Goal: Task Accomplishment & Management: Manage account settings

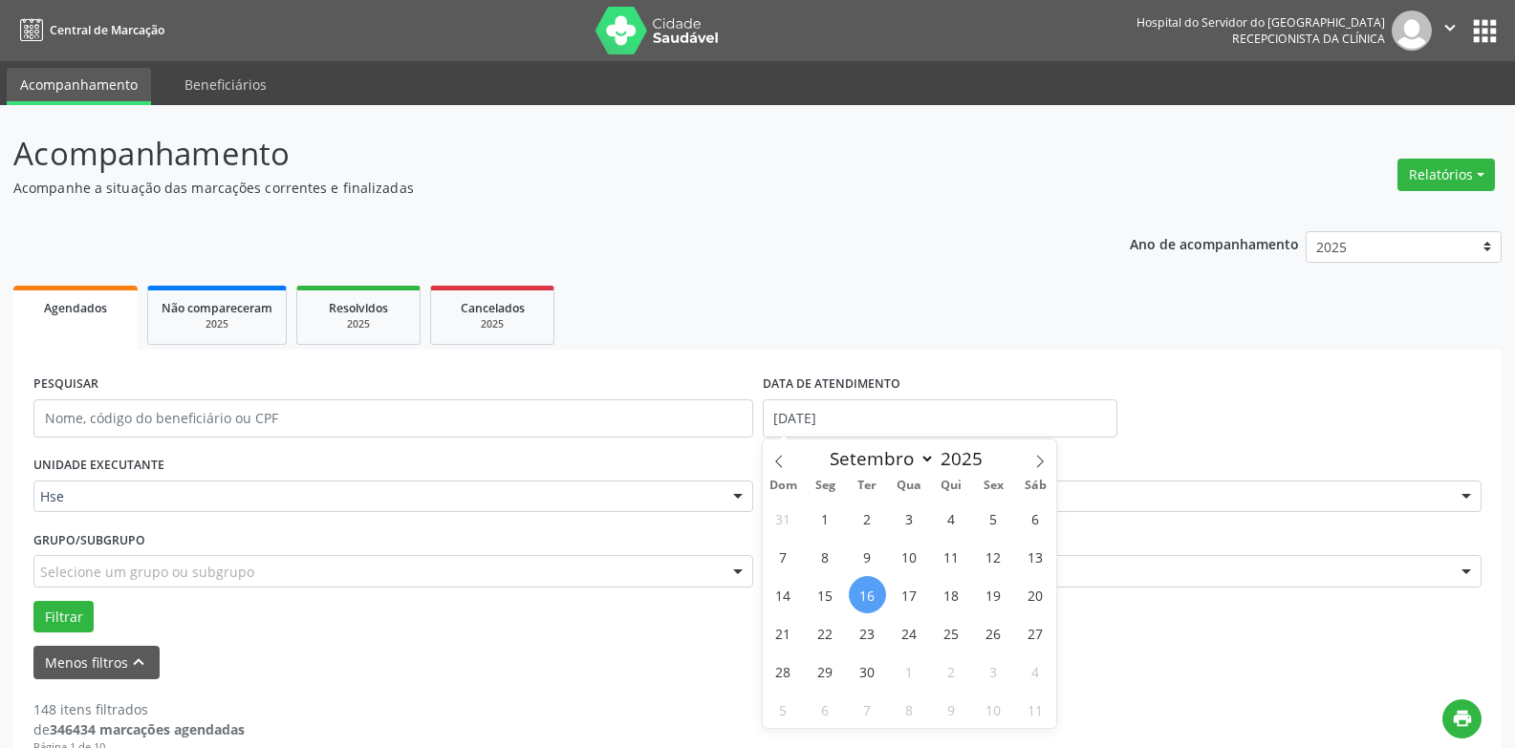
select select "8"
click at [854, 595] on span "16" at bounding box center [867, 594] width 37 height 37
type input "[DATE]"
click at [854, 595] on span "16" at bounding box center [867, 594] width 37 height 37
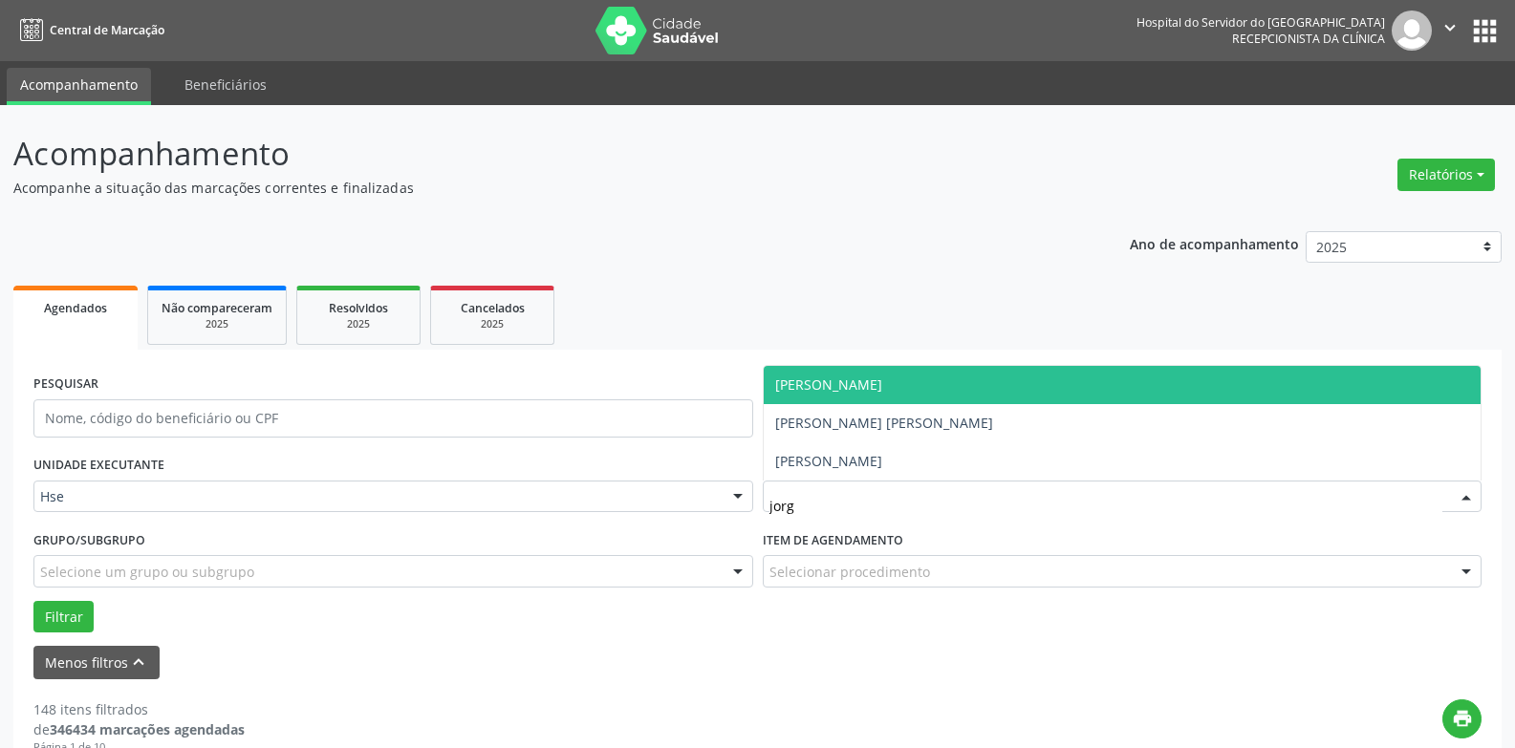
type input "[PERSON_NAME]"
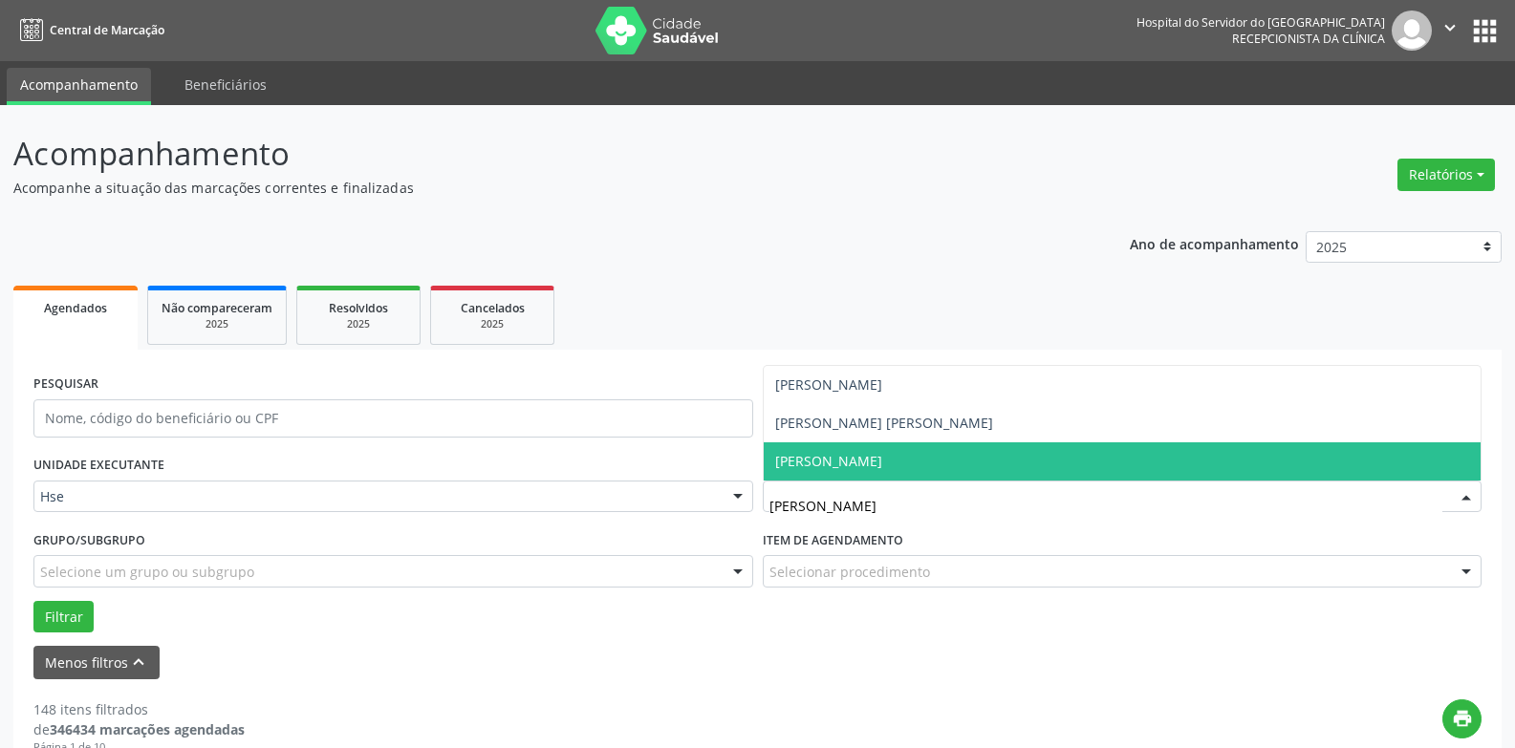
click at [806, 455] on span "[PERSON_NAME]" at bounding box center [828, 461] width 107 height 18
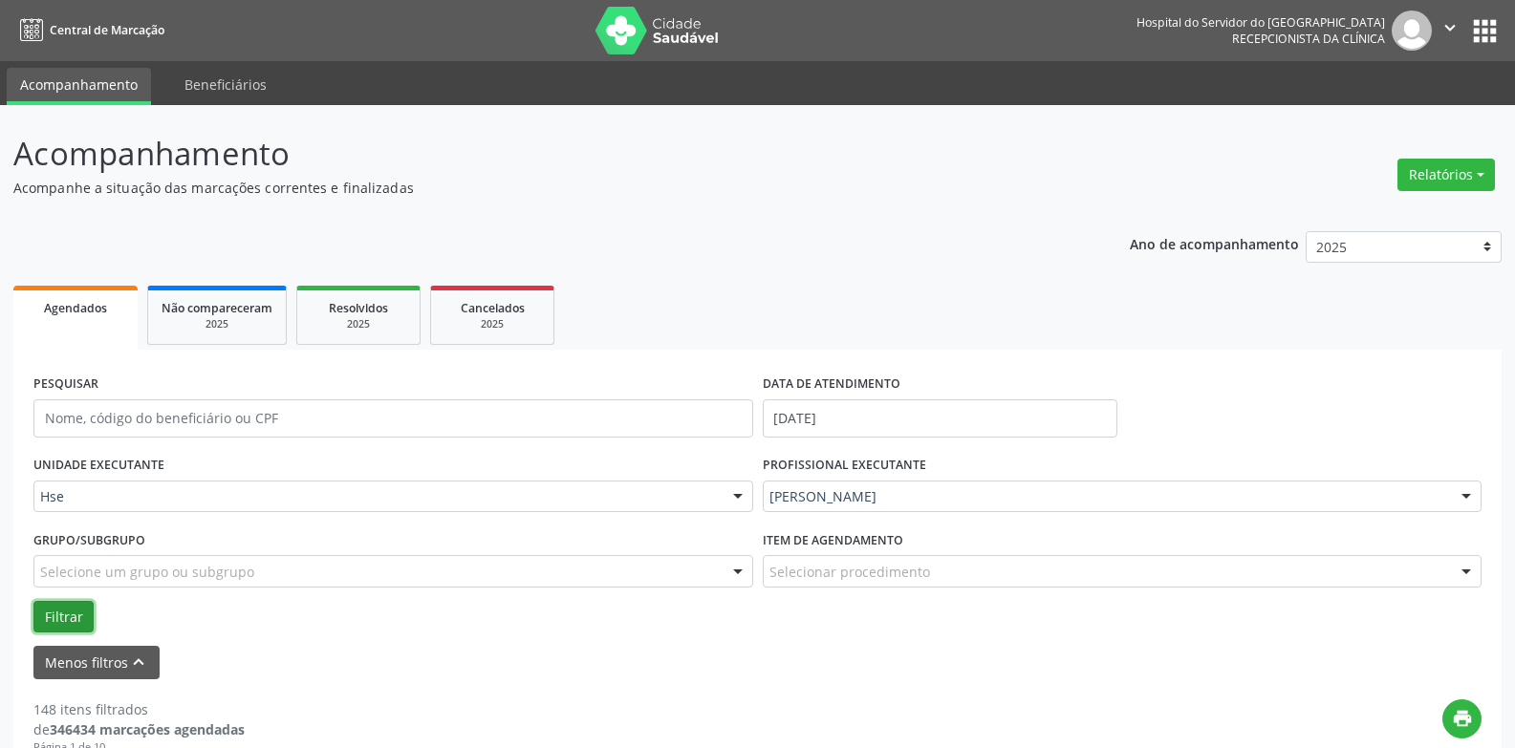
drag, startPoint x: 53, startPoint y: 616, endPoint x: 48, endPoint y: 604, distance: 13.3
click at [53, 616] on button "Filtrar" at bounding box center [63, 617] width 60 height 32
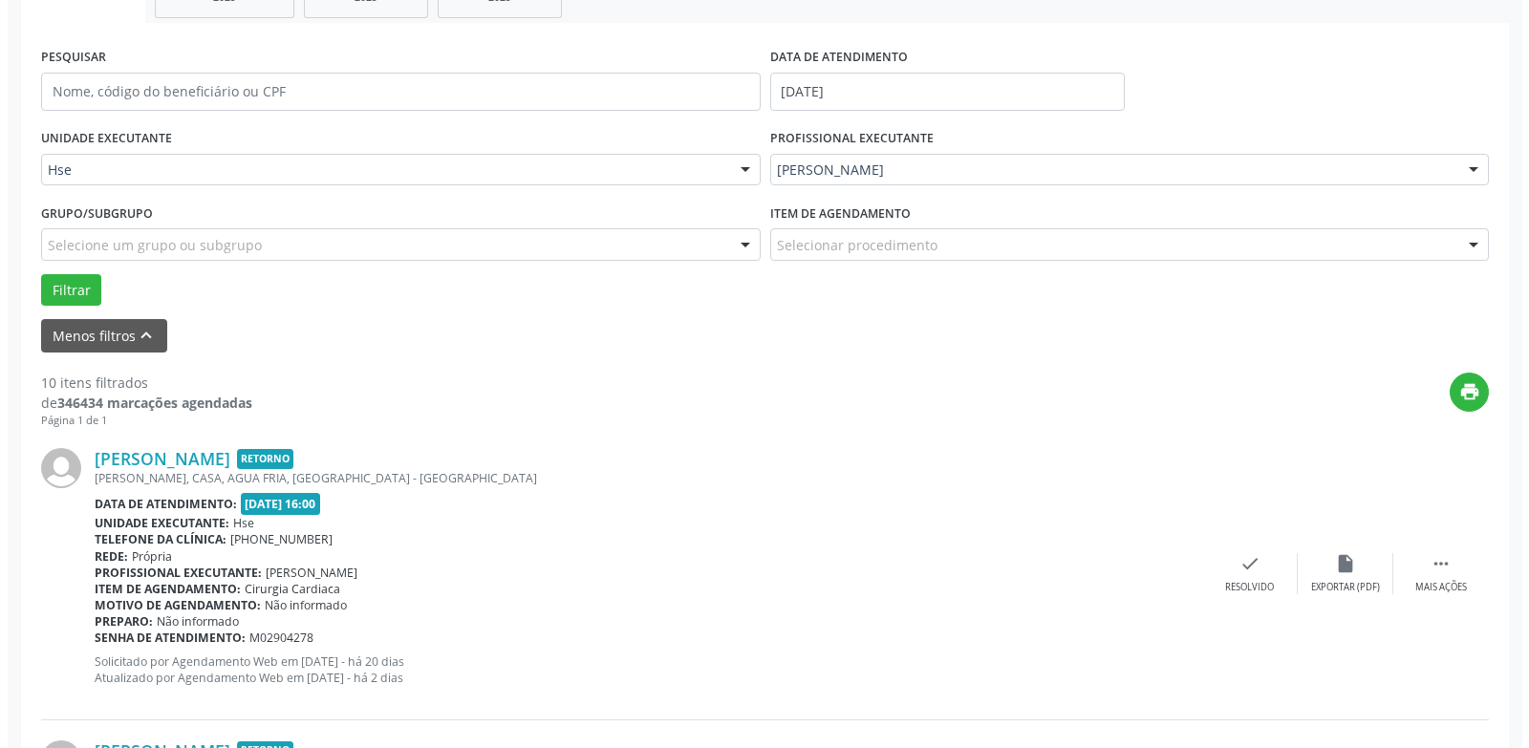
scroll to position [382, 0]
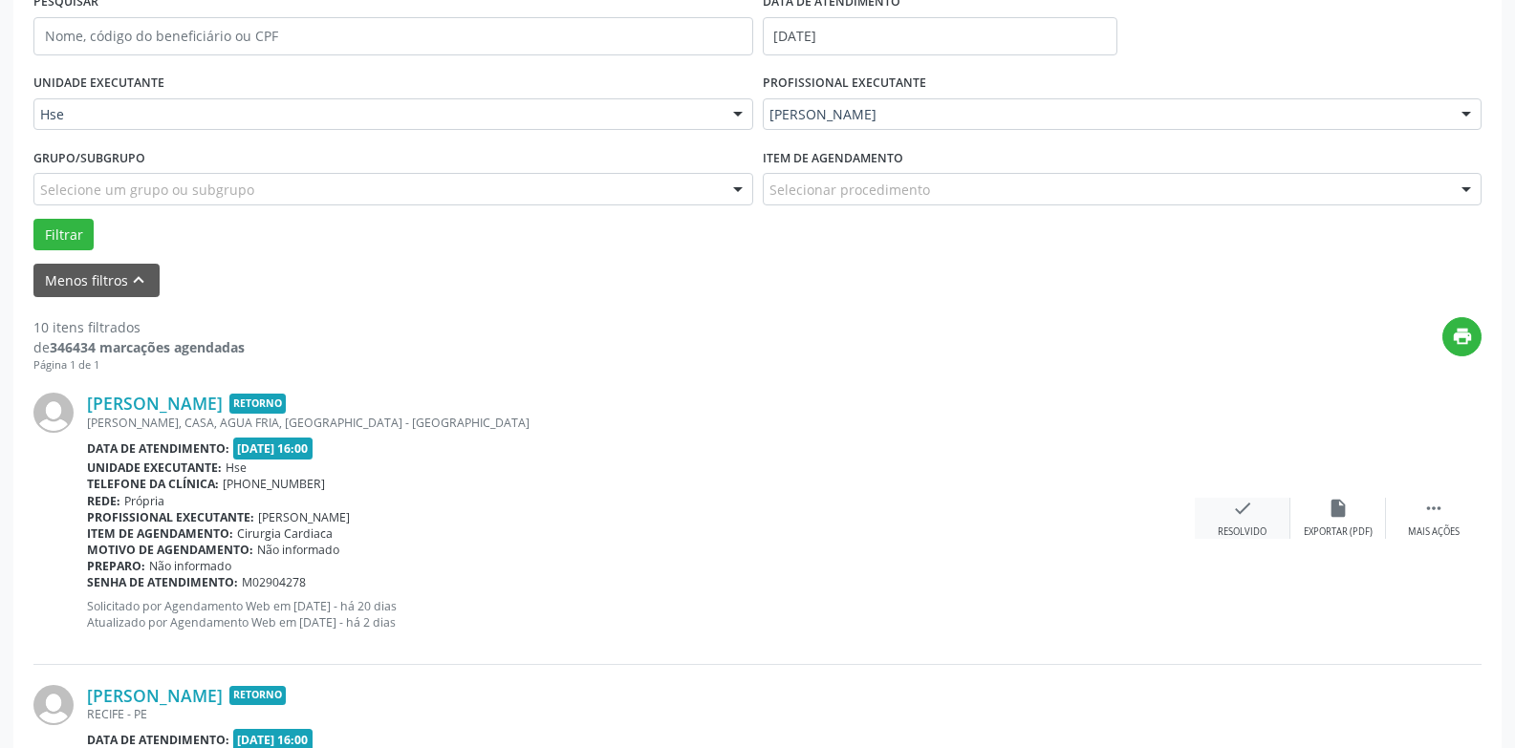
click at [1258, 527] on div "Resolvido" at bounding box center [1242, 532] width 49 height 13
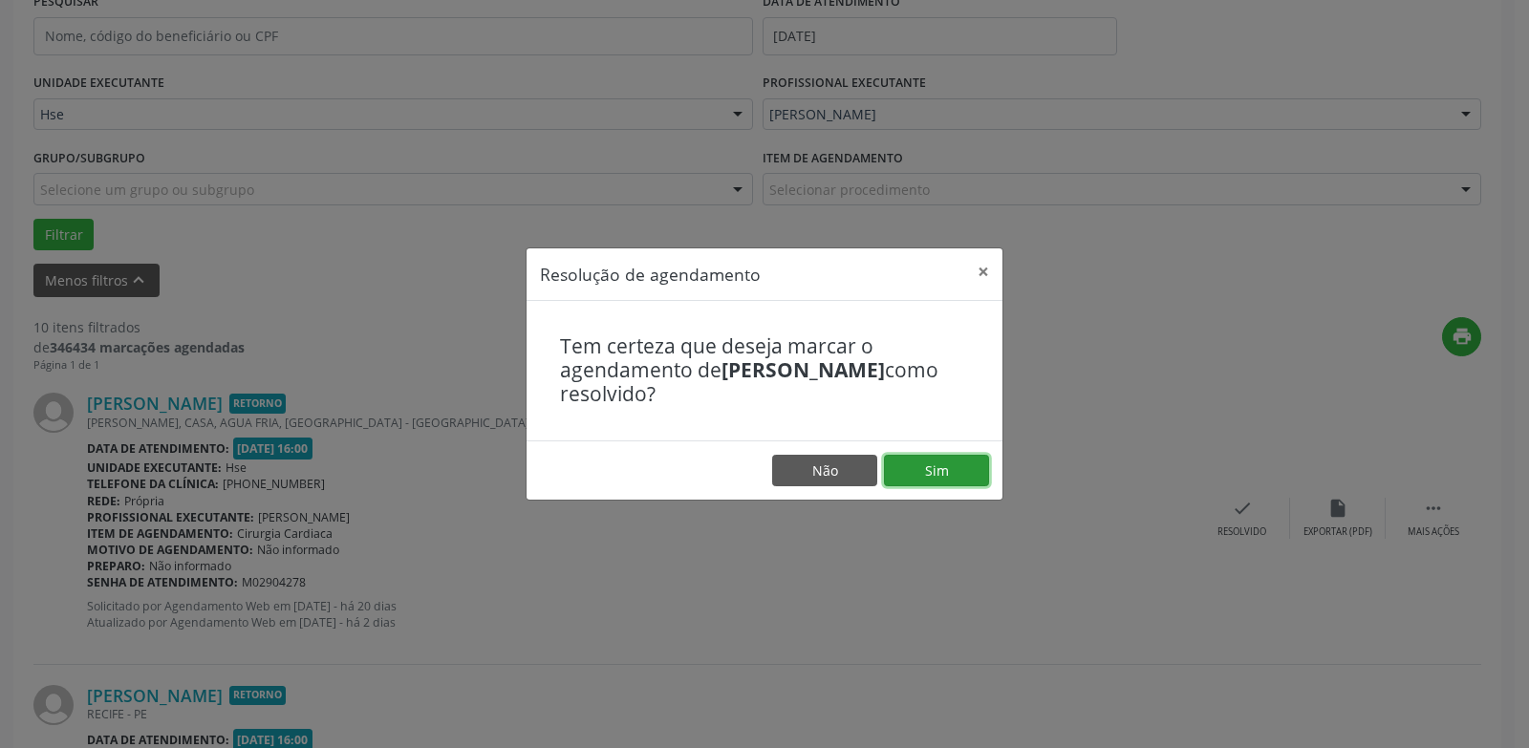
click at [952, 468] on button "Sim" at bounding box center [936, 471] width 105 height 32
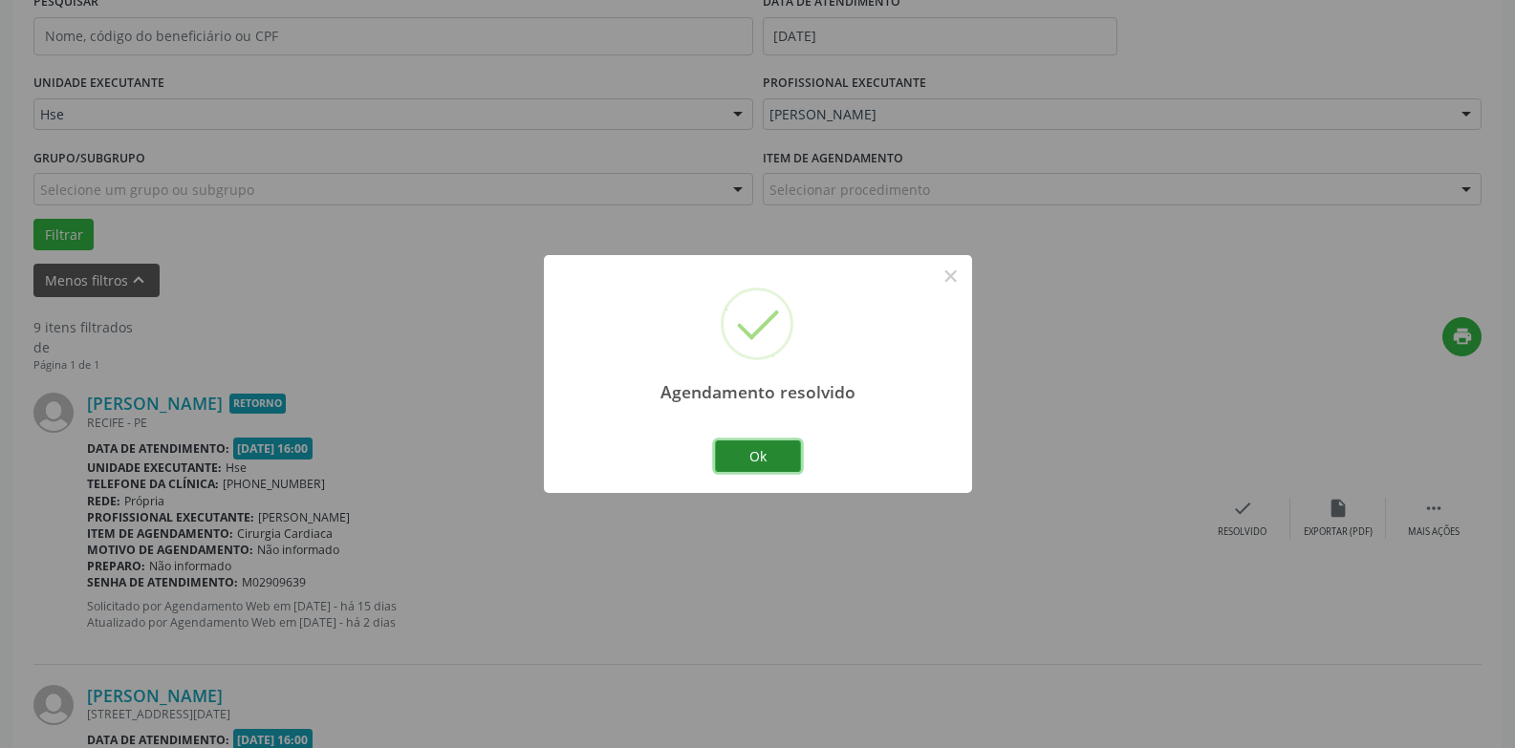
click at [770, 462] on button "Ok" at bounding box center [758, 457] width 86 height 32
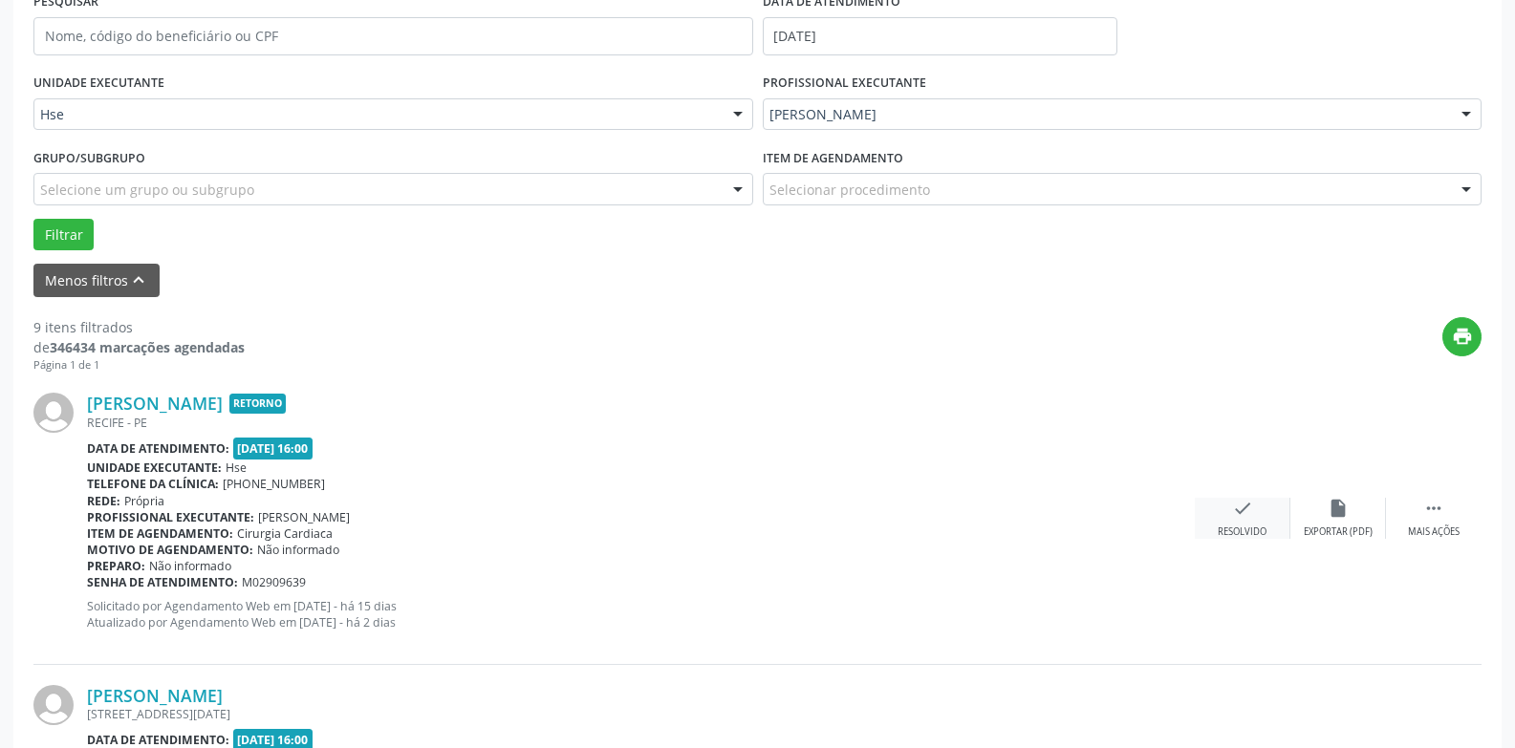
click at [1239, 510] on icon "check" at bounding box center [1242, 508] width 21 height 21
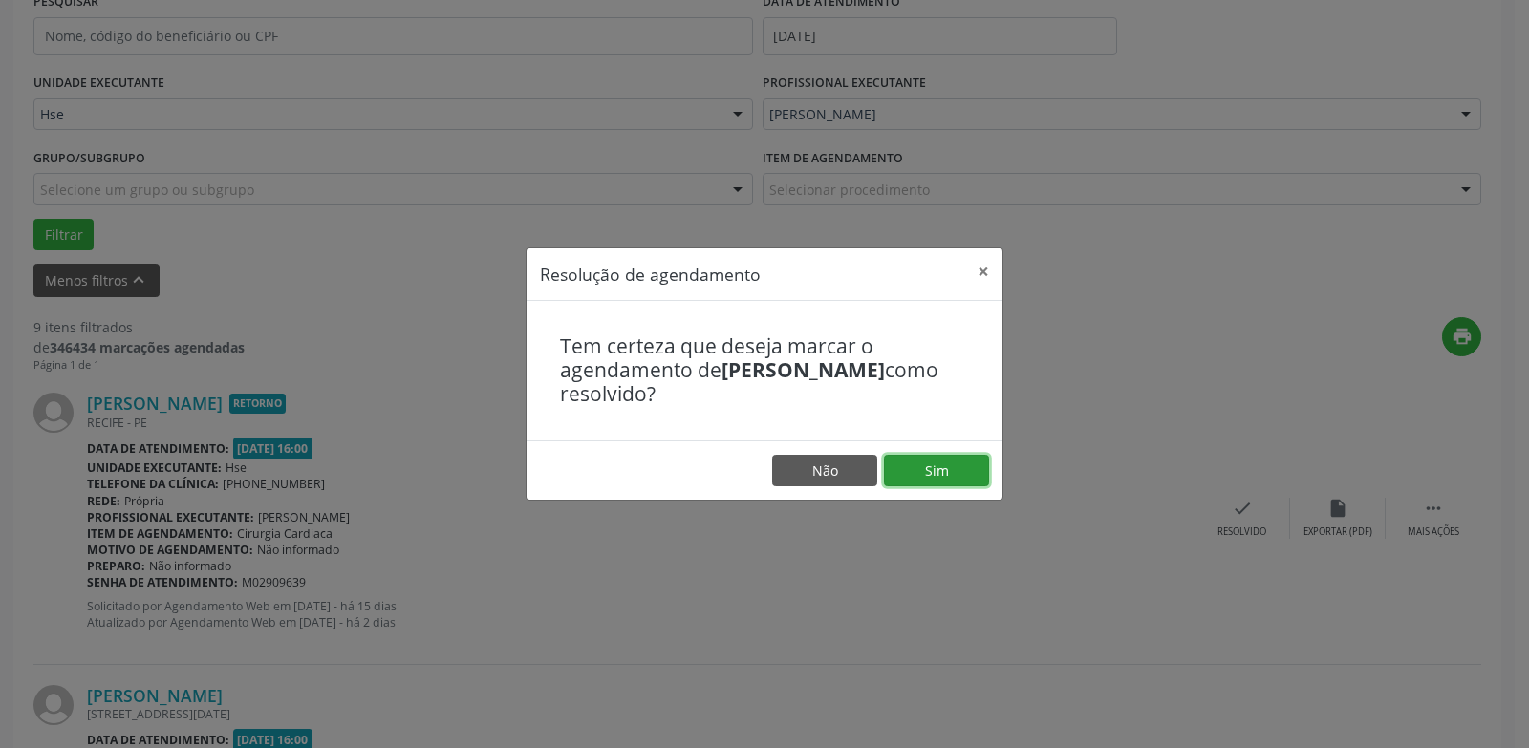
click at [954, 465] on button "Sim" at bounding box center [936, 471] width 105 height 32
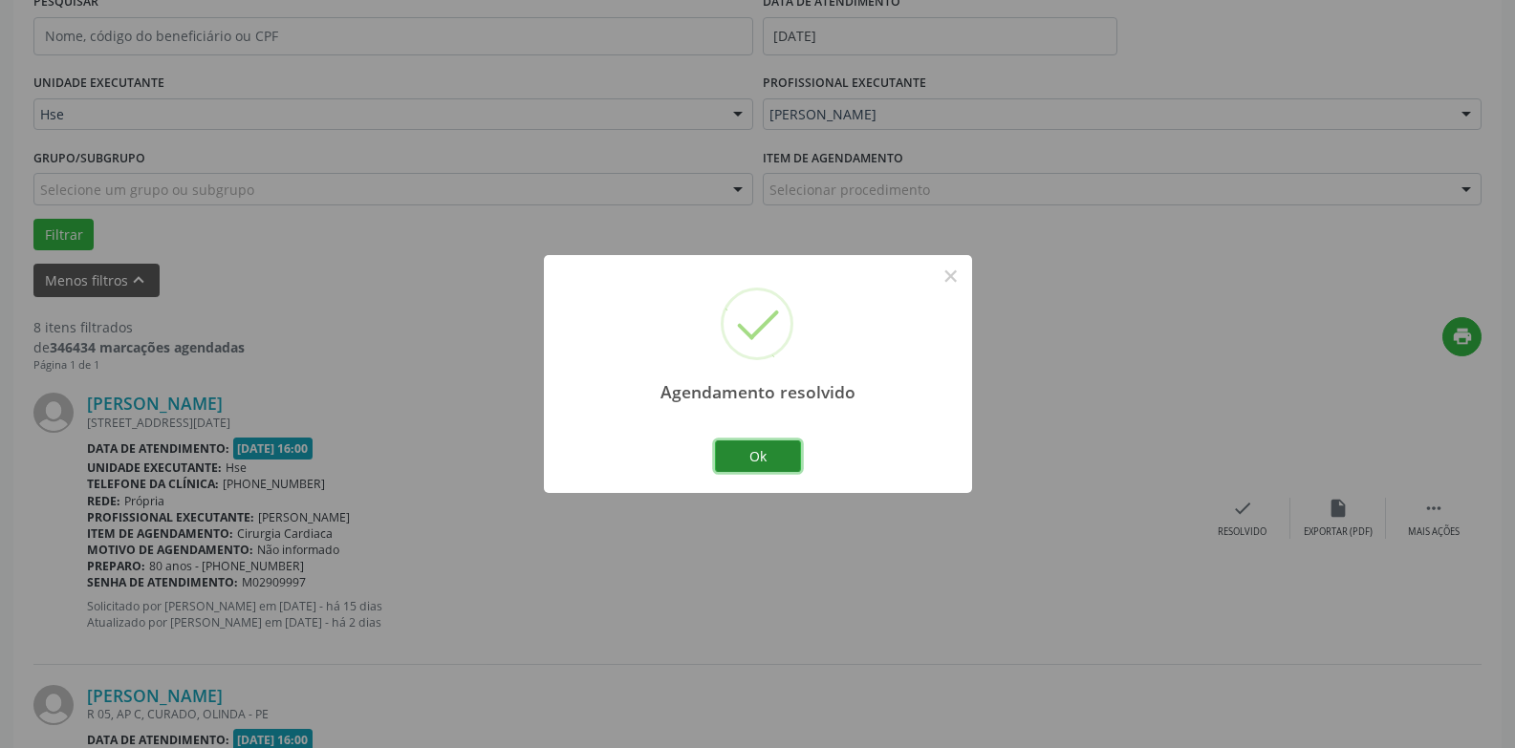
click at [778, 459] on button "Ok" at bounding box center [758, 457] width 86 height 32
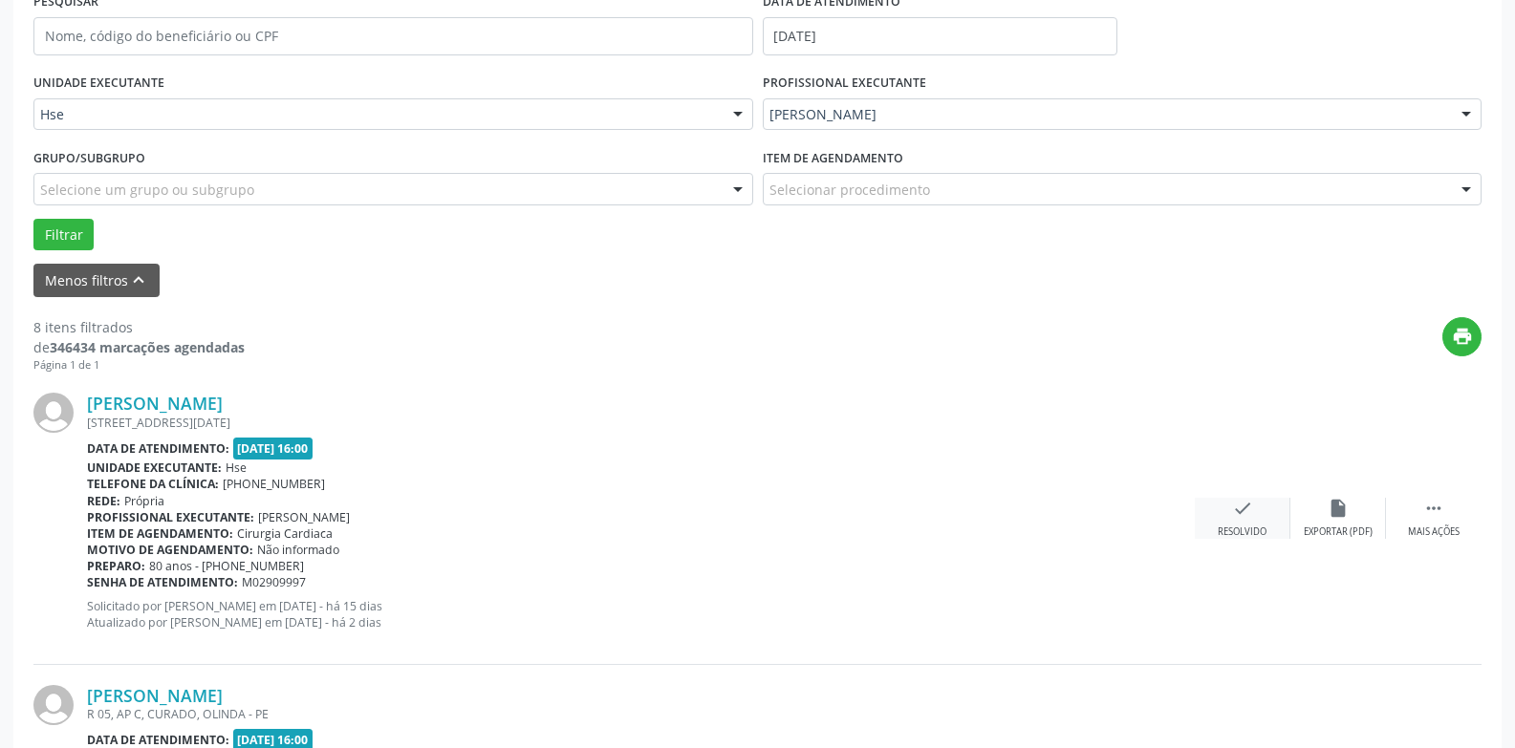
click at [1247, 513] on icon "check" at bounding box center [1242, 508] width 21 height 21
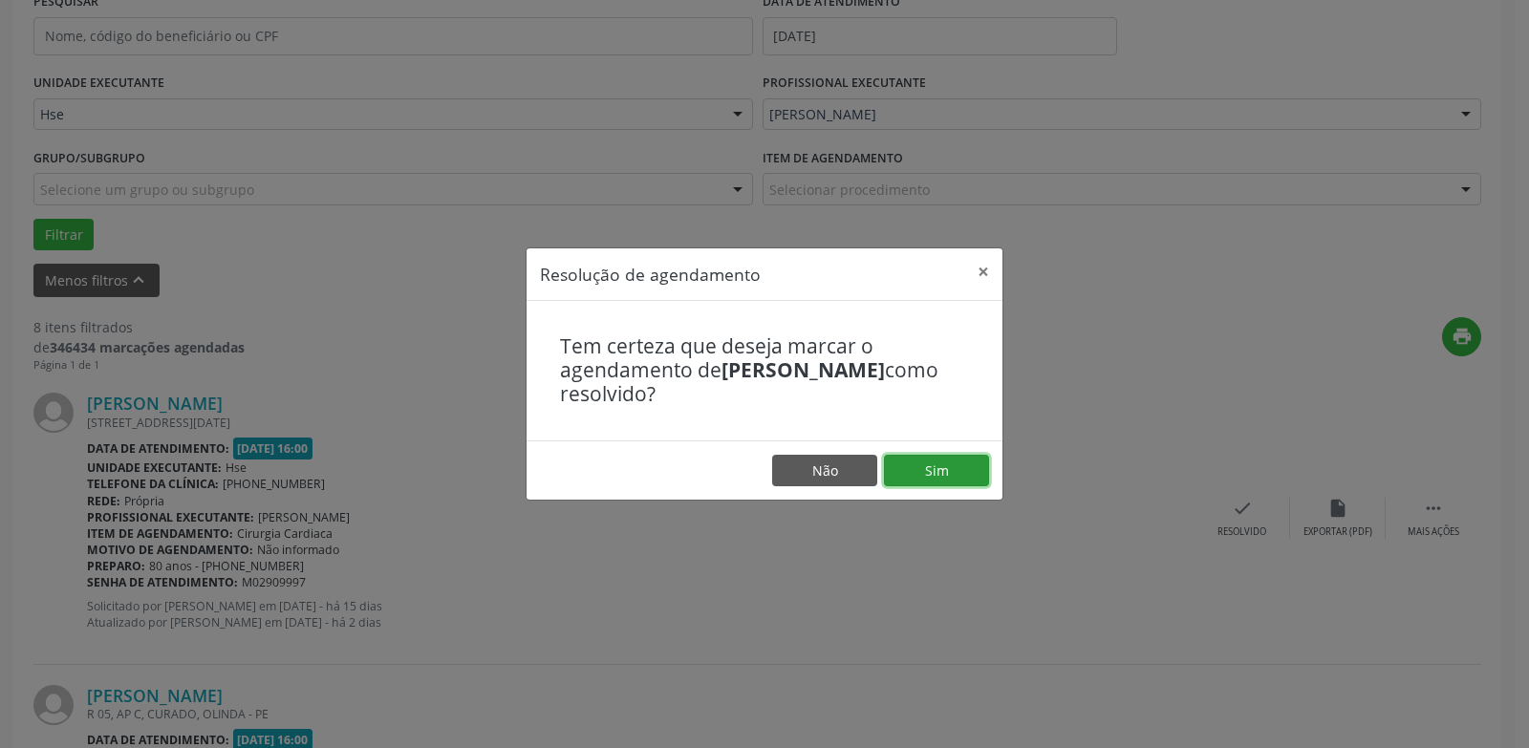
click at [945, 471] on button "Sim" at bounding box center [936, 471] width 105 height 32
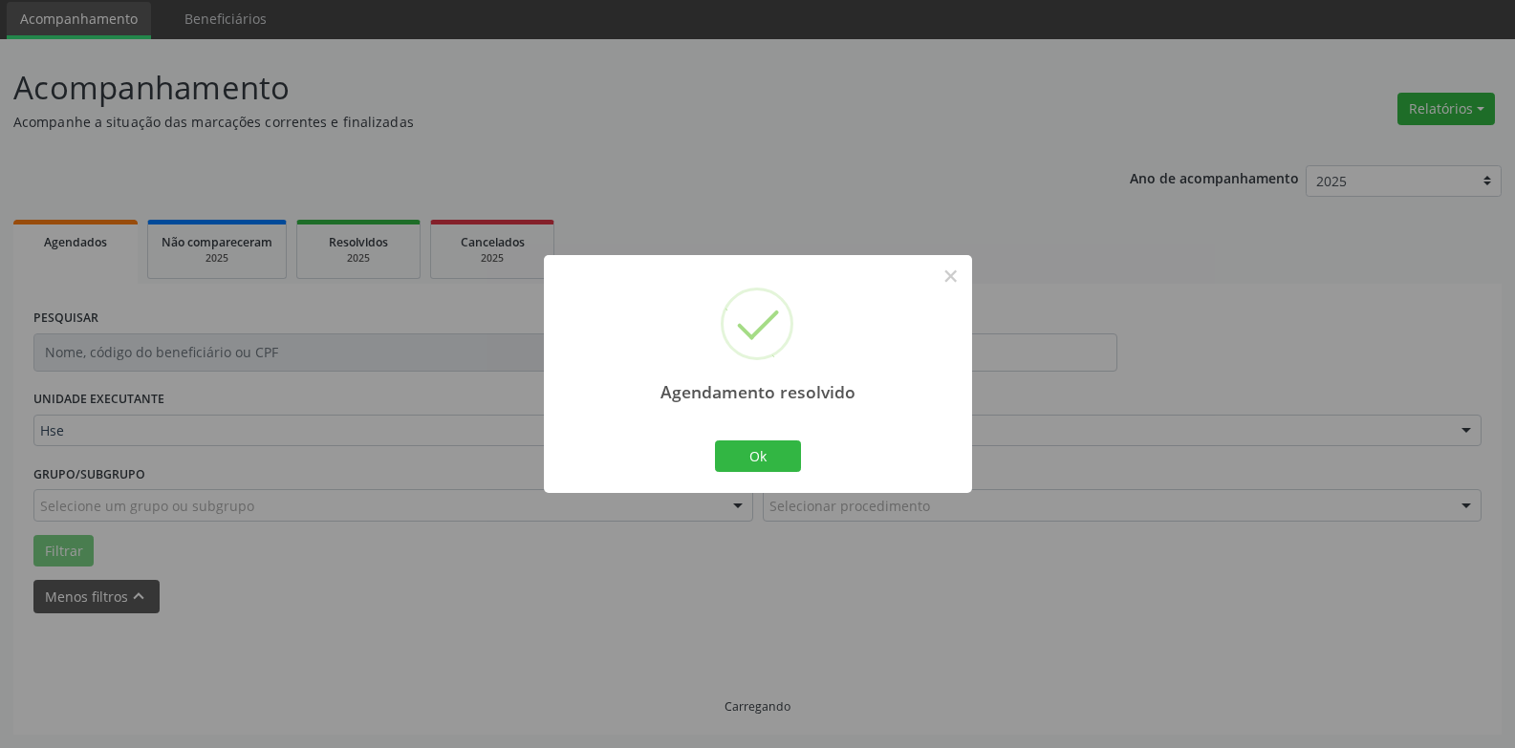
scroll to position [86, 0]
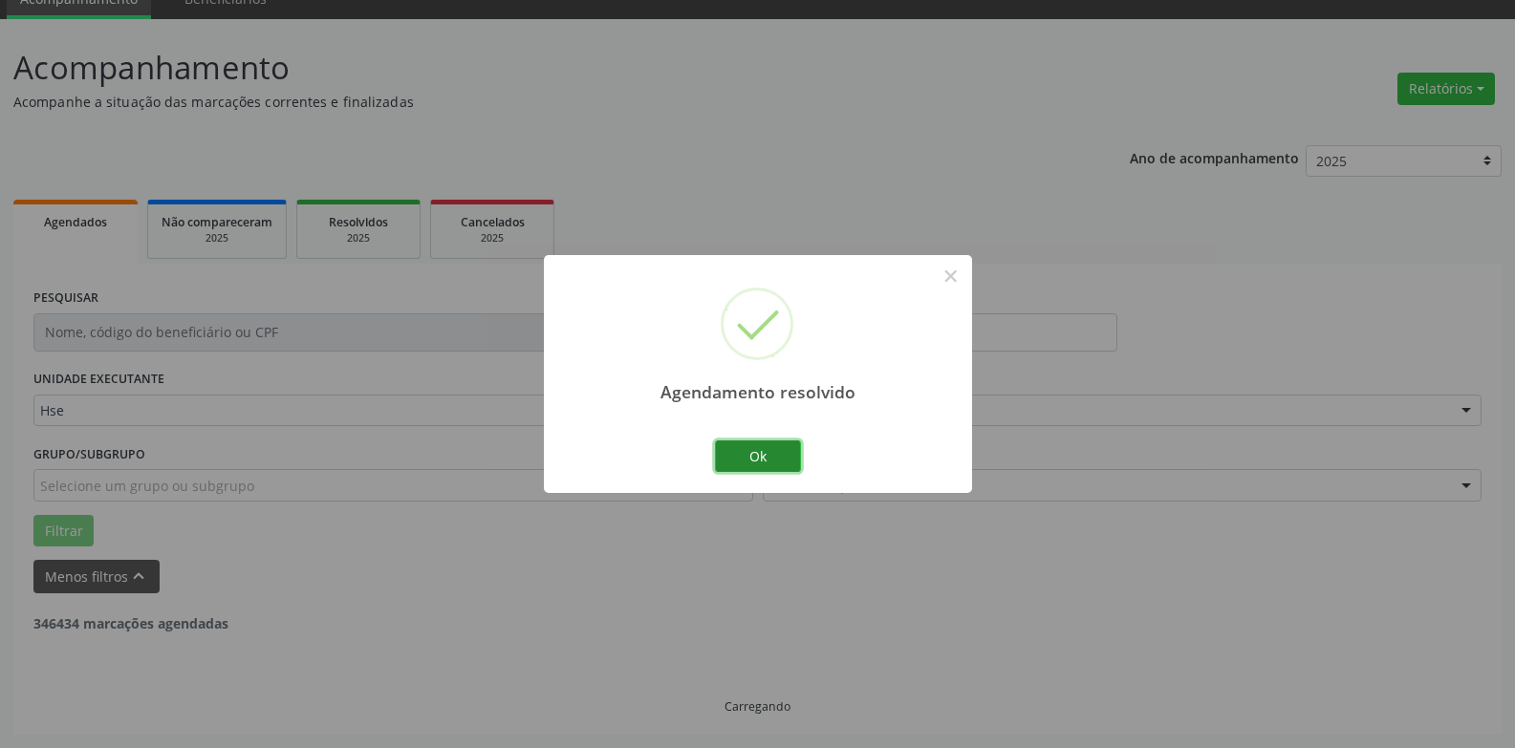
click at [782, 465] on button "Ok" at bounding box center [758, 457] width 86 height 32
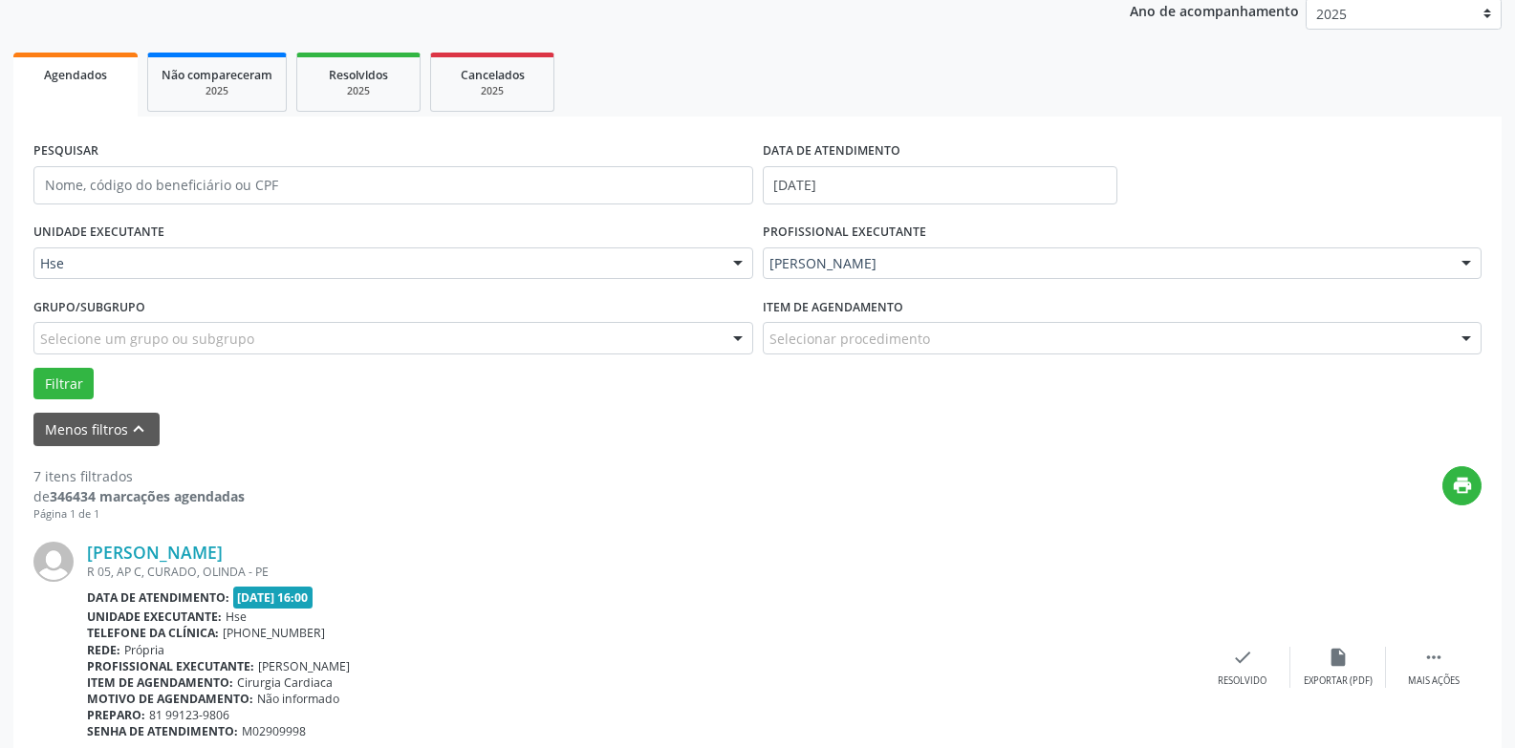
scroll to position [468, 0]
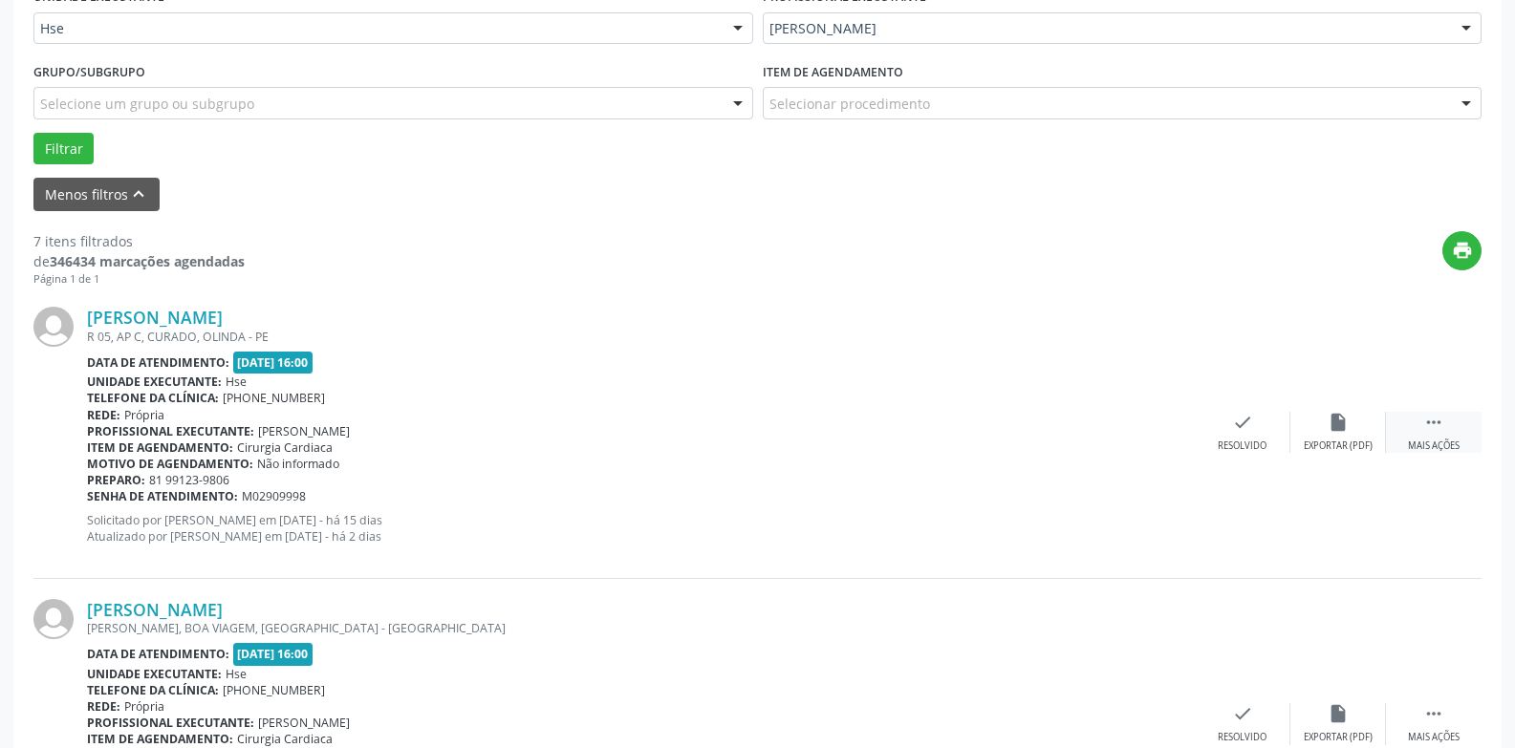
click at [1429, 442] on div "Mais ações" at bounding box center [1434, 446] width 52 height 13
click at [1346, 433] on icon "alarm_off" at bounding box center [1338, 422] width 21 height 21
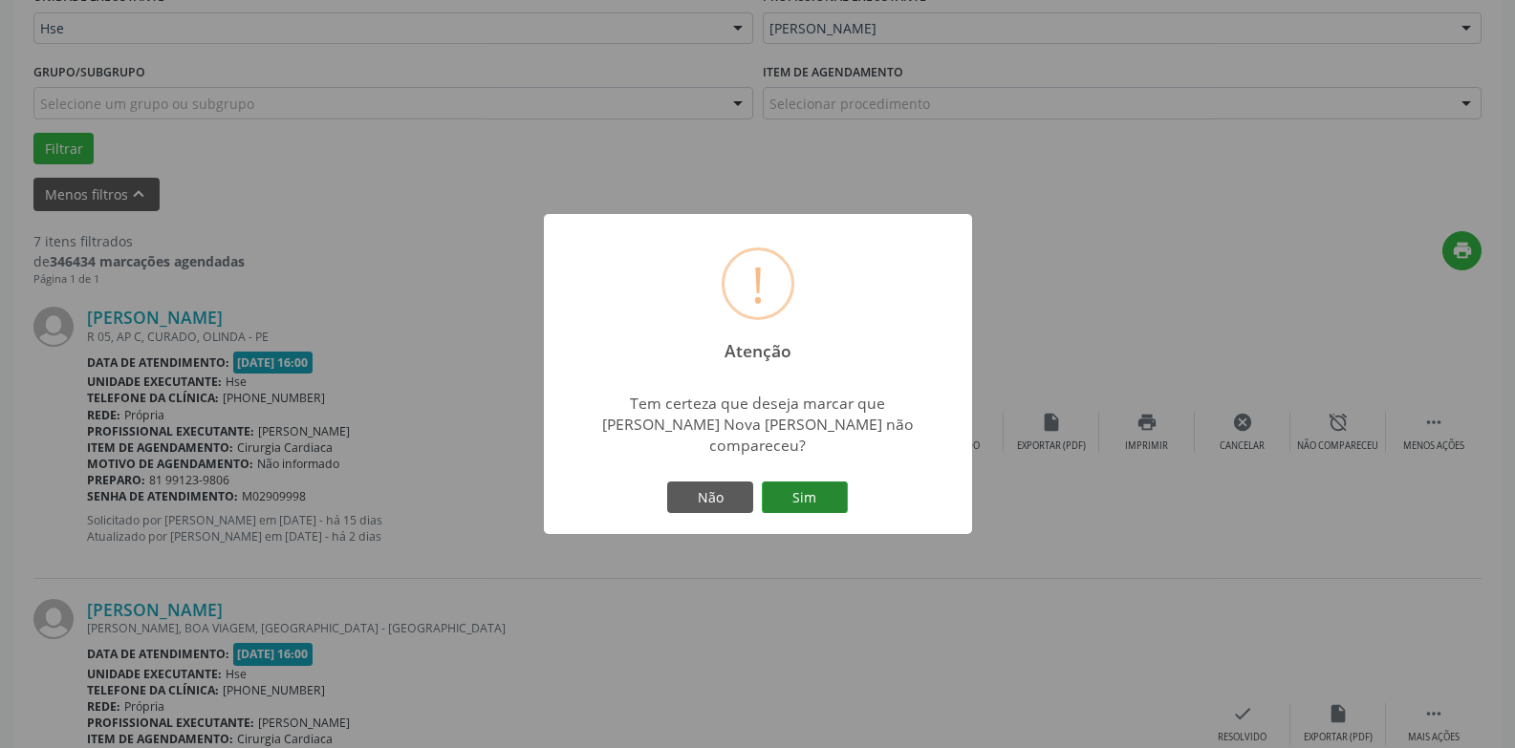
click at [807, 493] on button "Sim" at bounding box center [805, 498] width 86 height 32
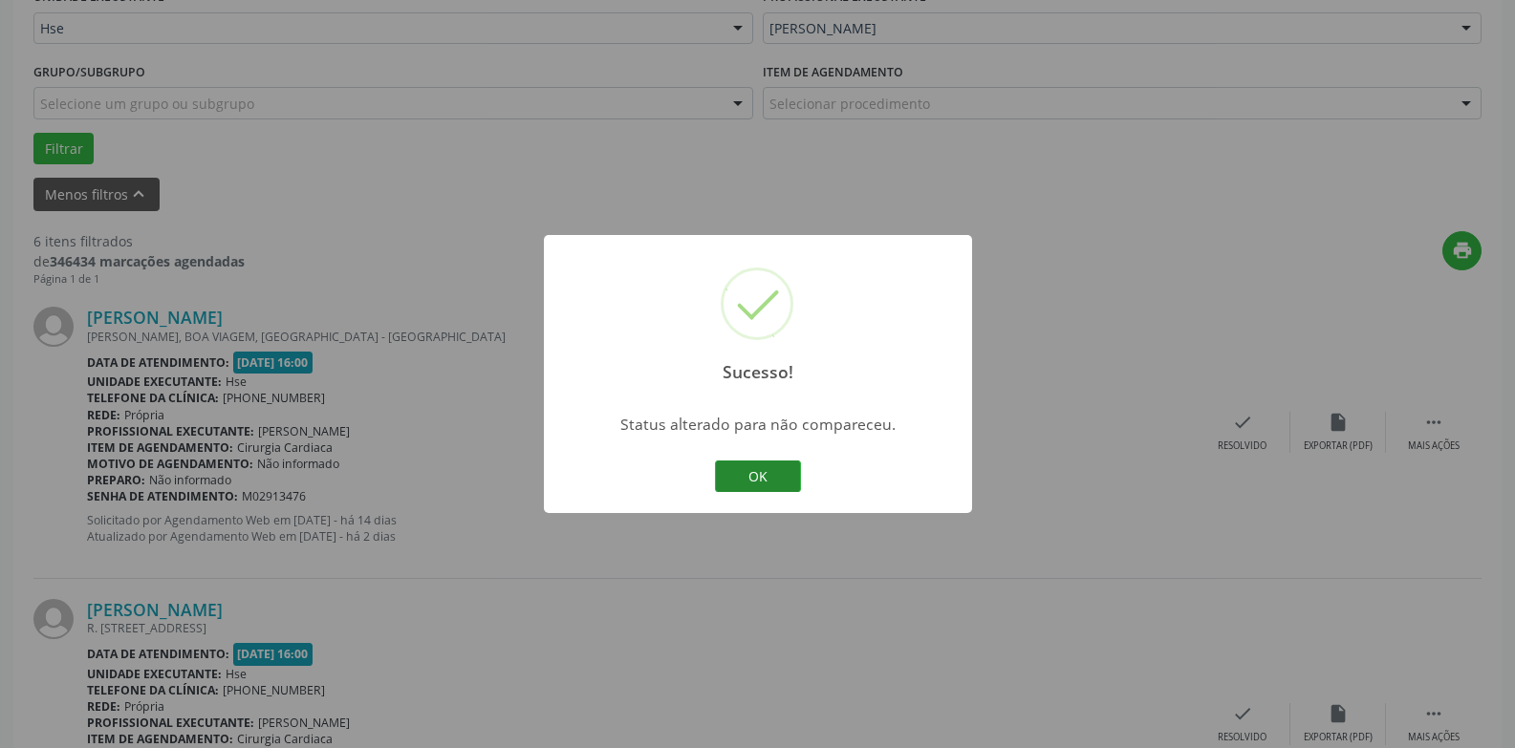
click at [743, 475] on button "OK" at bounding box center [758, 477] width 86 height 32
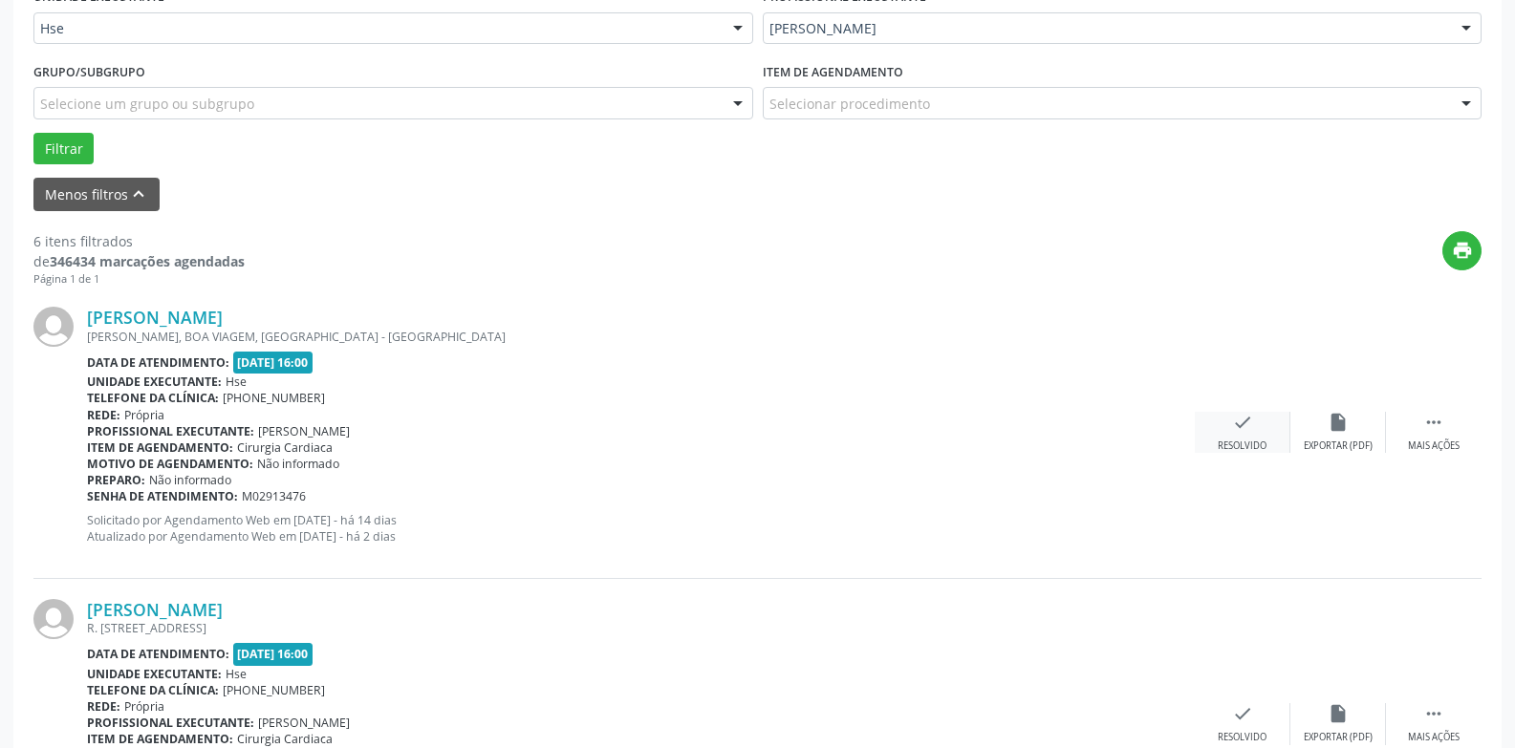
click at [1253, 427] on div "check Resolvido" at bounding box center [1243, 432] width 96 height 41
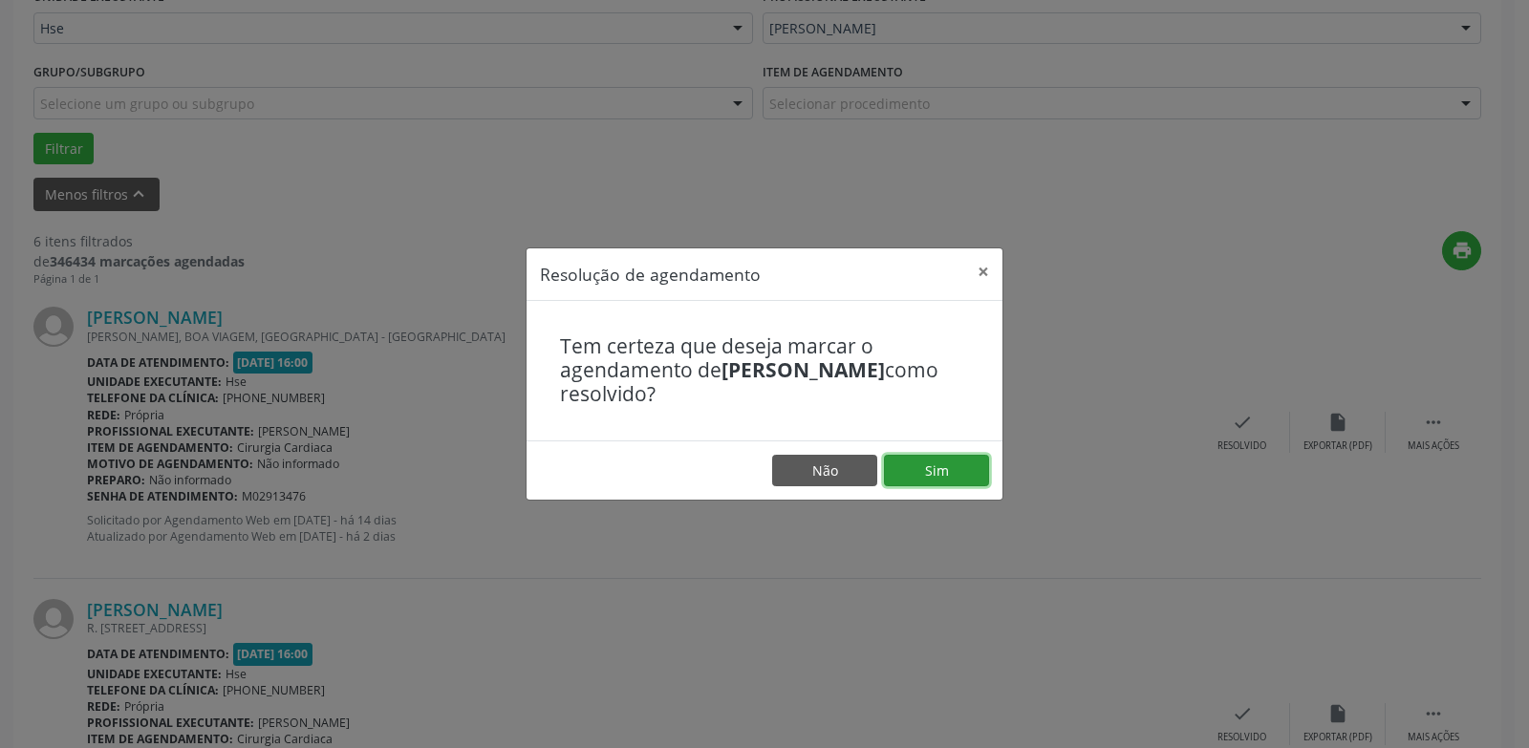
click at [930, 464] on button "Sim" at bounding box center [936, 471] width 105 height 32
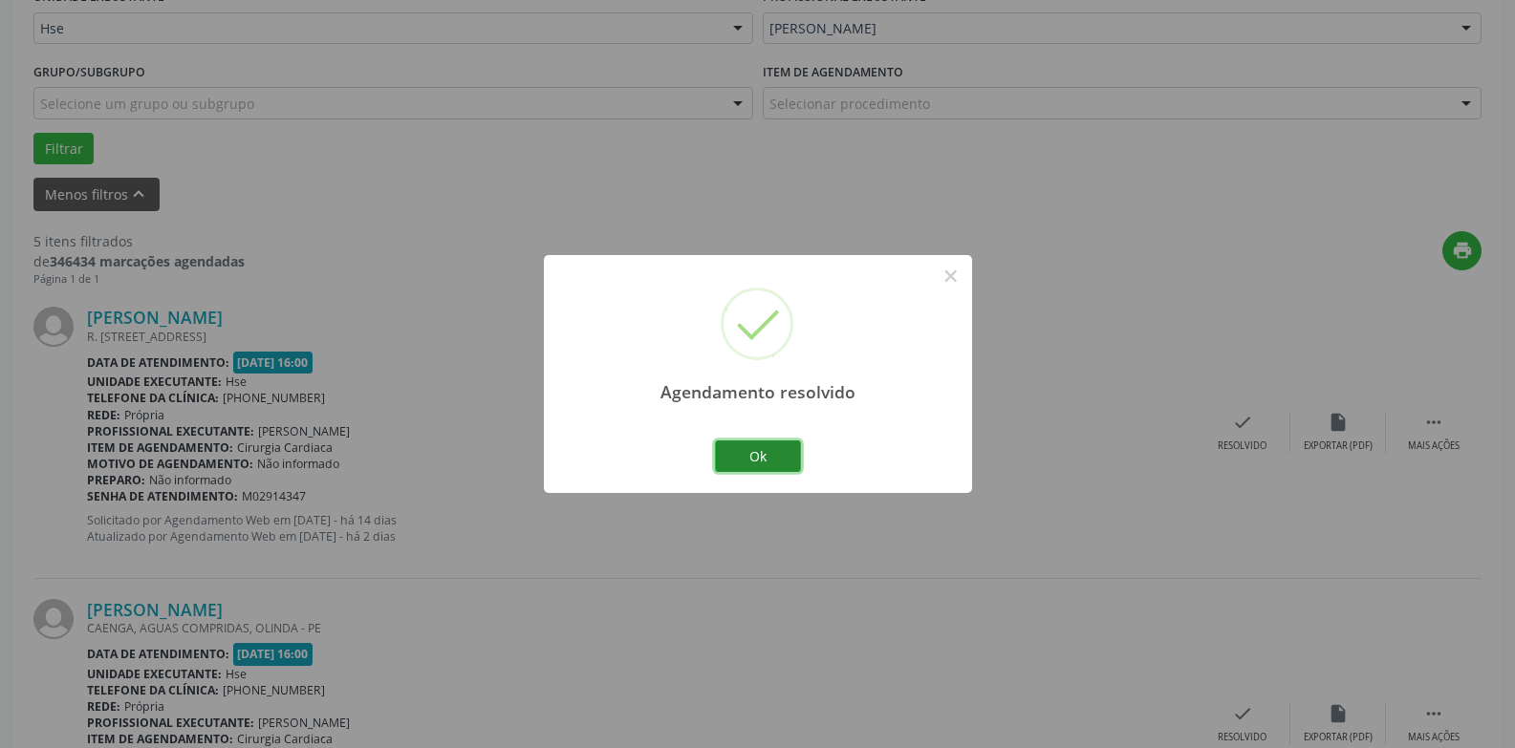
click at [767, 458] on button "Ok" at bounding box center [758, 457] width 86 height 32
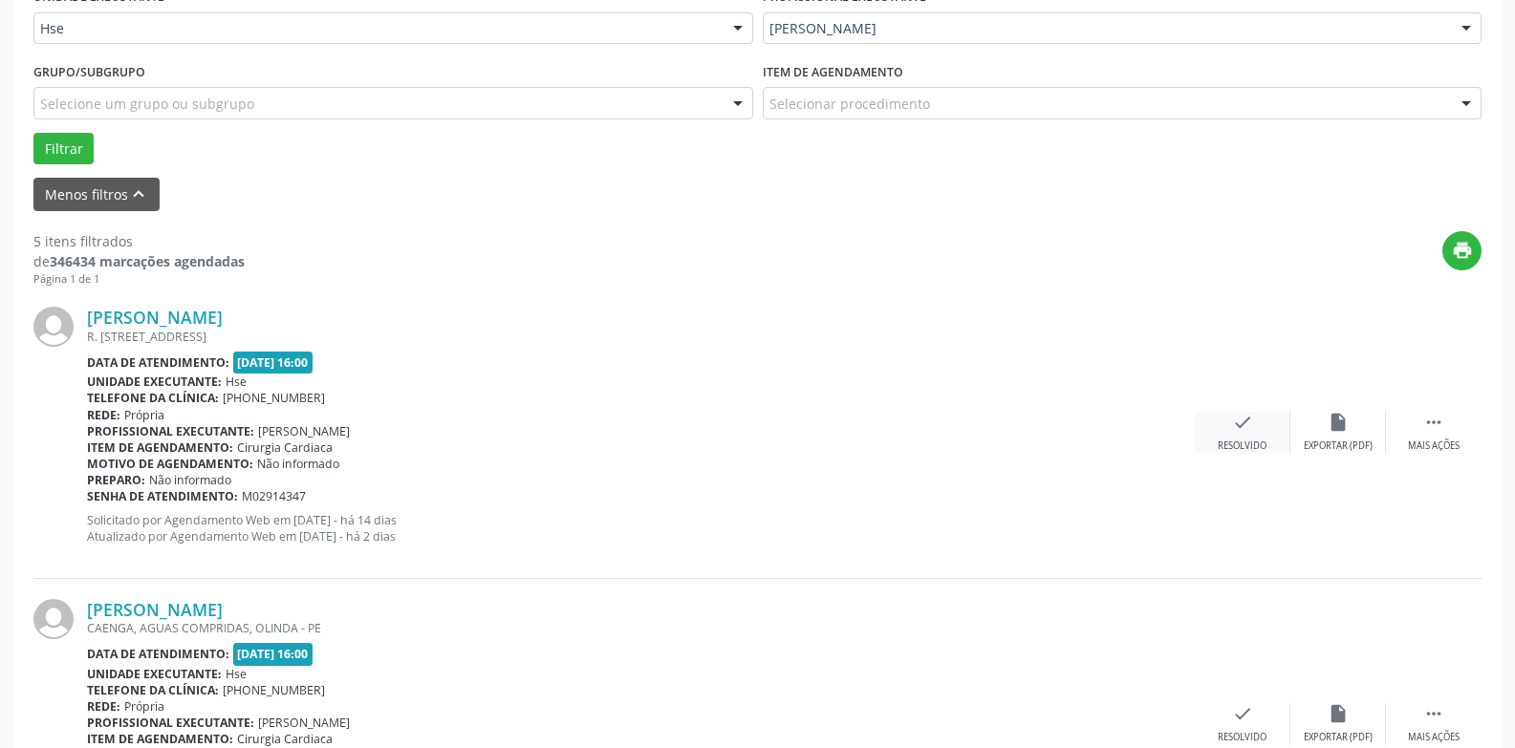
click at [1241, 423] on icon "check" at bounding box center [1242, 422] width 21 height 21
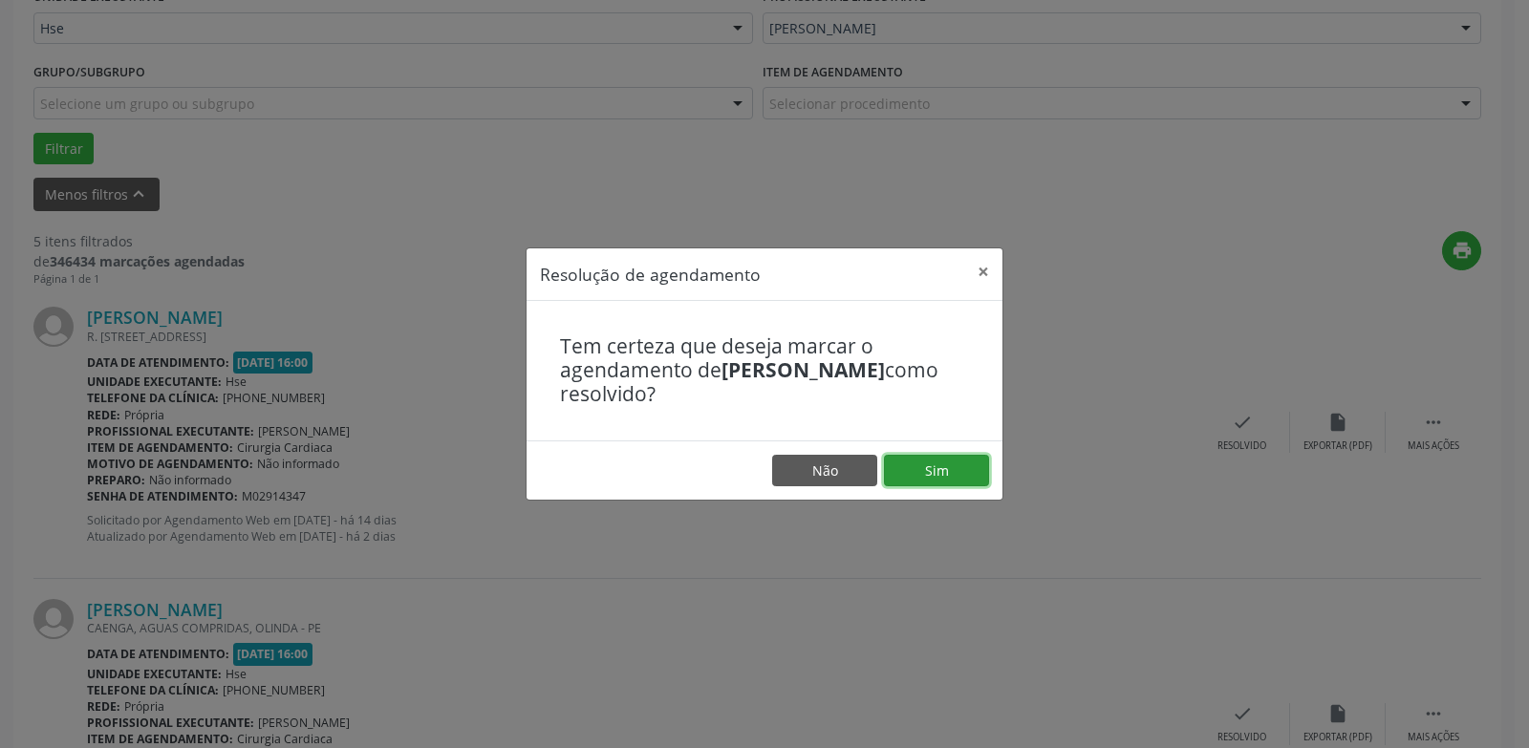
click at [926, 465] on button "Sim" at bounding box center [936, 471] width 105 height 32
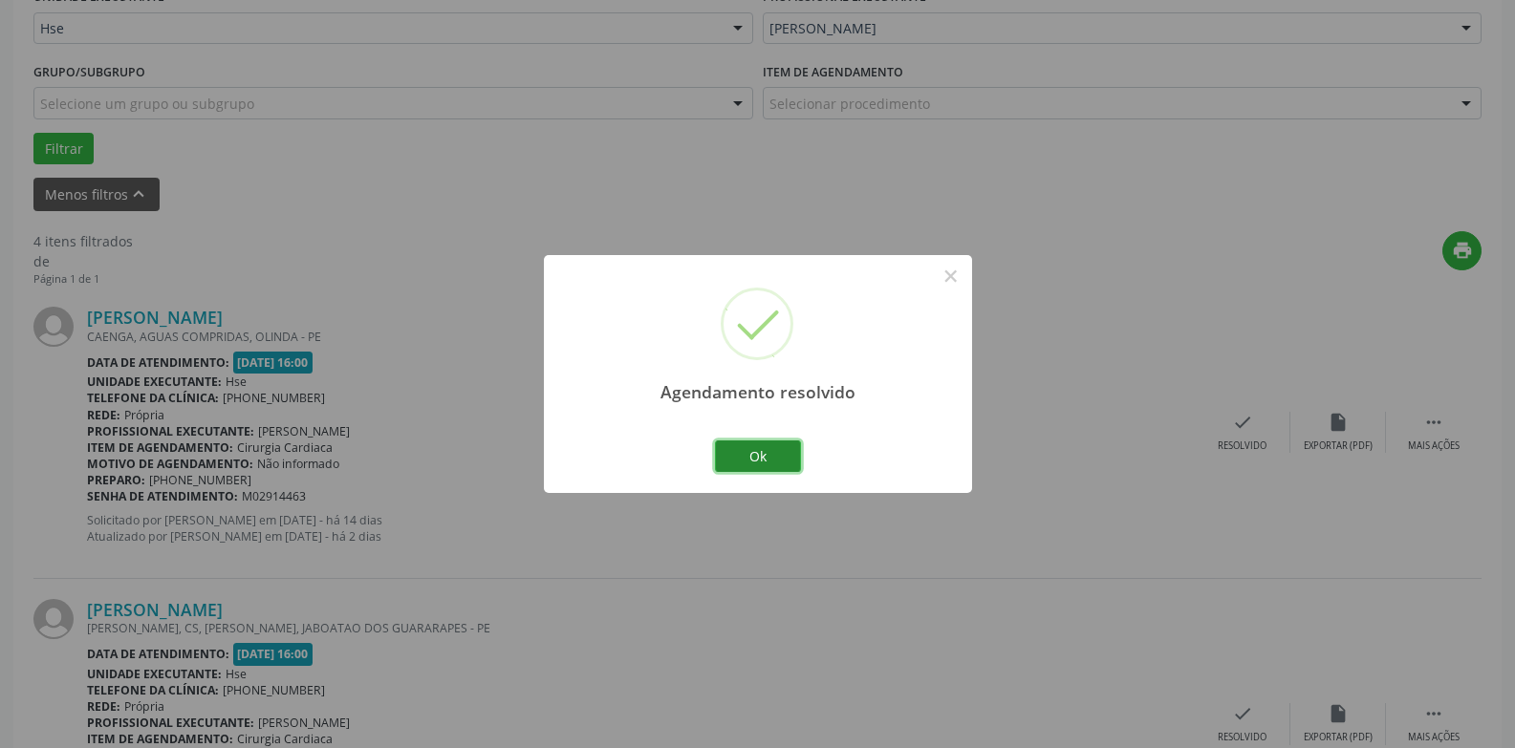
click at [745, 462] on button "Ok" at bounding box center [758, 457] width 86 height 32
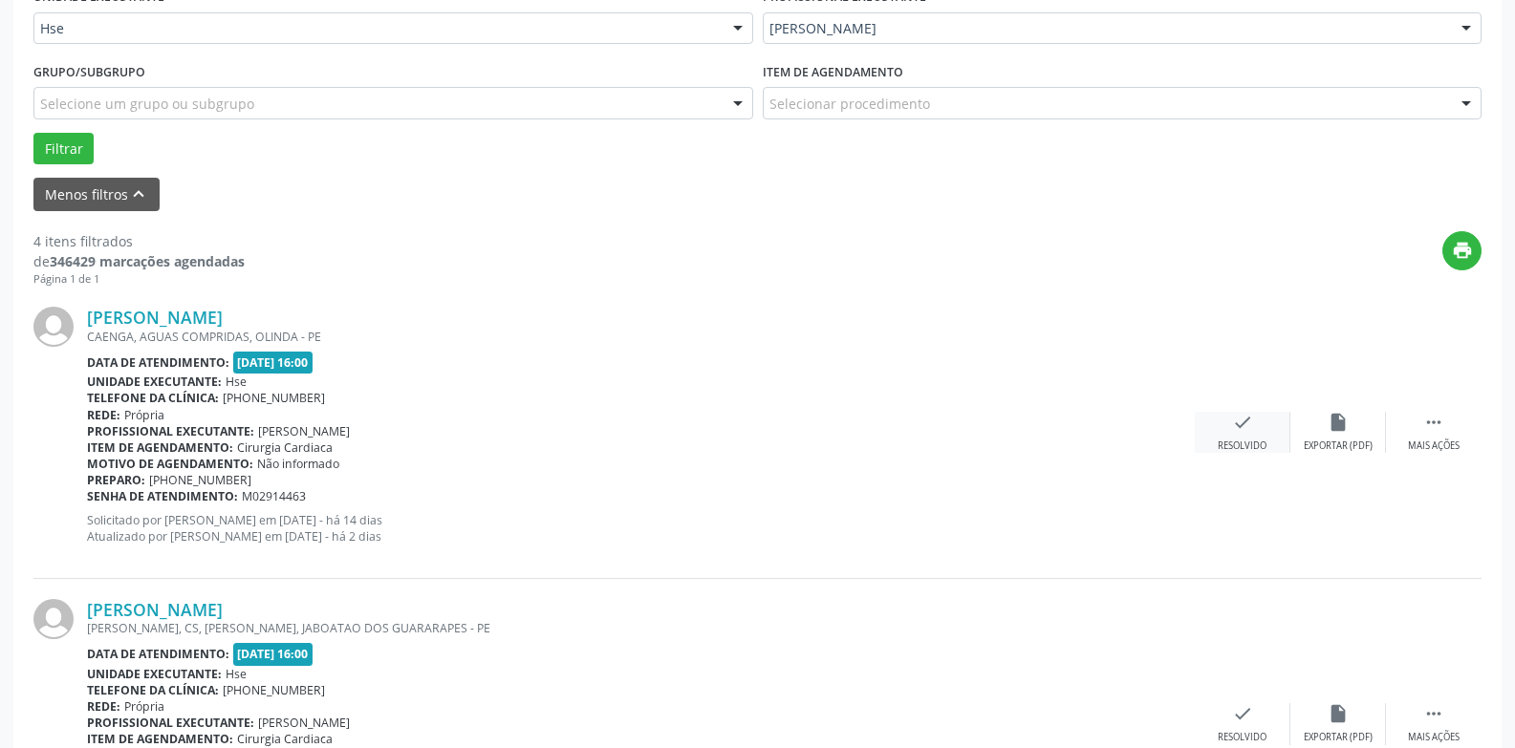
click at [1240, 438] on div "check Resolvido" at bounding box center [1243, 432] width 96 height 41
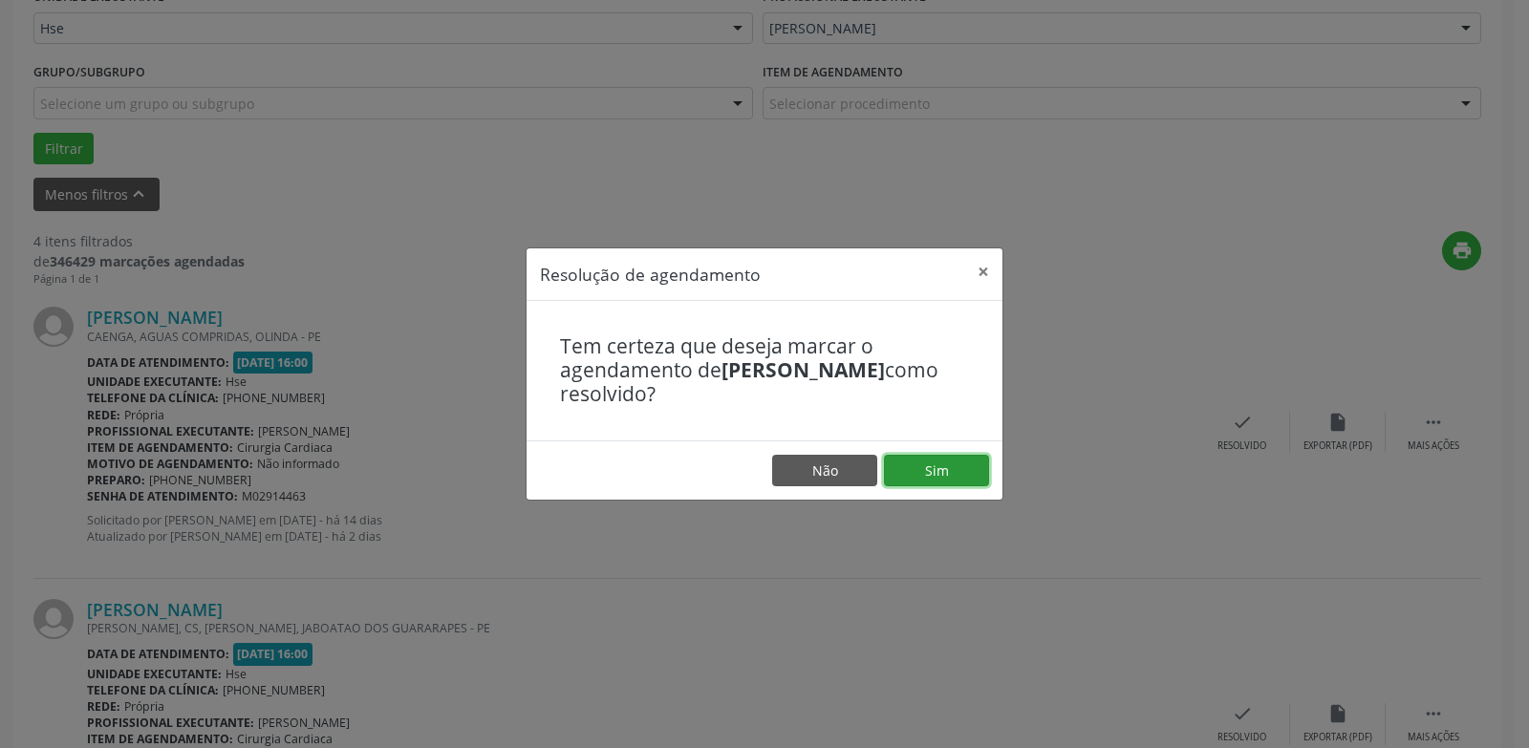
click at [948, 468] on button "Sim" at bounding box center [936, 471] width 105 height 32
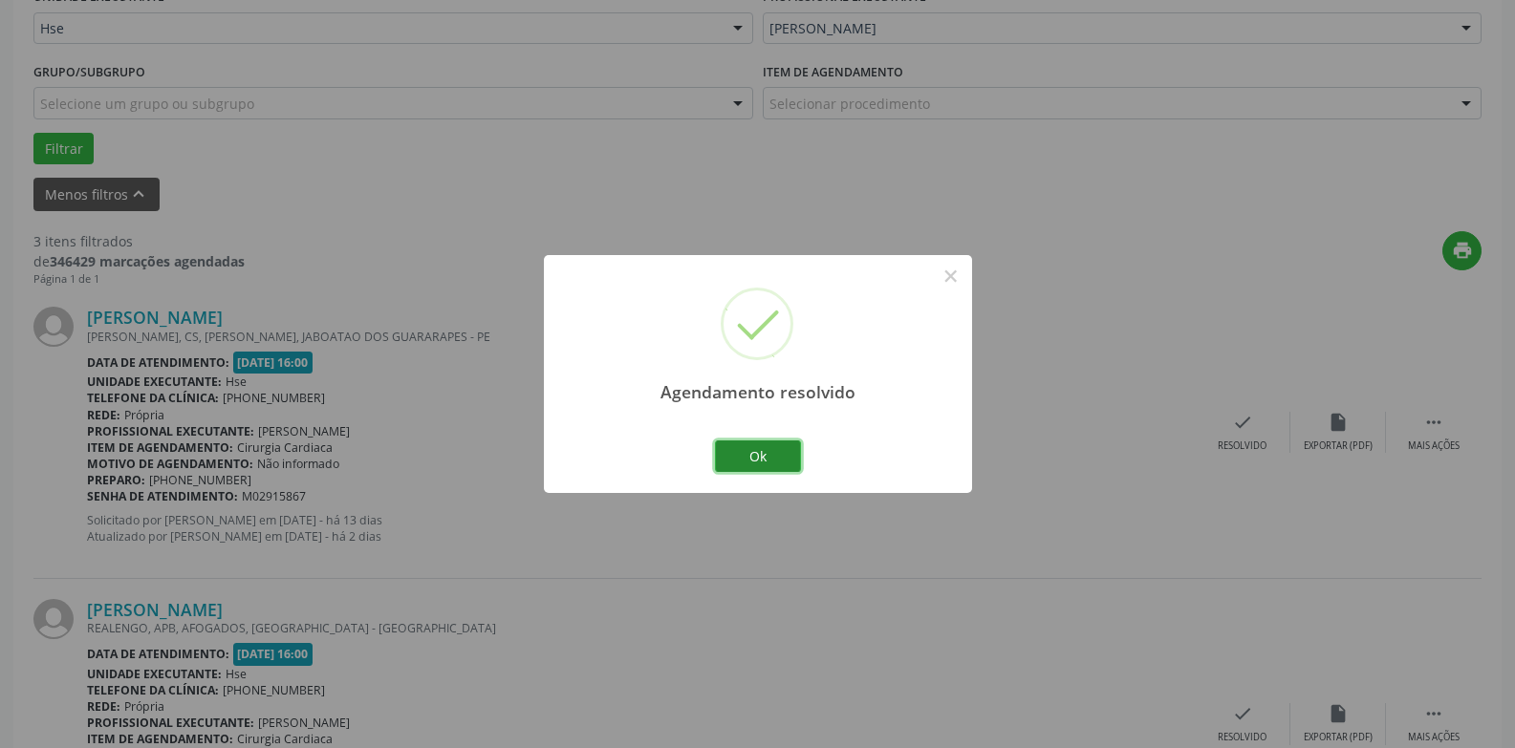
click at [778, 453] on button "Ok" at bounding box center [758, 457] width 86 height 32
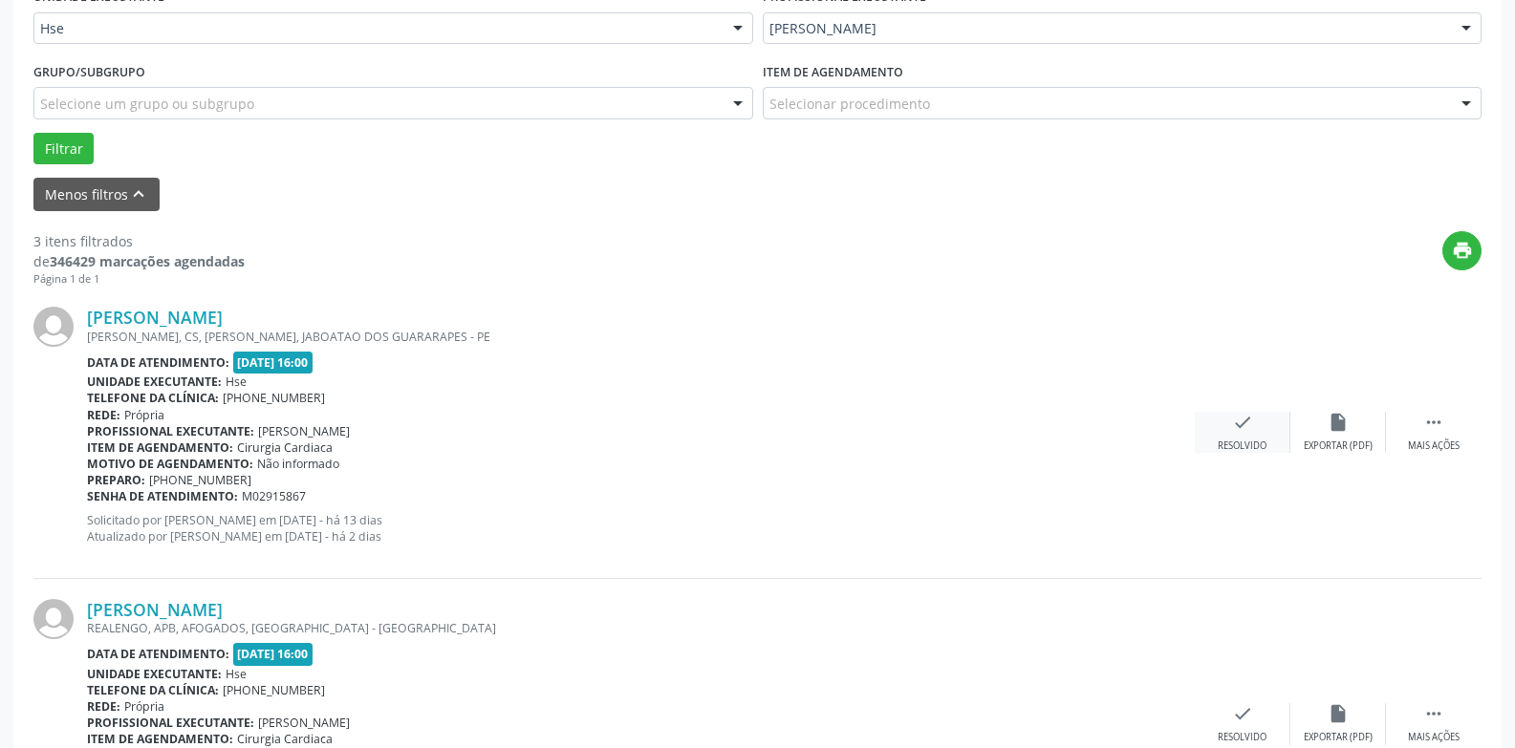
click at [1241, 446] on div "Resolvido" at bounding box center [1242, 446] width 49 height 13
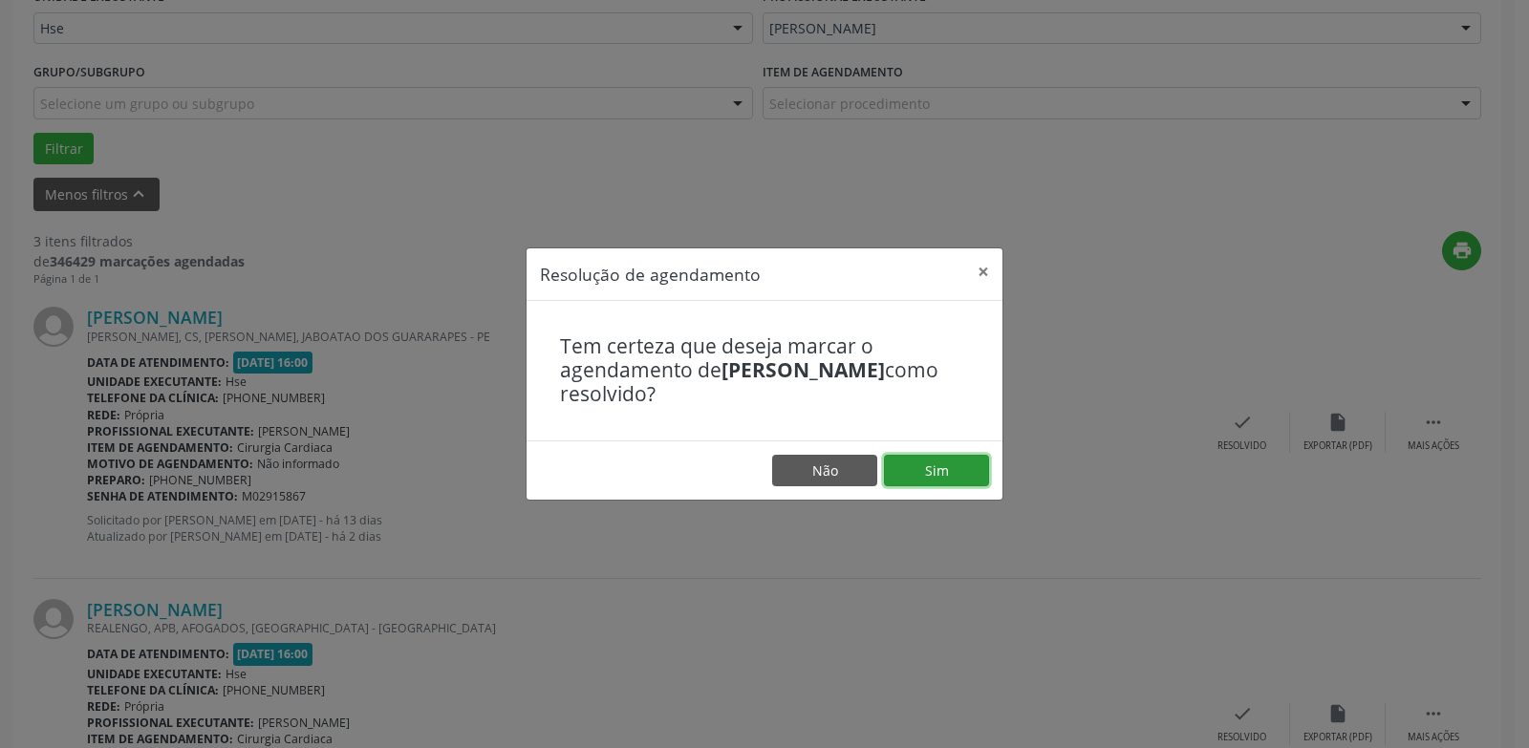
click at [940, 477] on button "Sim" at bounding box center [936, 471] width 105 height 32
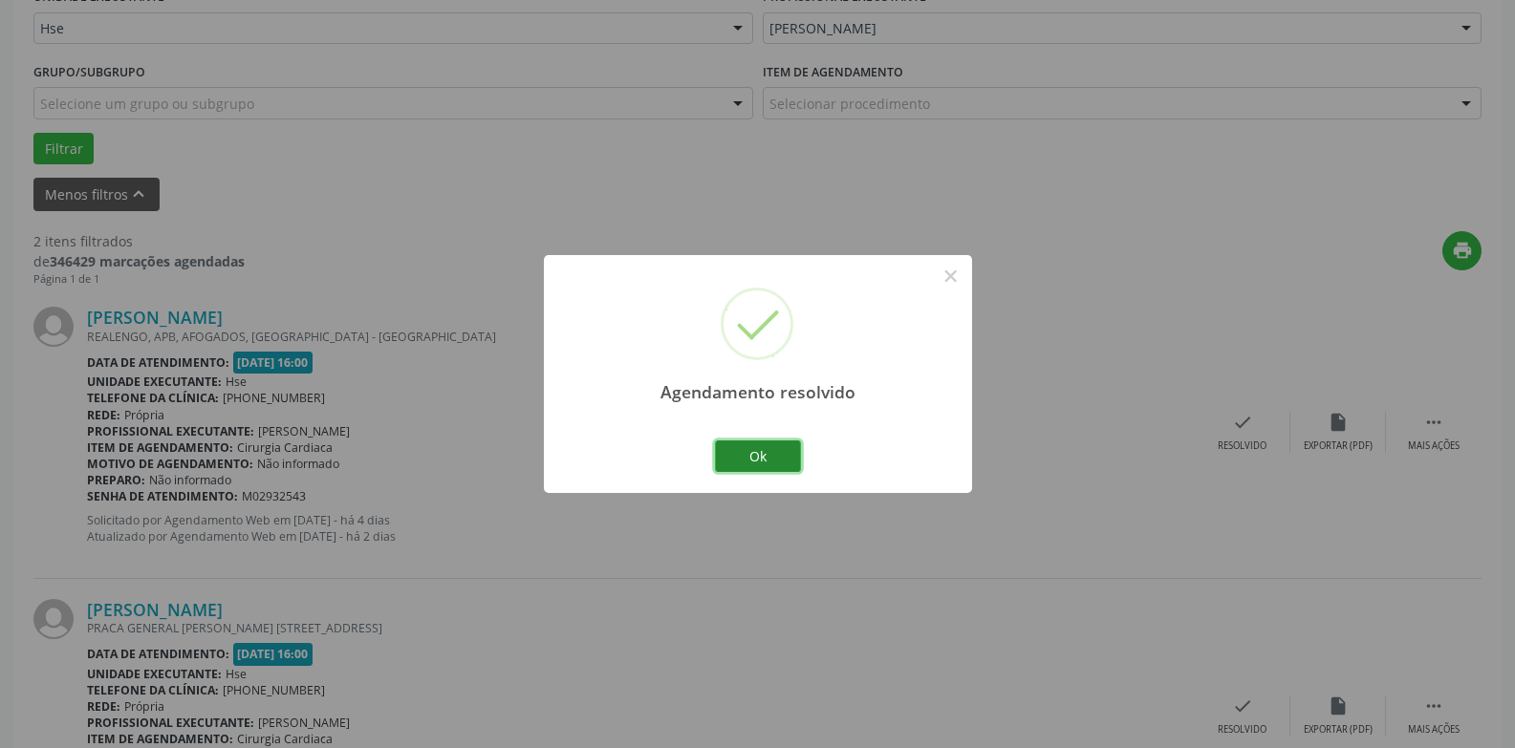
click at [755, 458] on button "Ok" at bounding box center [758, 457] width 86 height 32
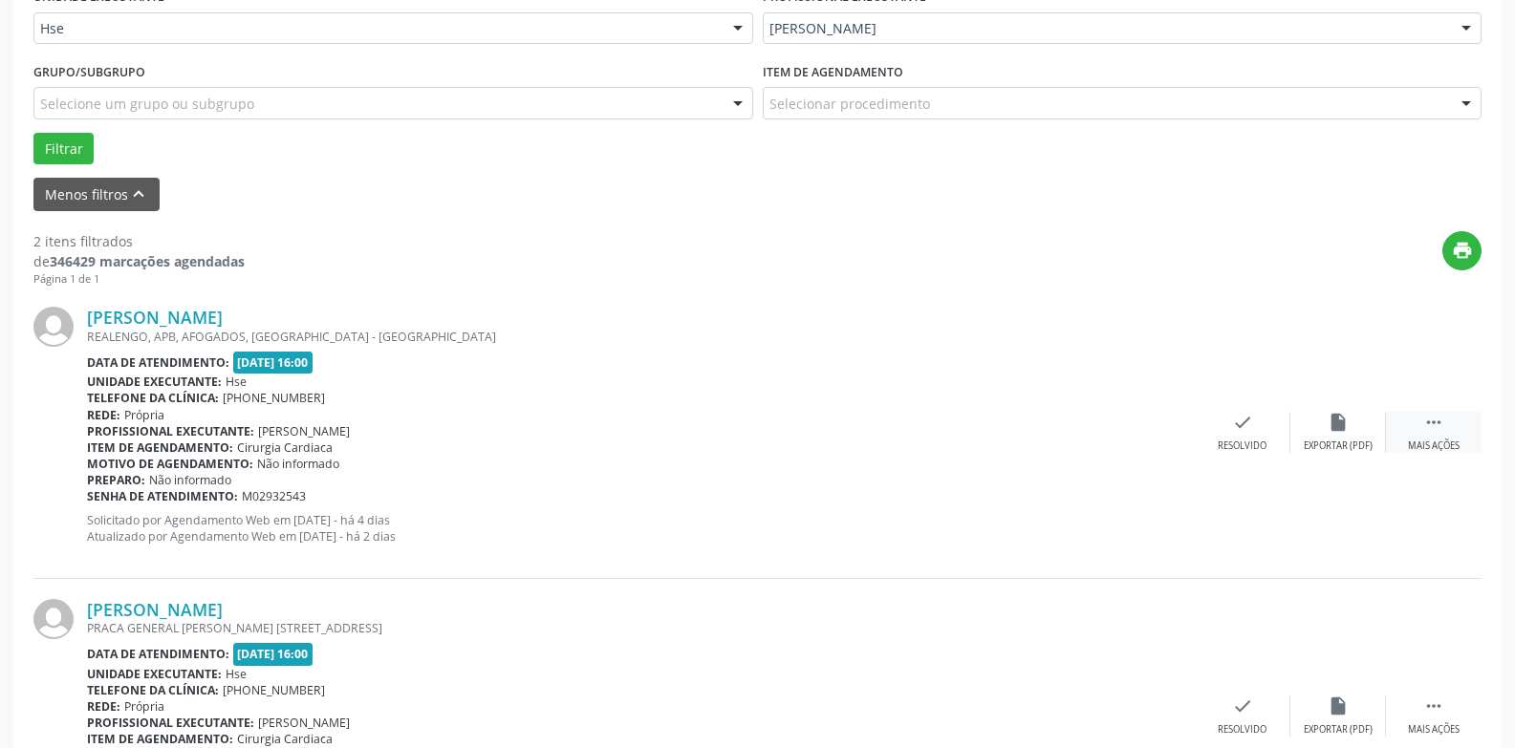
click at [1444, 443] on div "Mais ações" at bounding box center [1434, 446] width 52 height 13
click at [1335, 437] on div "alarm_off Não compareceu" at bounding box center [1338, 432] width 96 height 41
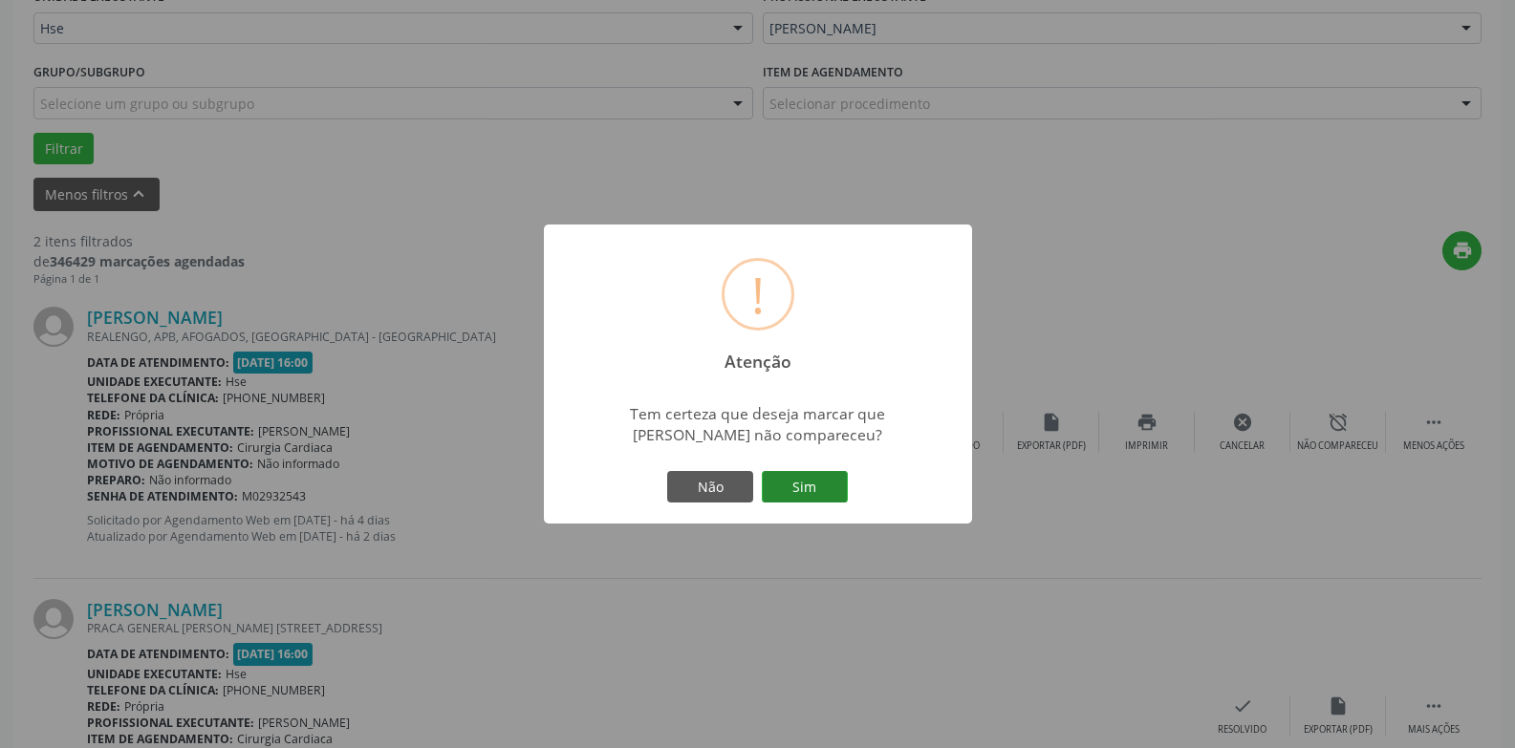
click at [803, 500] on button "Sim" at bounding box center [805, 487] width 86 height 32
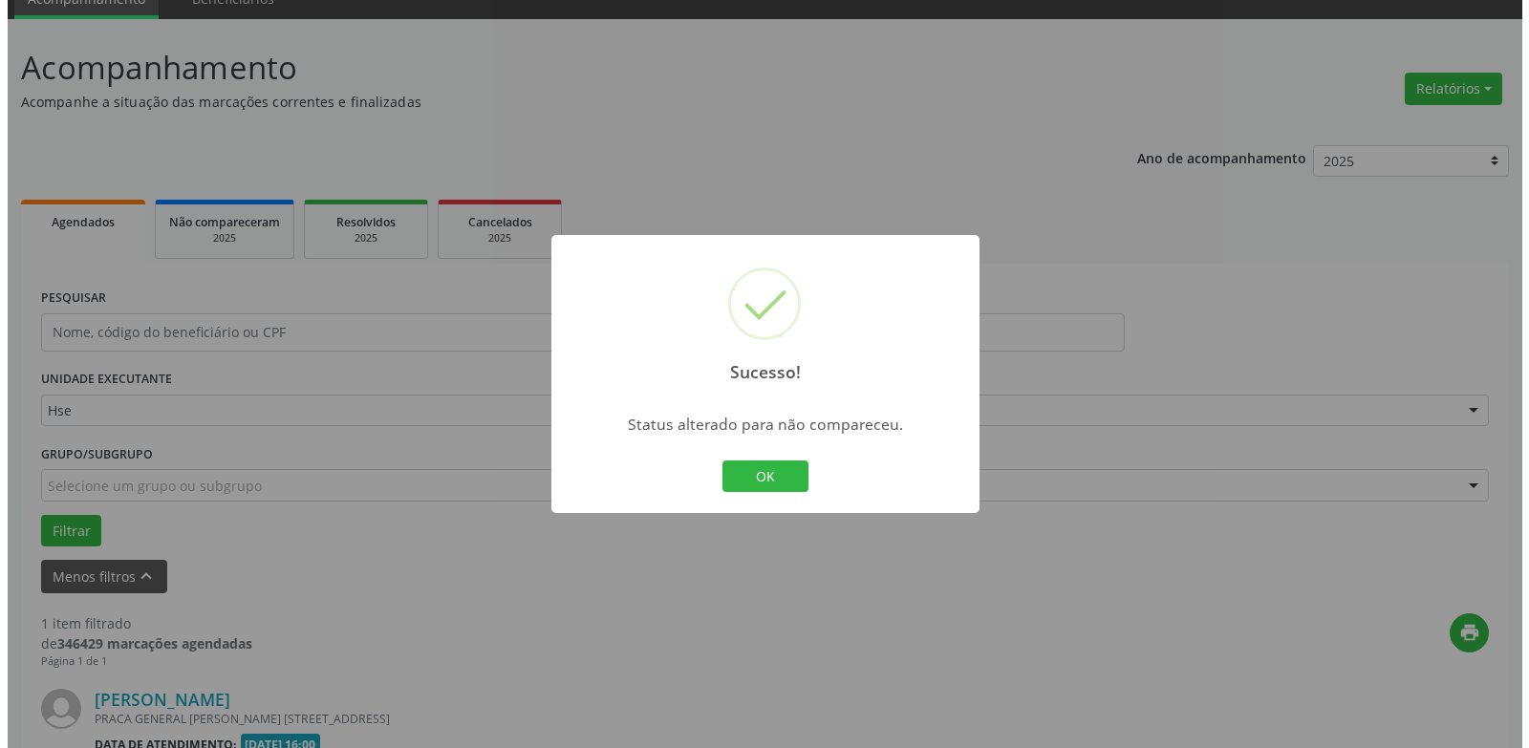
scroll to position [315, 0]
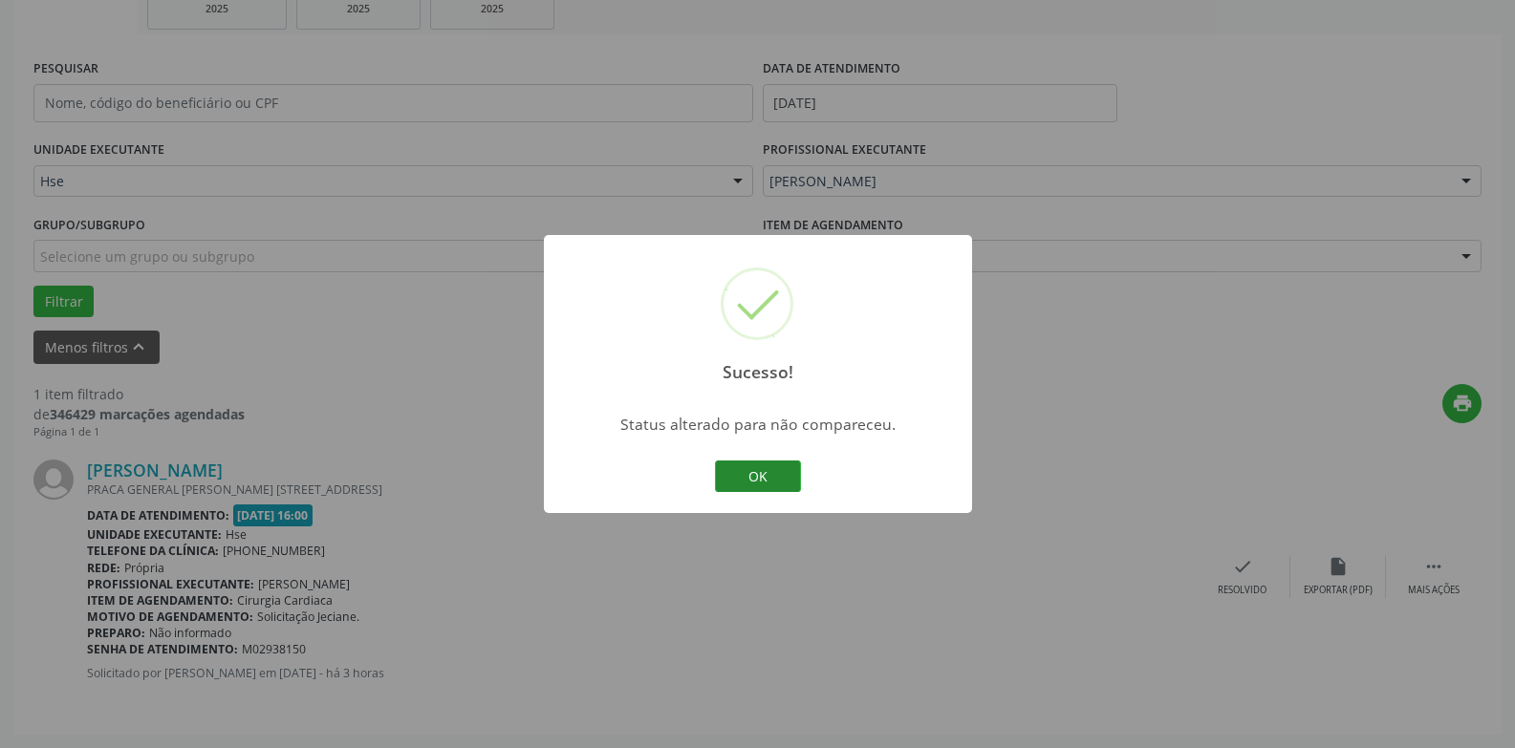
click at [767, 471] on button "OK" at bounding box center [758, 477] width 86 height 32
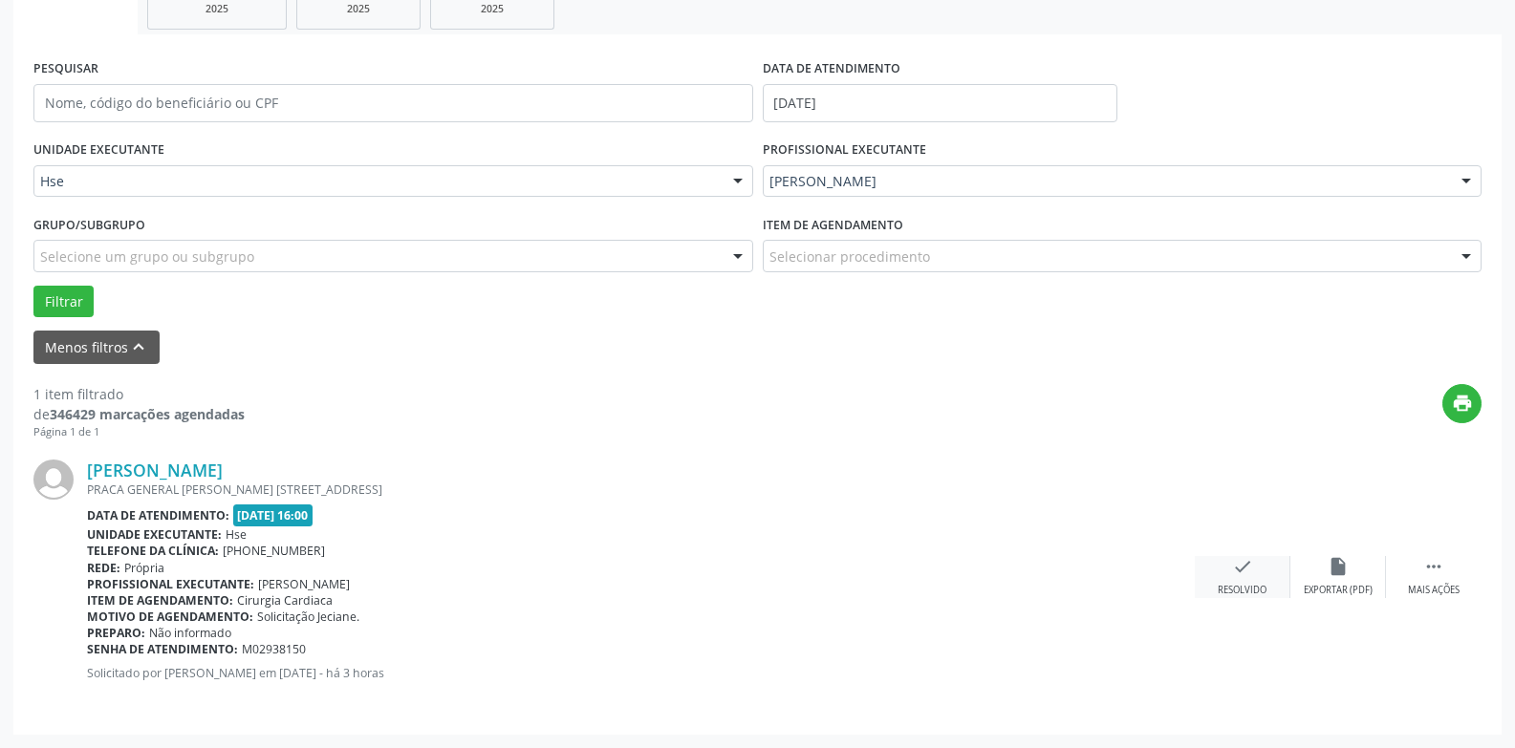
click at [1253, 566] on div "check Resolvido" at bounding box center [1243, 576] width 96 height 41
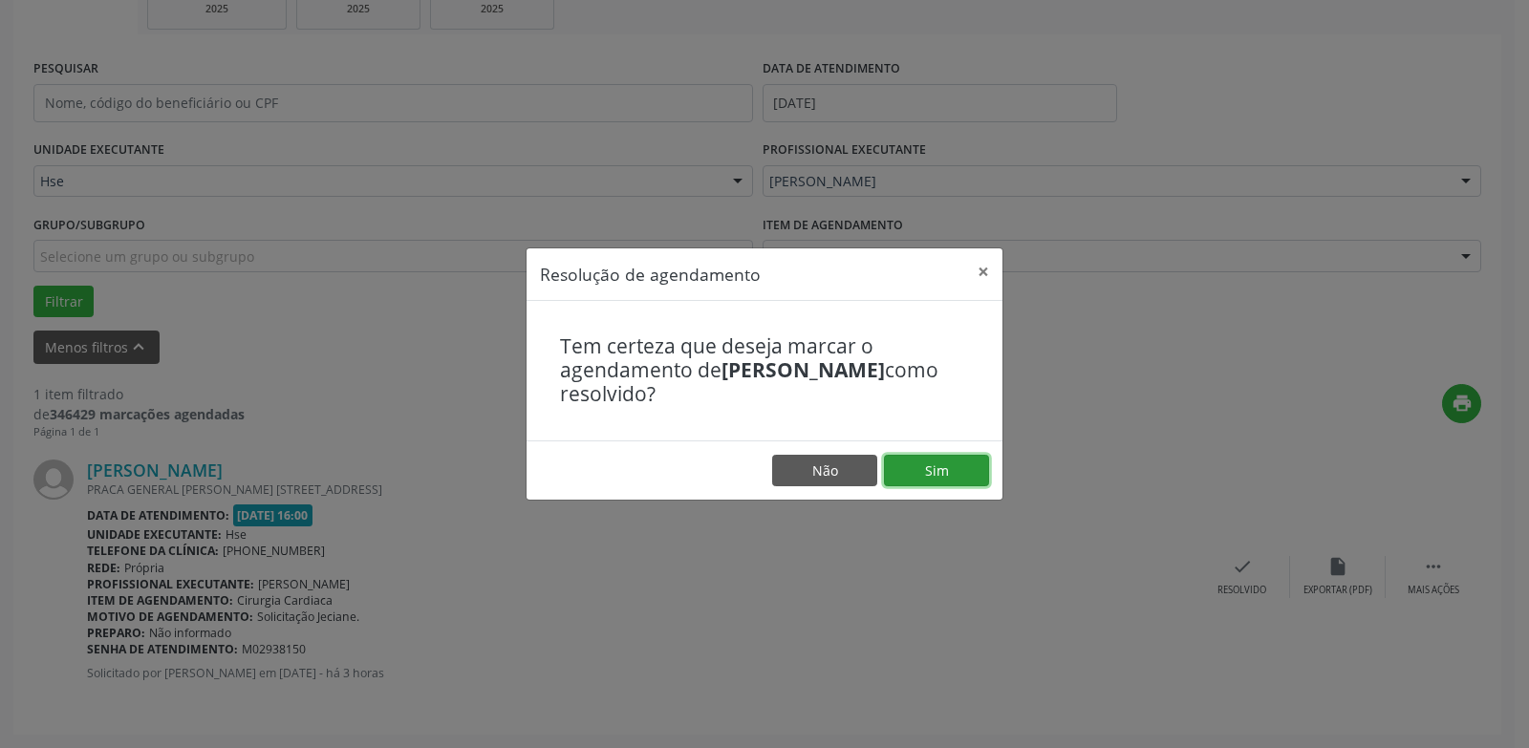
click at [961, 472] on button "Sim" at bounding box center [936, 471] width 105 height 32
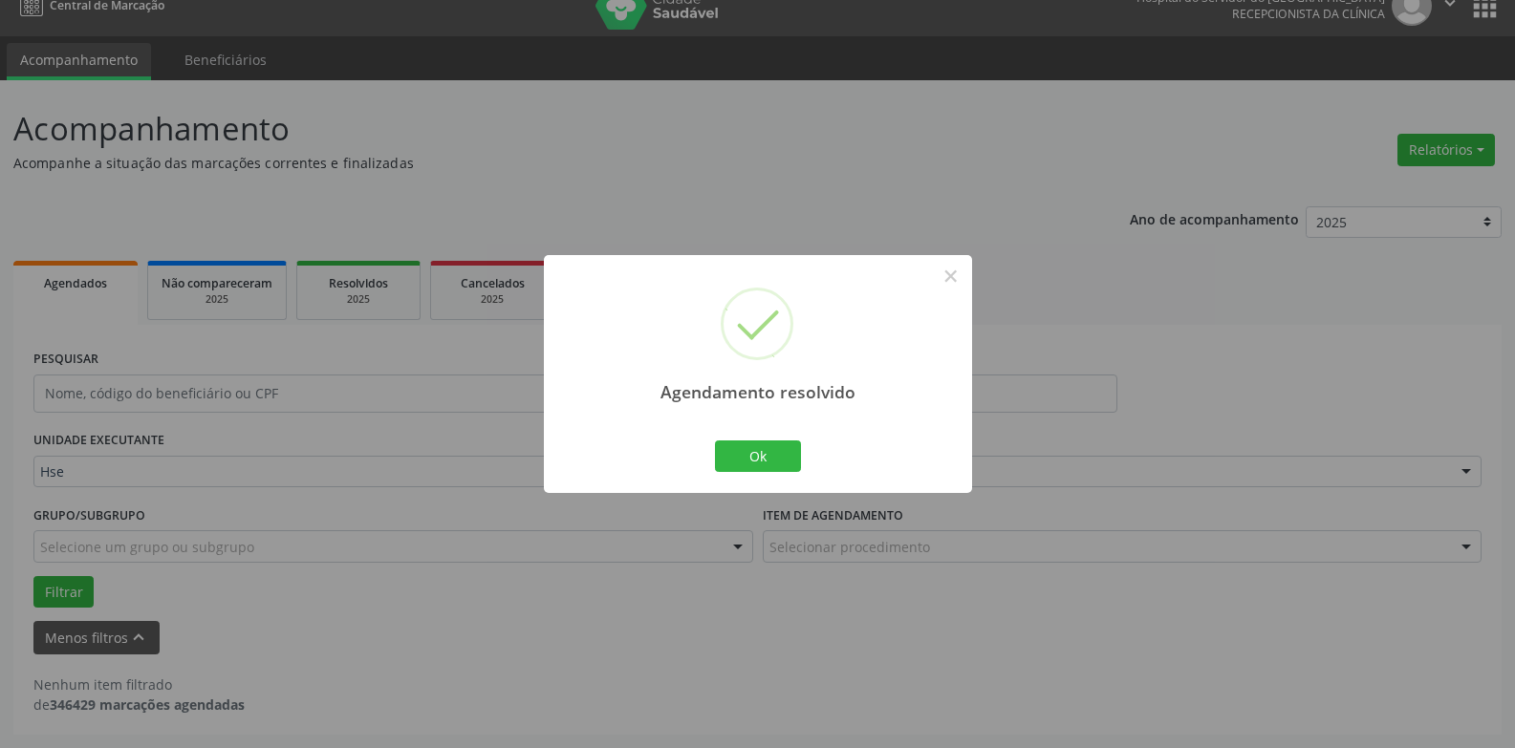
scroll to position [25, 0]
click at [750, 457] on button "Ok" at bounding box center [758, 457] width 86 height 32
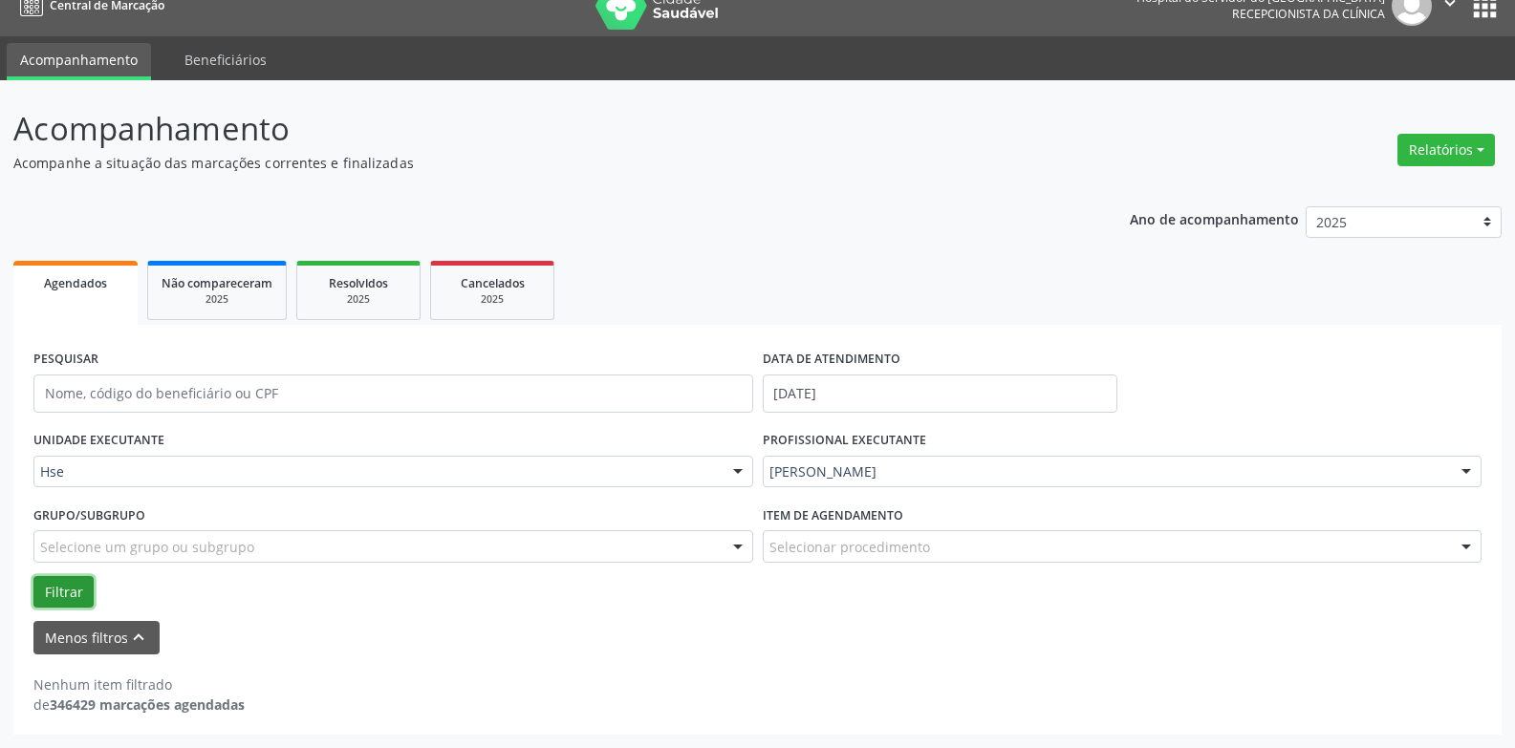
click at [72, 584] on button "Filtrar" at bounding box center [63, 592] width 60 height 32
click at [68, 637] on button "Menos filtros keyboard_arrow_up" at bounding box center [96, 637] width 126 height 33
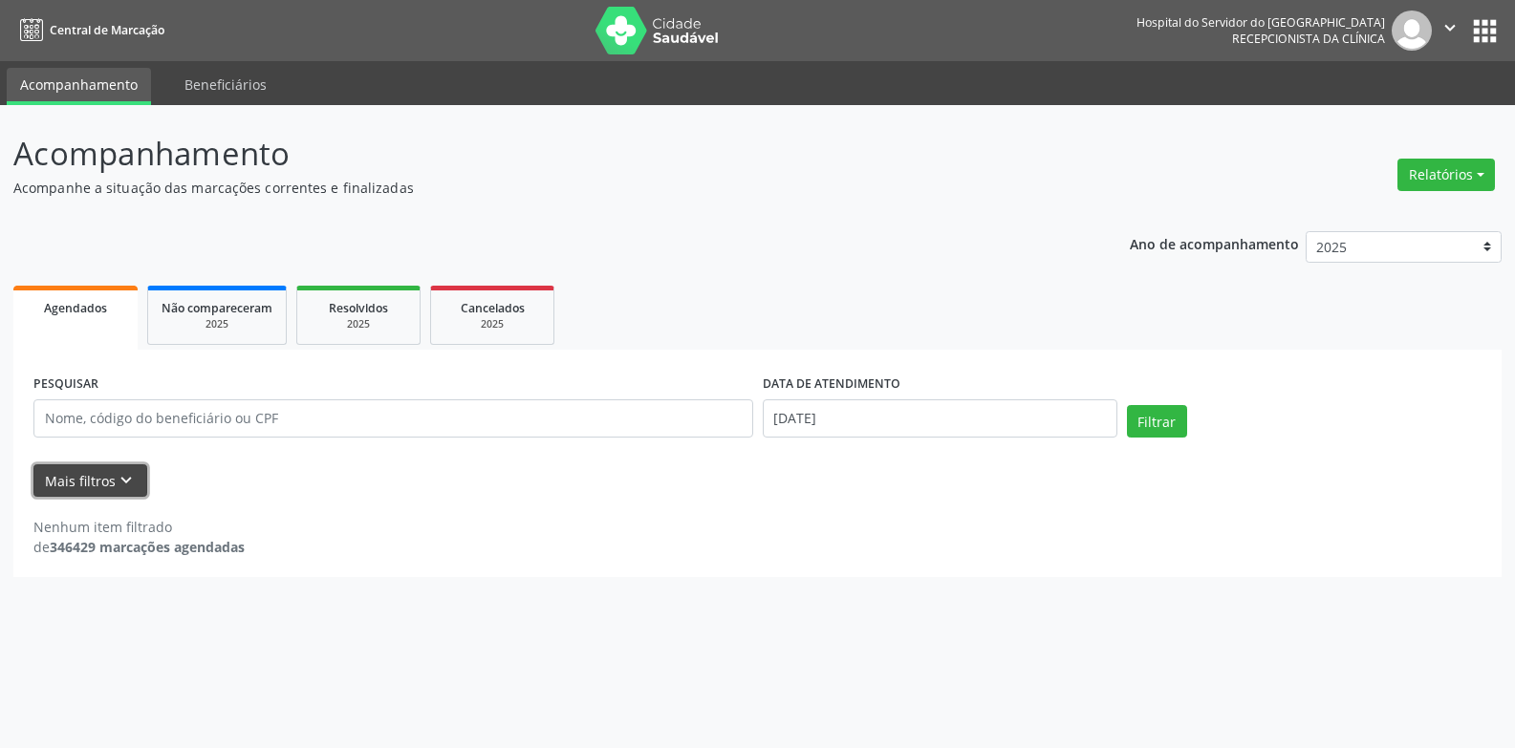
scroll to position [0, 0]
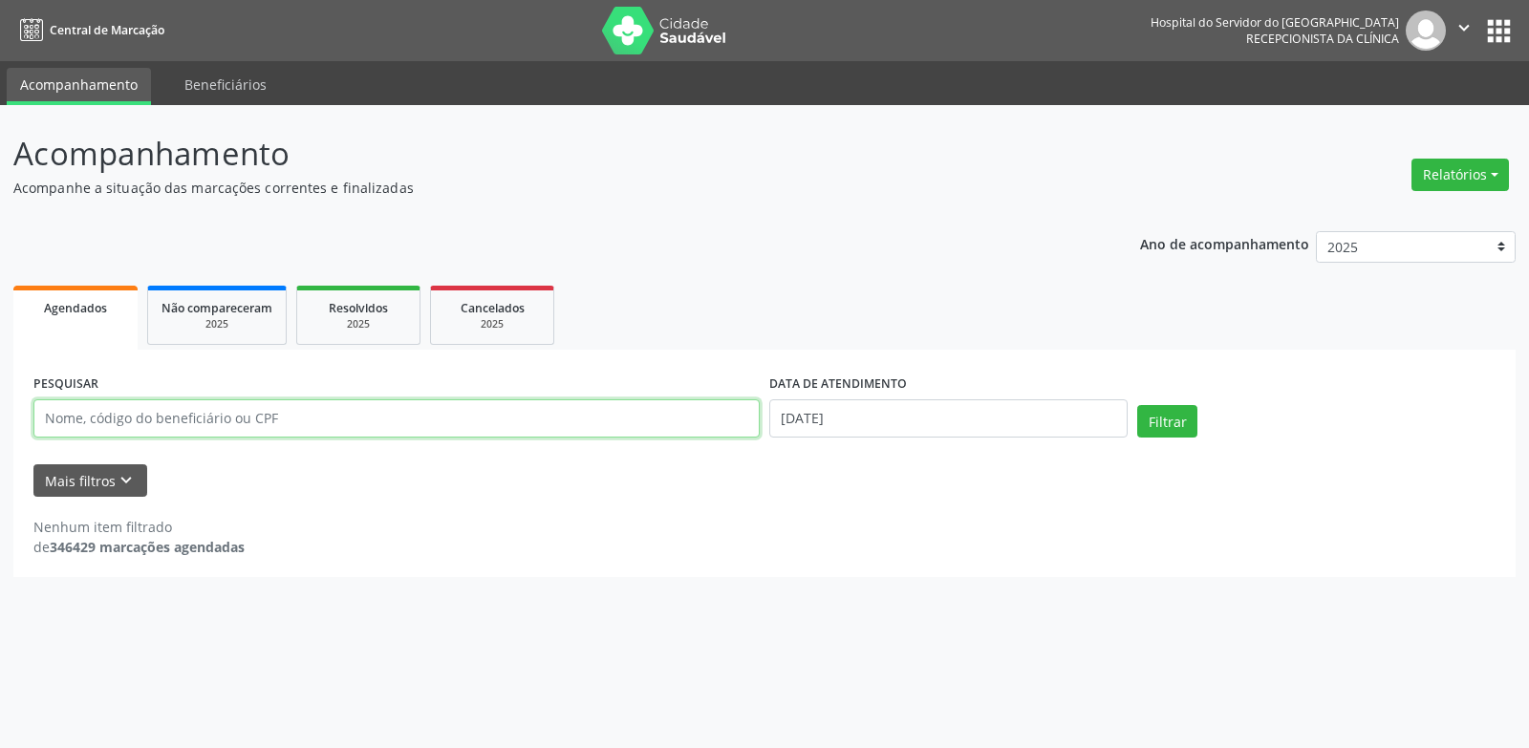
click at [140, 422] on input "text" at bounding box center [396, 419] width 726 height 38
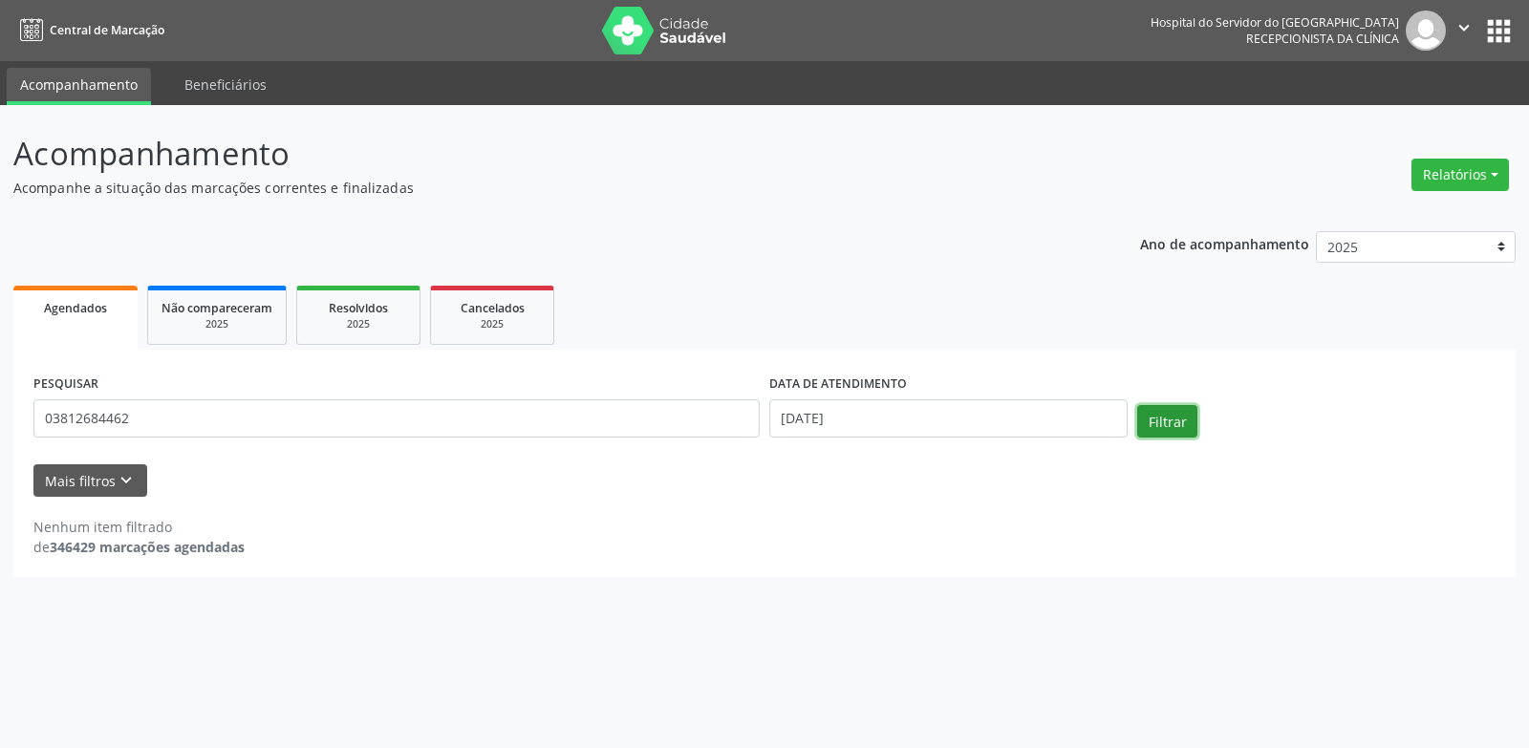
click at [1188, 416] on button "Filtrar" at bounding box center [1167, 421] width 60 height 32
click at [1169, 415] on button "Filtrar" at bounding box center [1167, 421] width 60 height 32
click at [196, 427] on input "03812684462" at bounding box center [396, 419] width 726 height 38
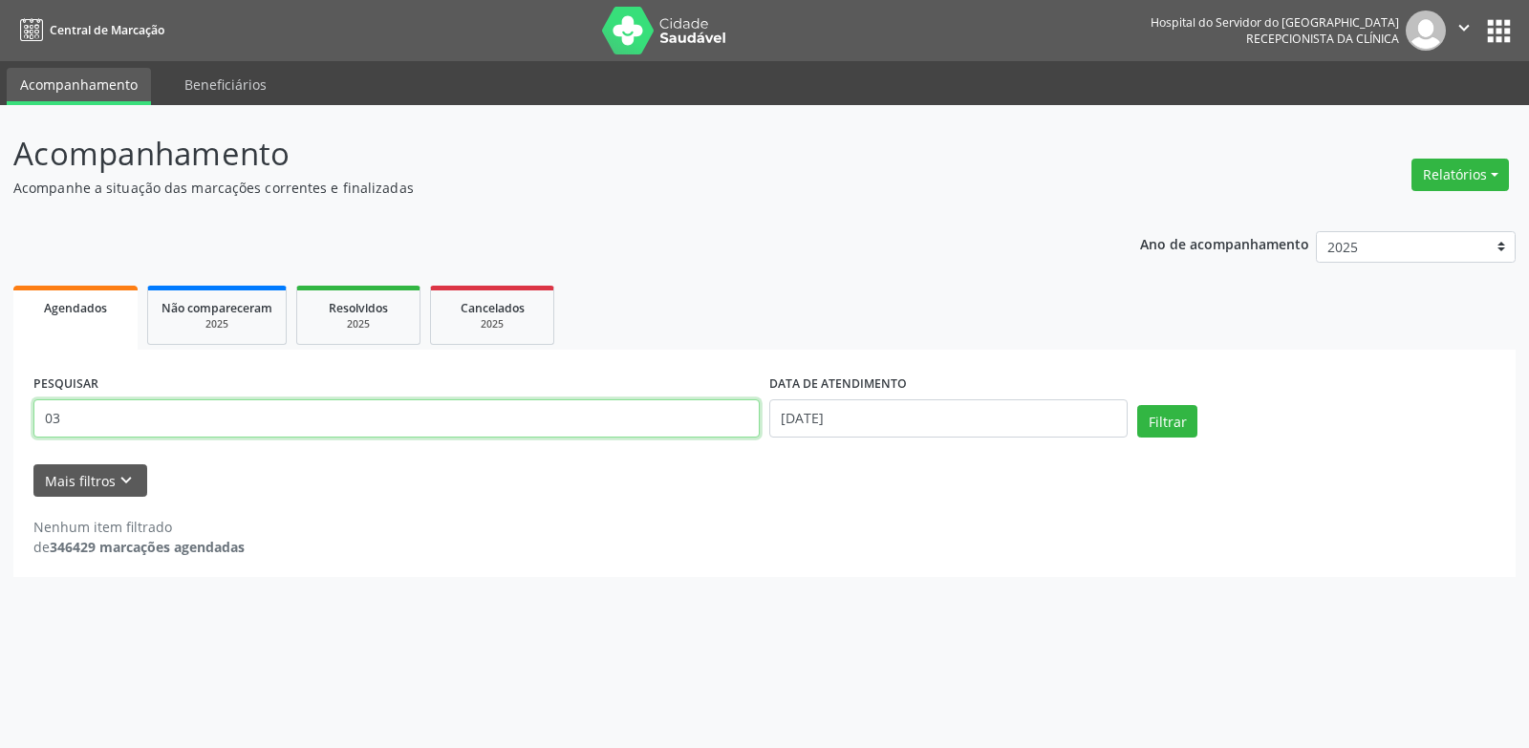
type input "0"
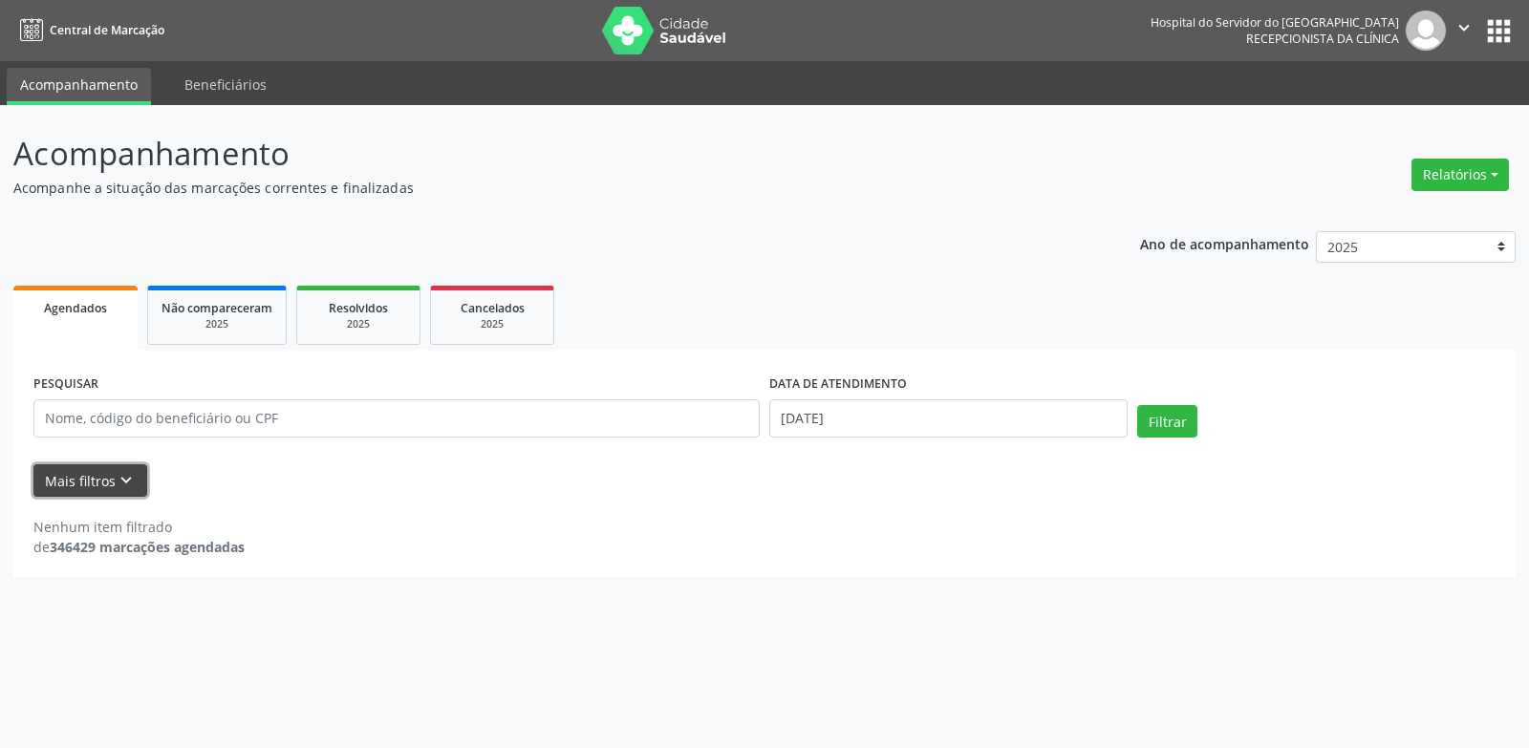
click at [101, 465] on button "Mais filtros keyboard_arrow_down" at bounding box center [90, 481] width 114 height 33
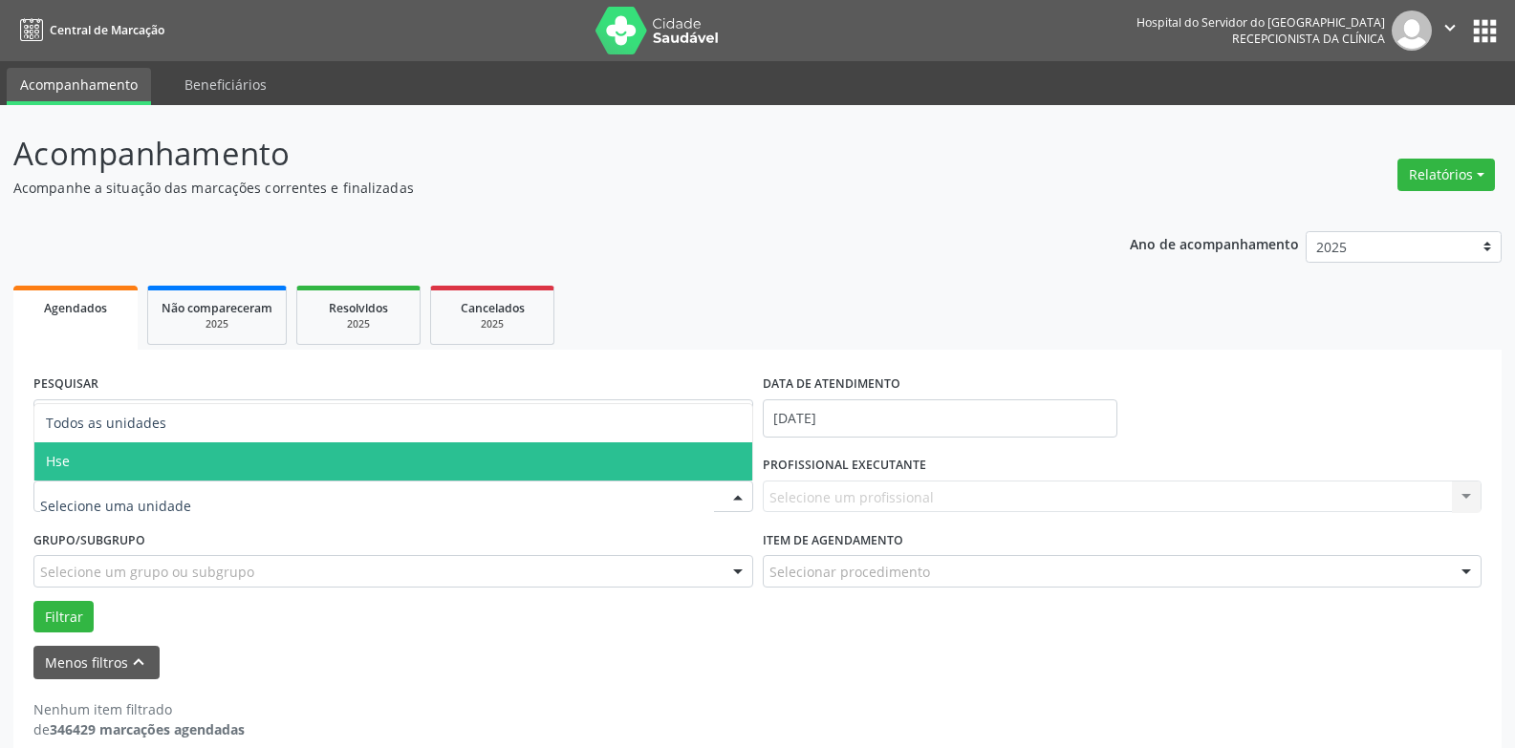
click at [134, 458] on span "Hse" at bounding box center [393, 462] width 718 height 38
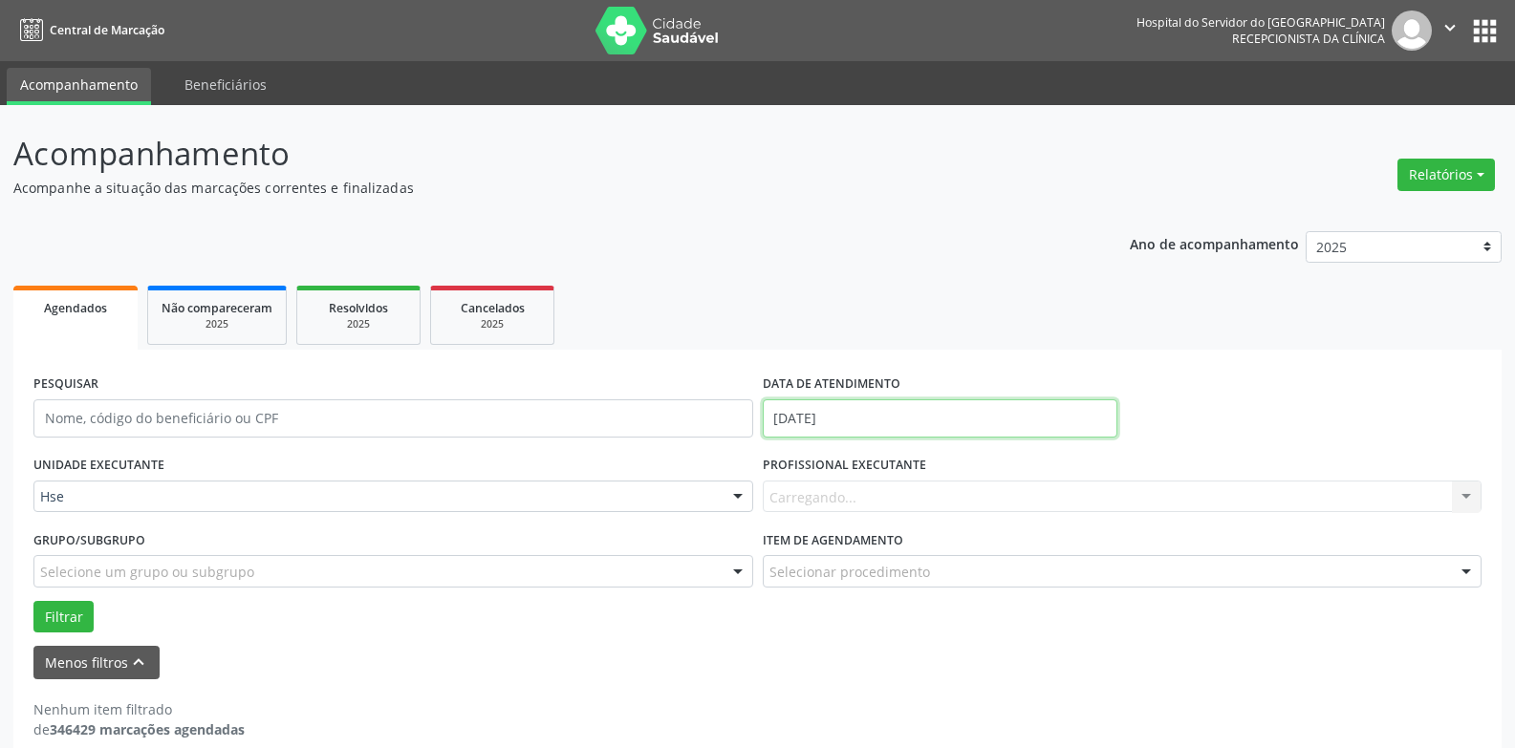
click at [859, 414] on input "[DATE]" at bounding box center [940, 419] width 355 height 38
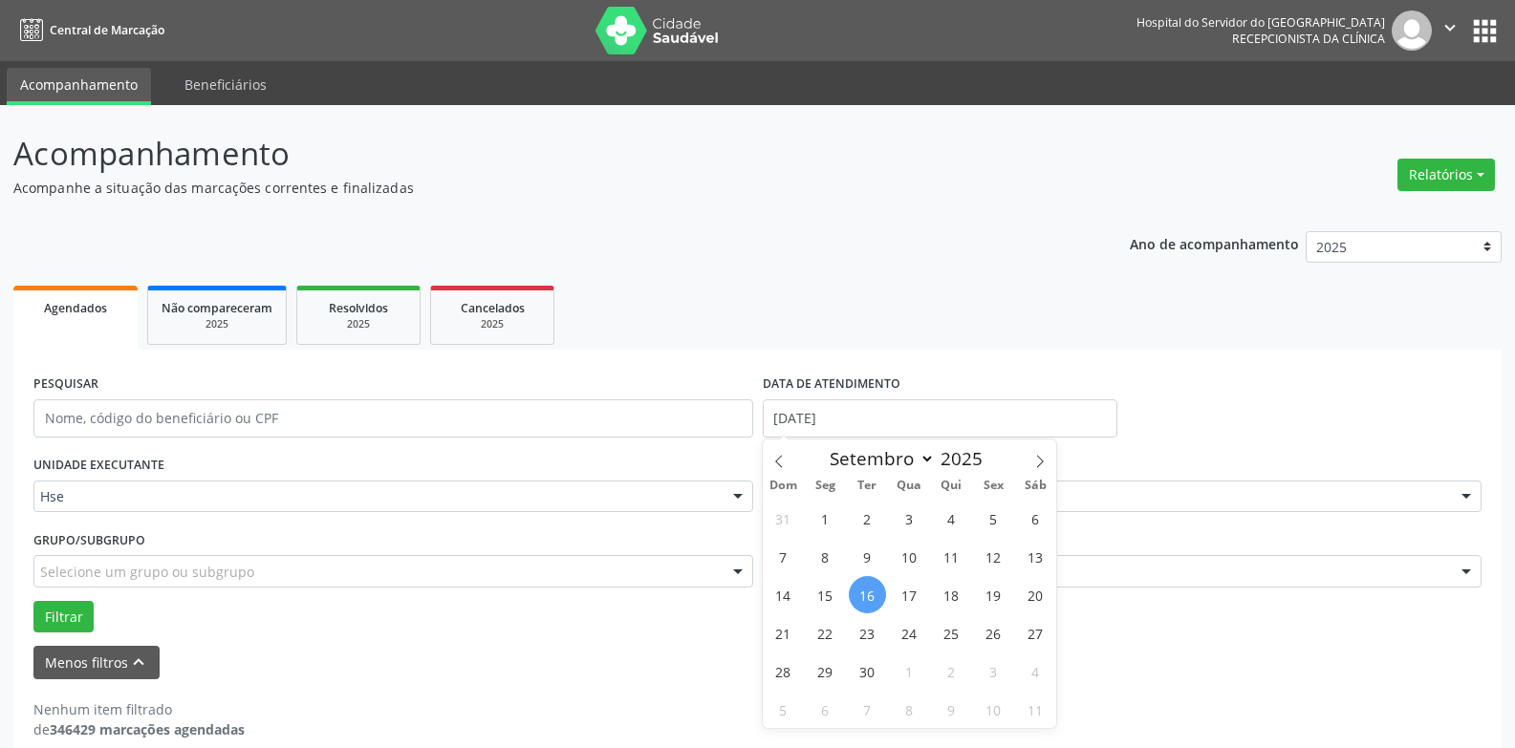
click at [860, 594] on span "16" at bounding box center [867, 594] width 37 height 37
type input "[DATE]"
click at [860, 594] on span "16" at bounding box center [867, 594] width 37 height 37
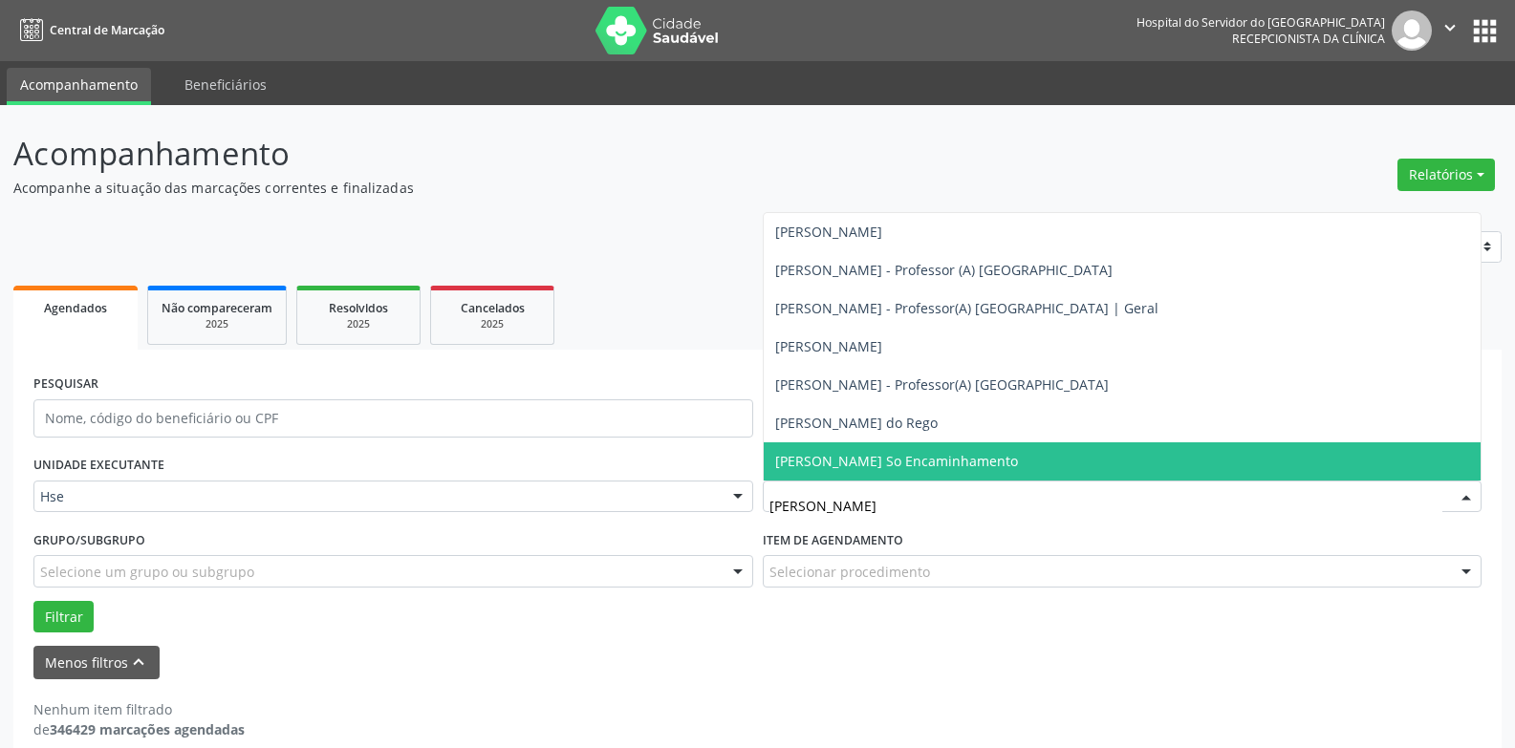
type input "[PERSON_NAME]"
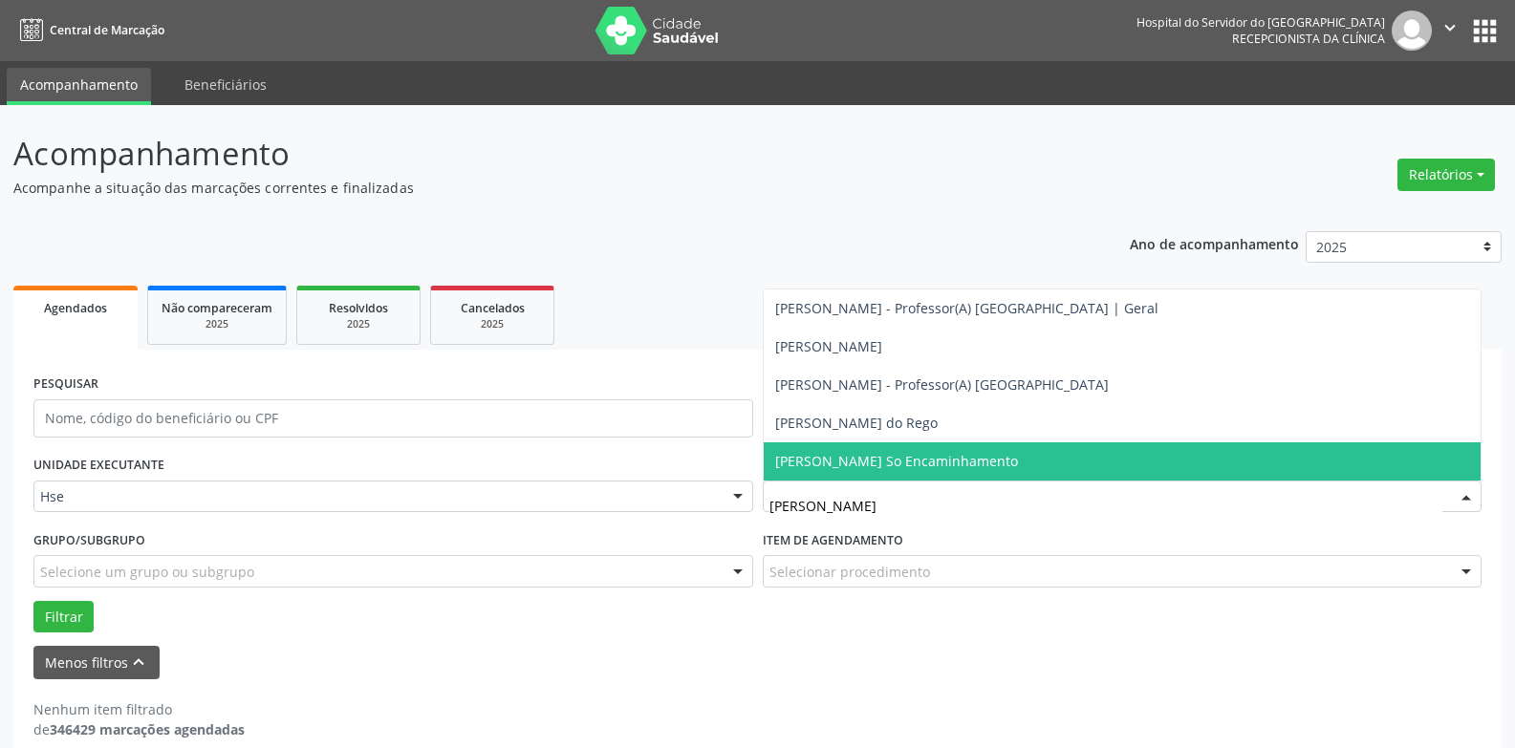
click at [913, 468] on span "[PERSON_NAME] So Encaminhamento" at bounding box center [896, 461] width 243 height 18
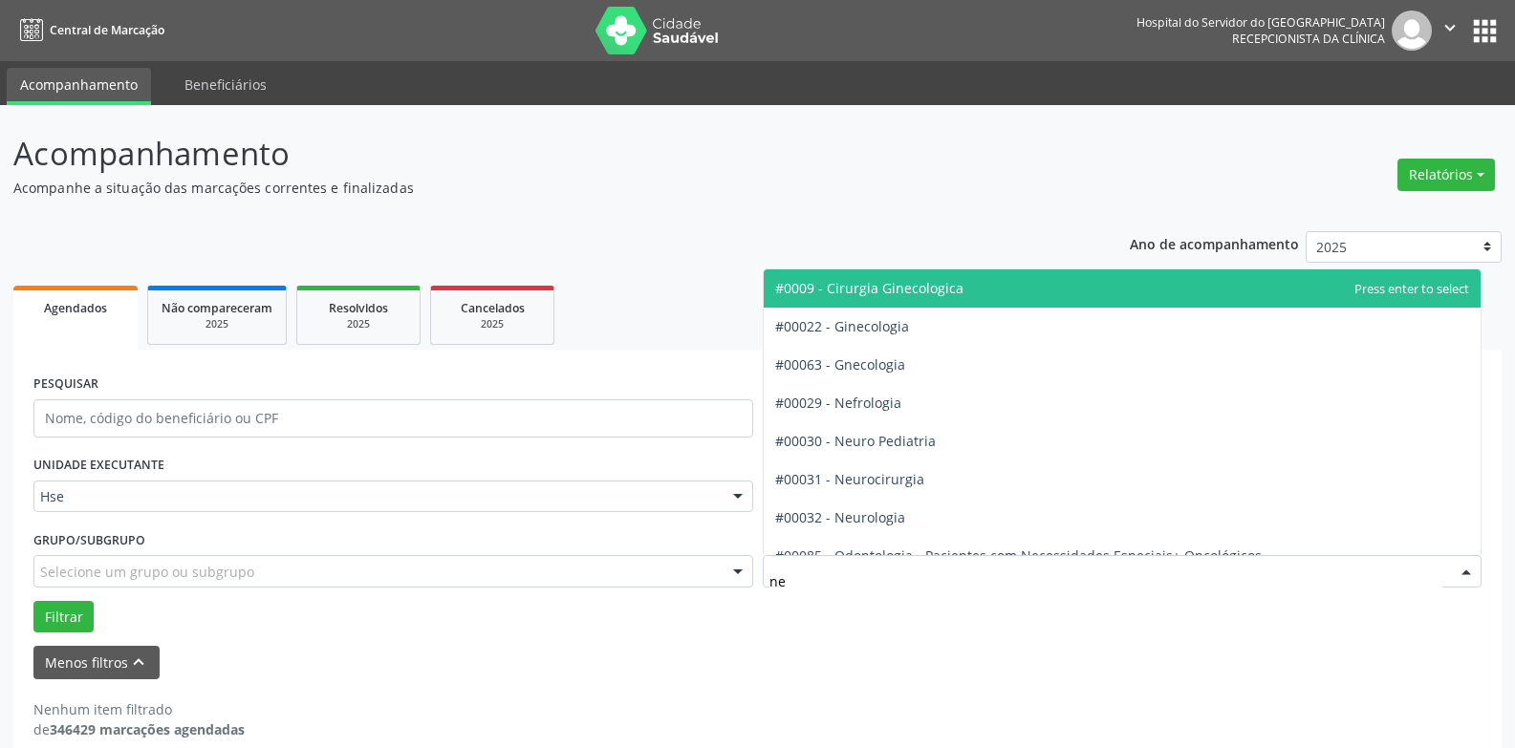
type input "neu"
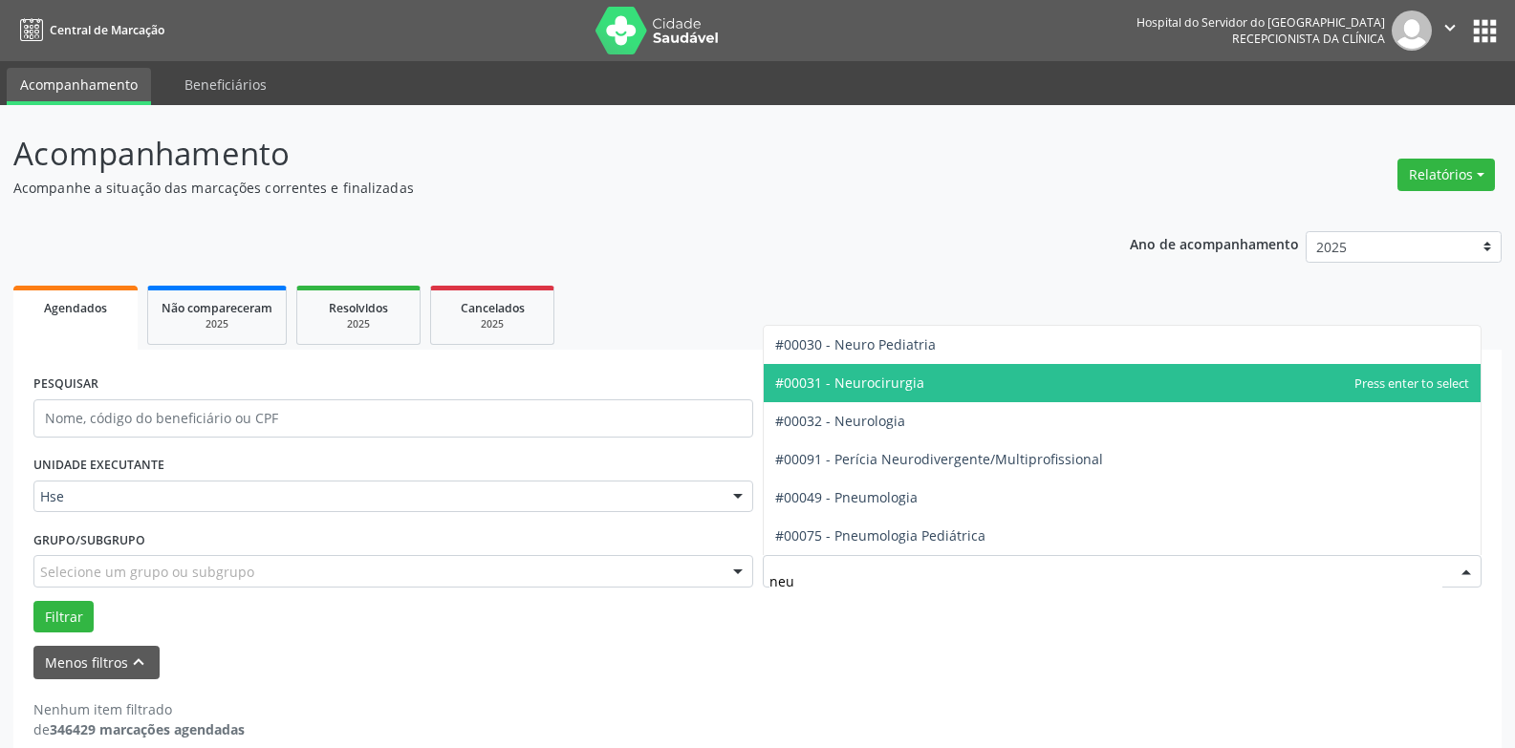
click at [915, 383] on span "#00031 - Neurocirurgia" at bounding box center [849, 383] width 149 height 18
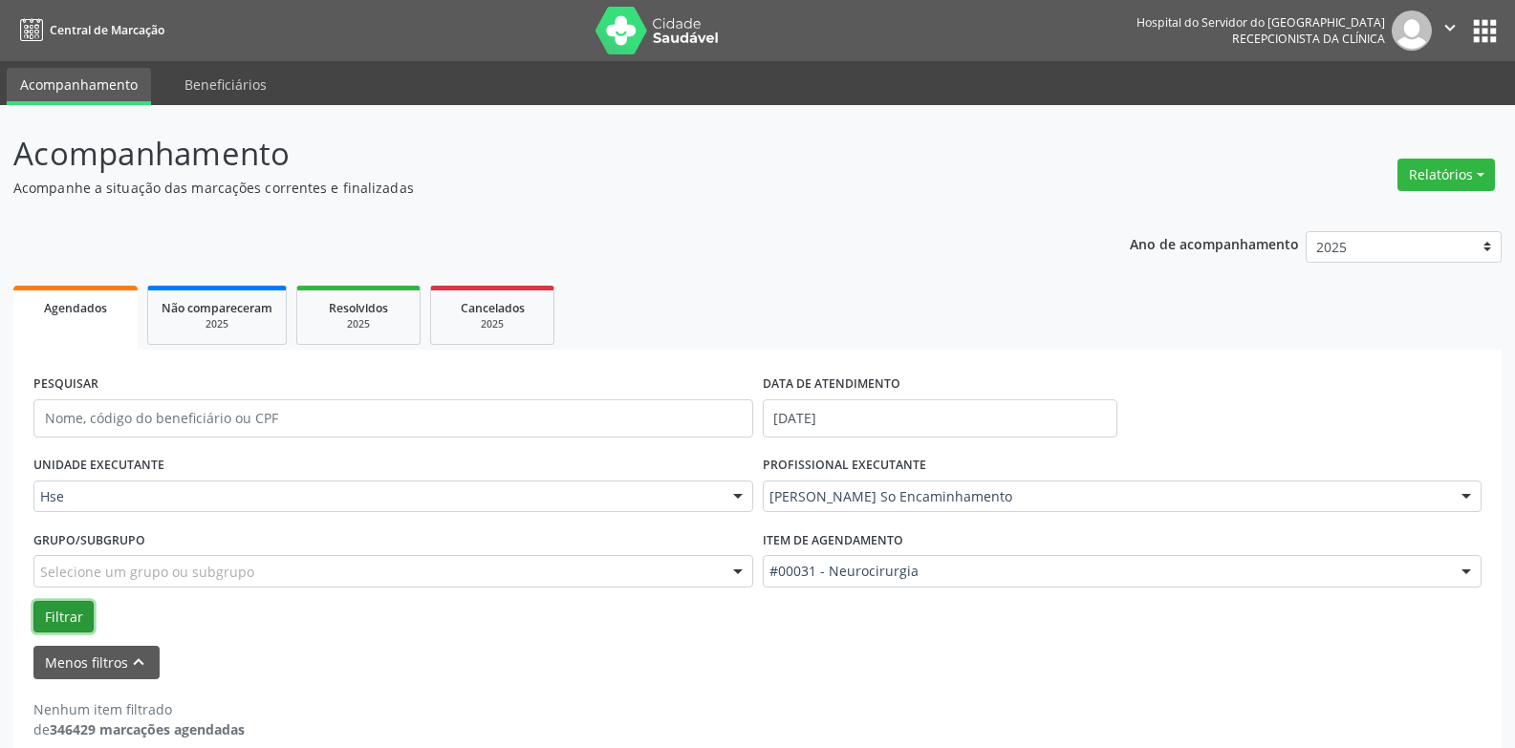
click at [58, 615] on button "Filtrar" at bounding box center [63, 617] width 60 height 32
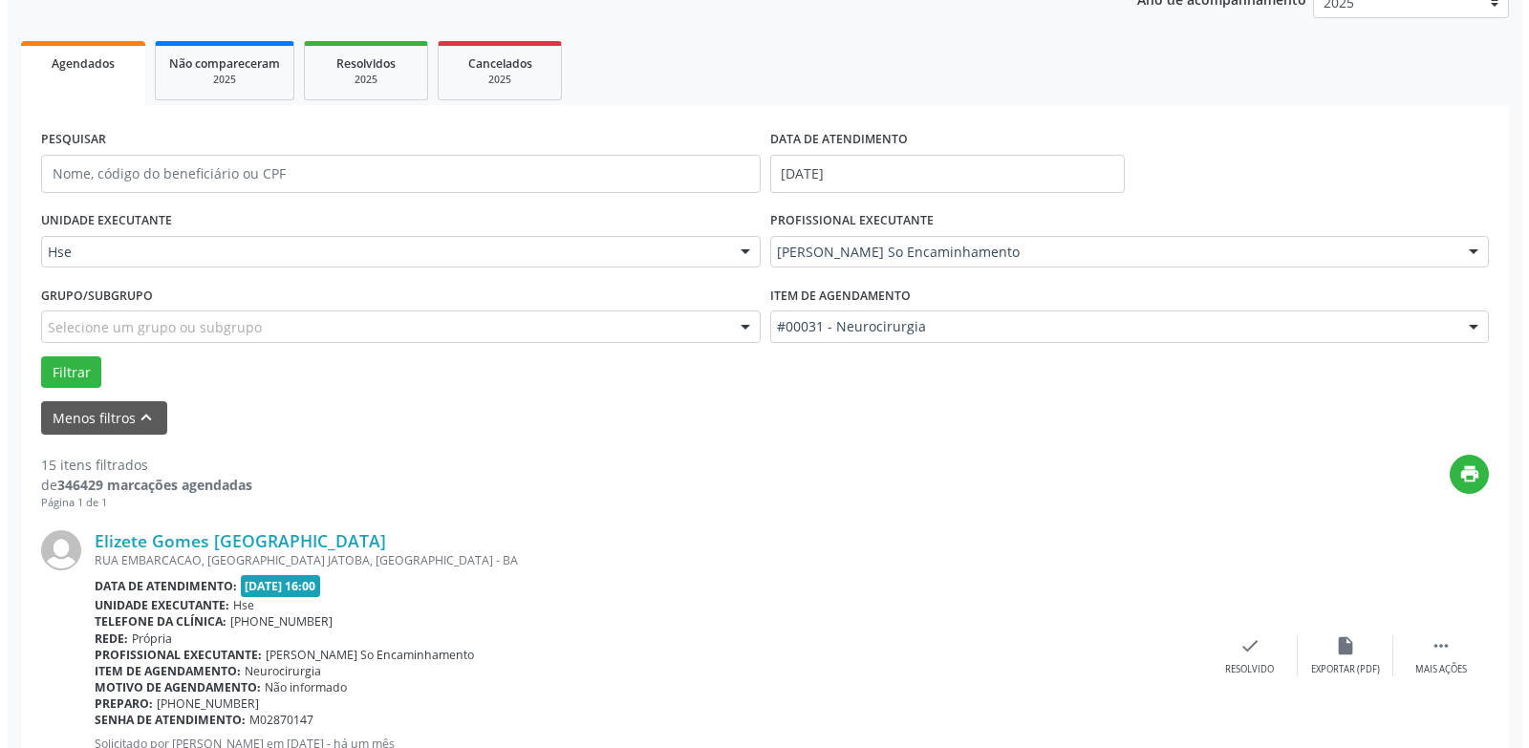
scroll to position [382, 0]
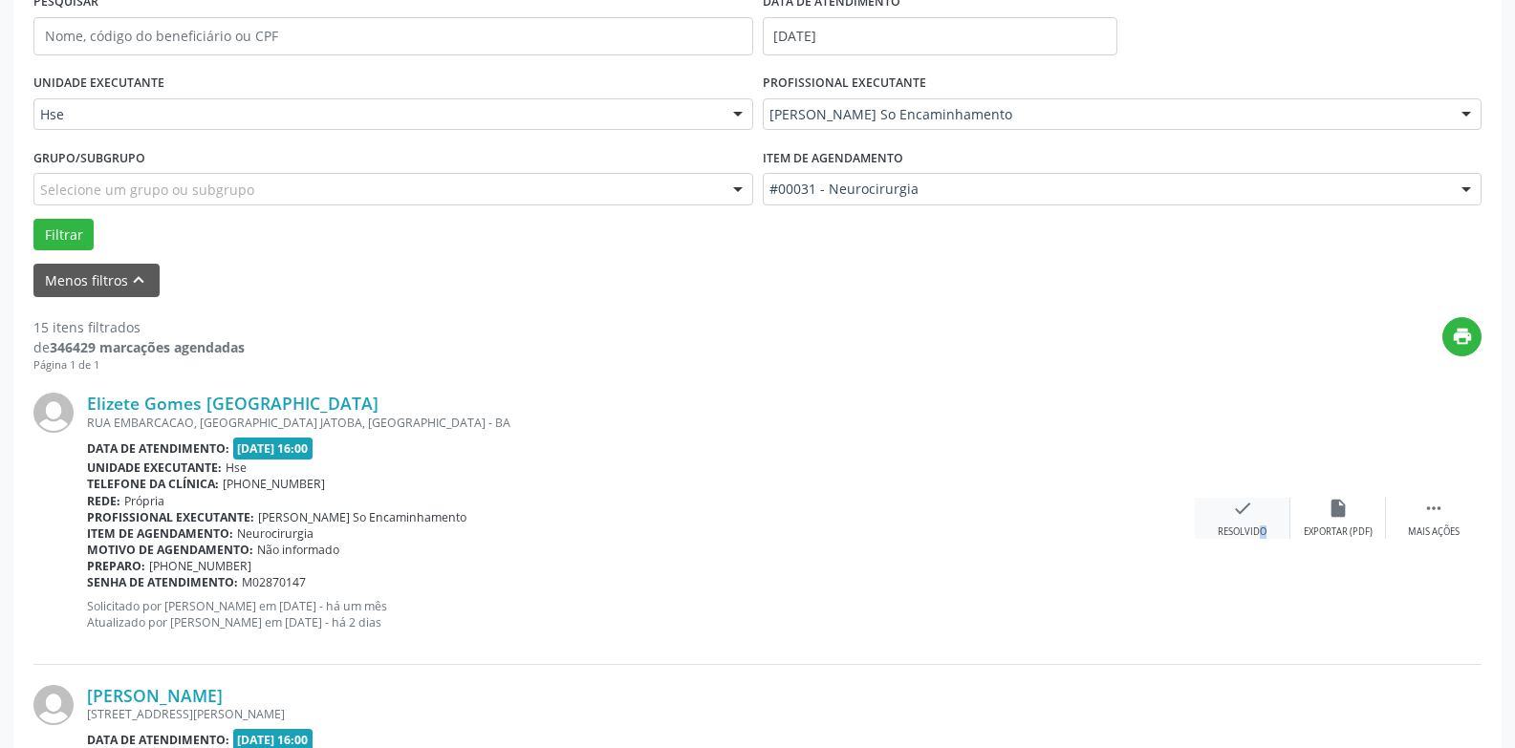
click at [1248, 528] on div "Resolvido" at bounding box center [1242, 532] width 49 height 13
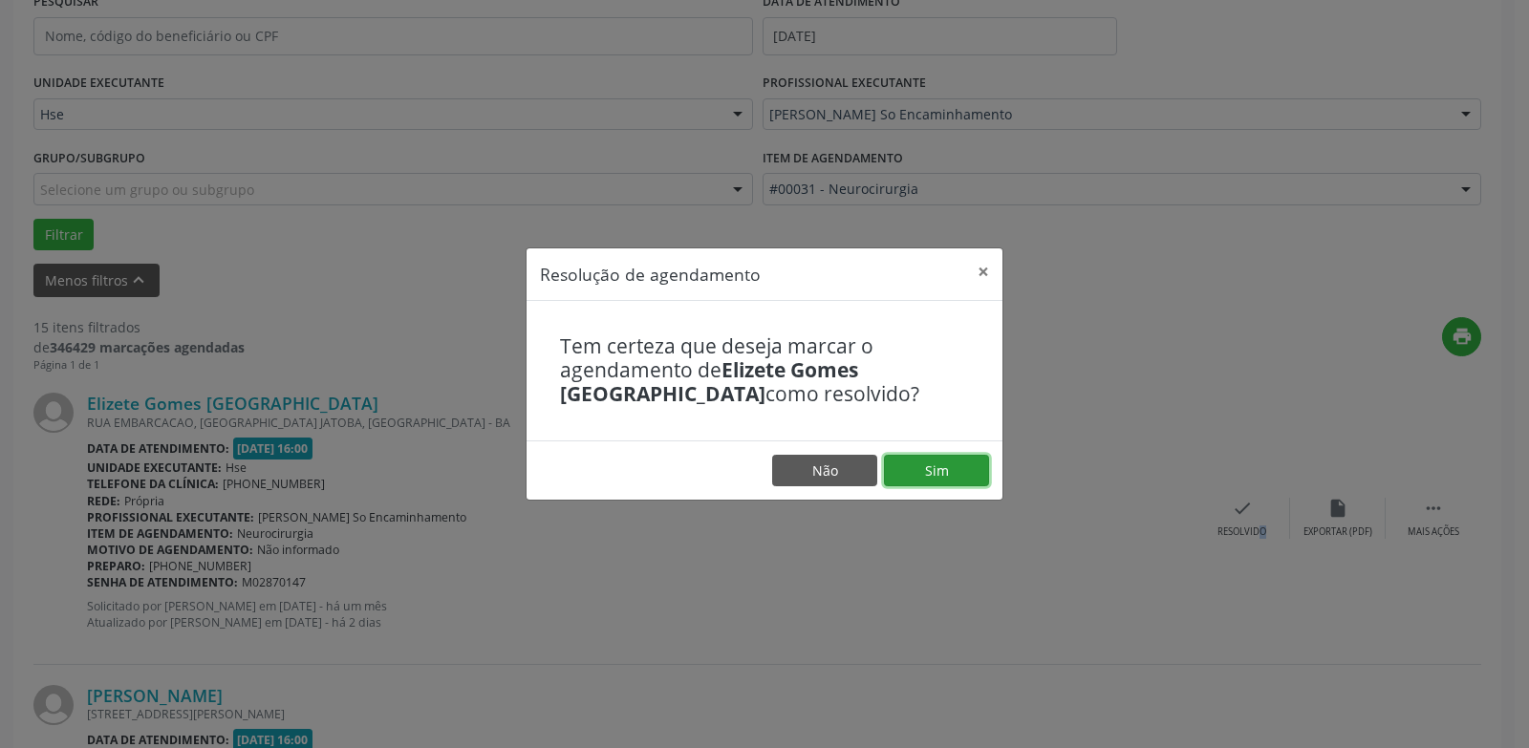
click at [940, 482] on button "Sim" at bounding box center [936, 471] width 105 height 32
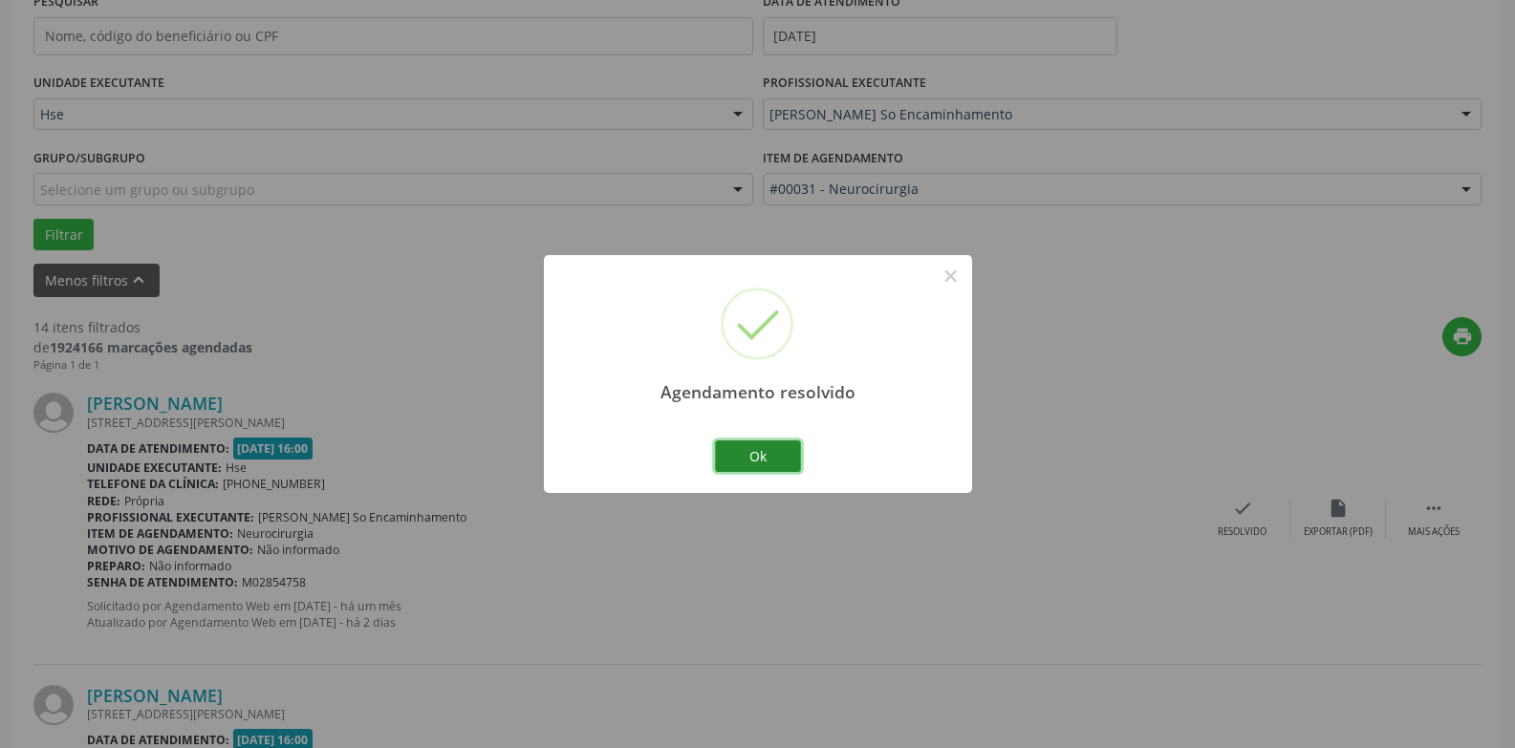
click at [756, 462] on button "Ok" at bounding box center [758, 457] width 86 height 32
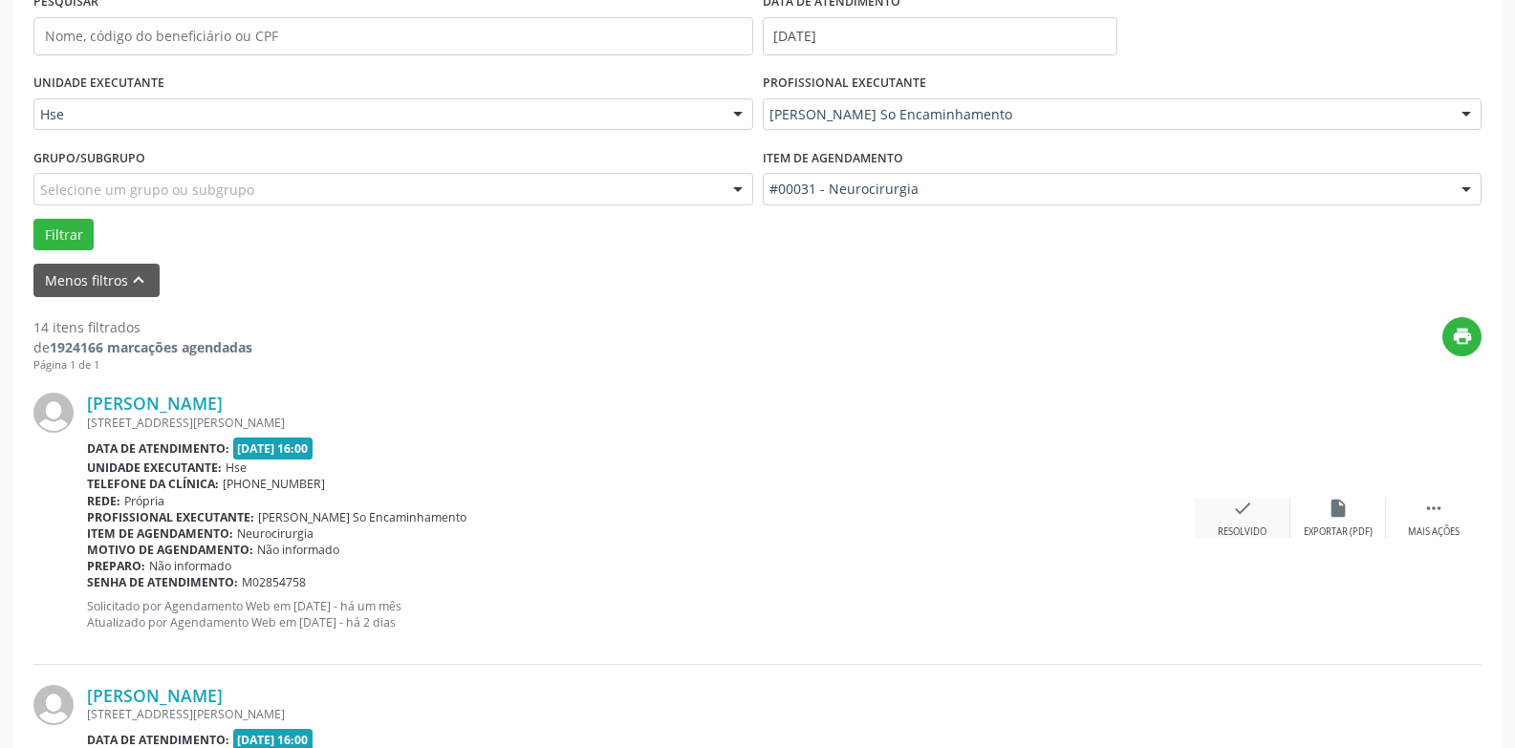
click at [1243, 525] on div "check Resolvido" at bounding box center [1243, 518] width 96 height 41
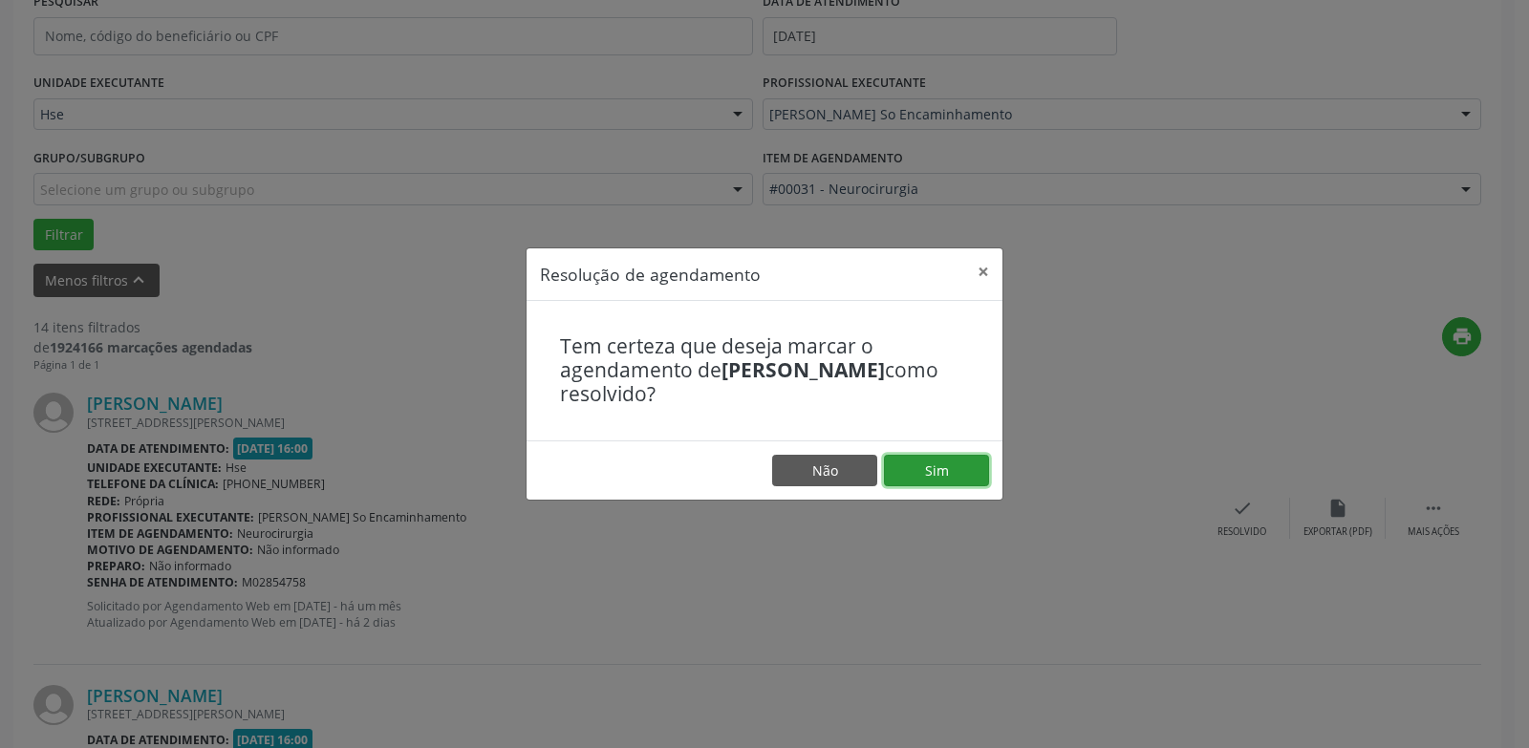
click at [971, 468] on button "Sim" at bounding box center [936, 471] width 105 height 32
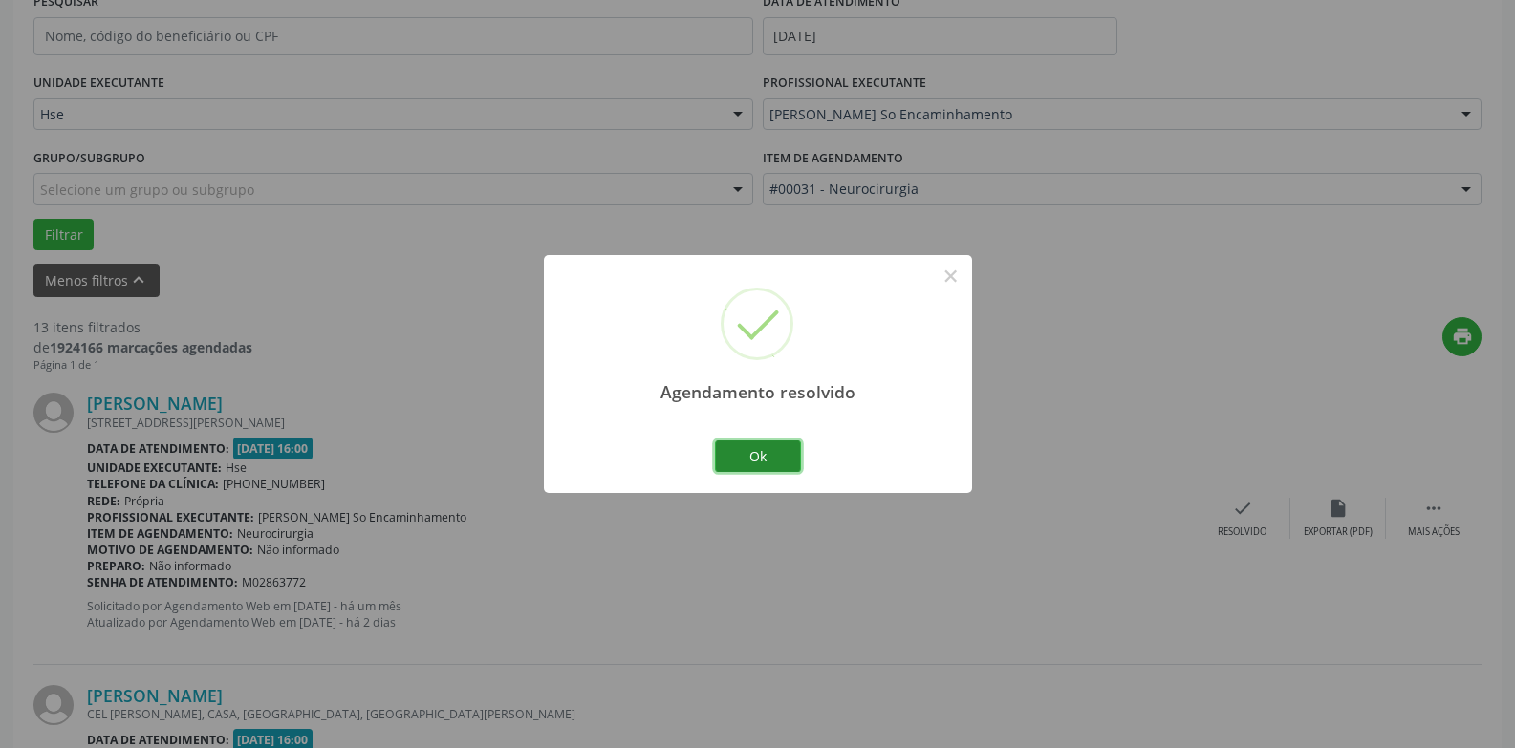
click at [783, 461] on button "Ok" at bounding box center [758, 457] width 86 height 32
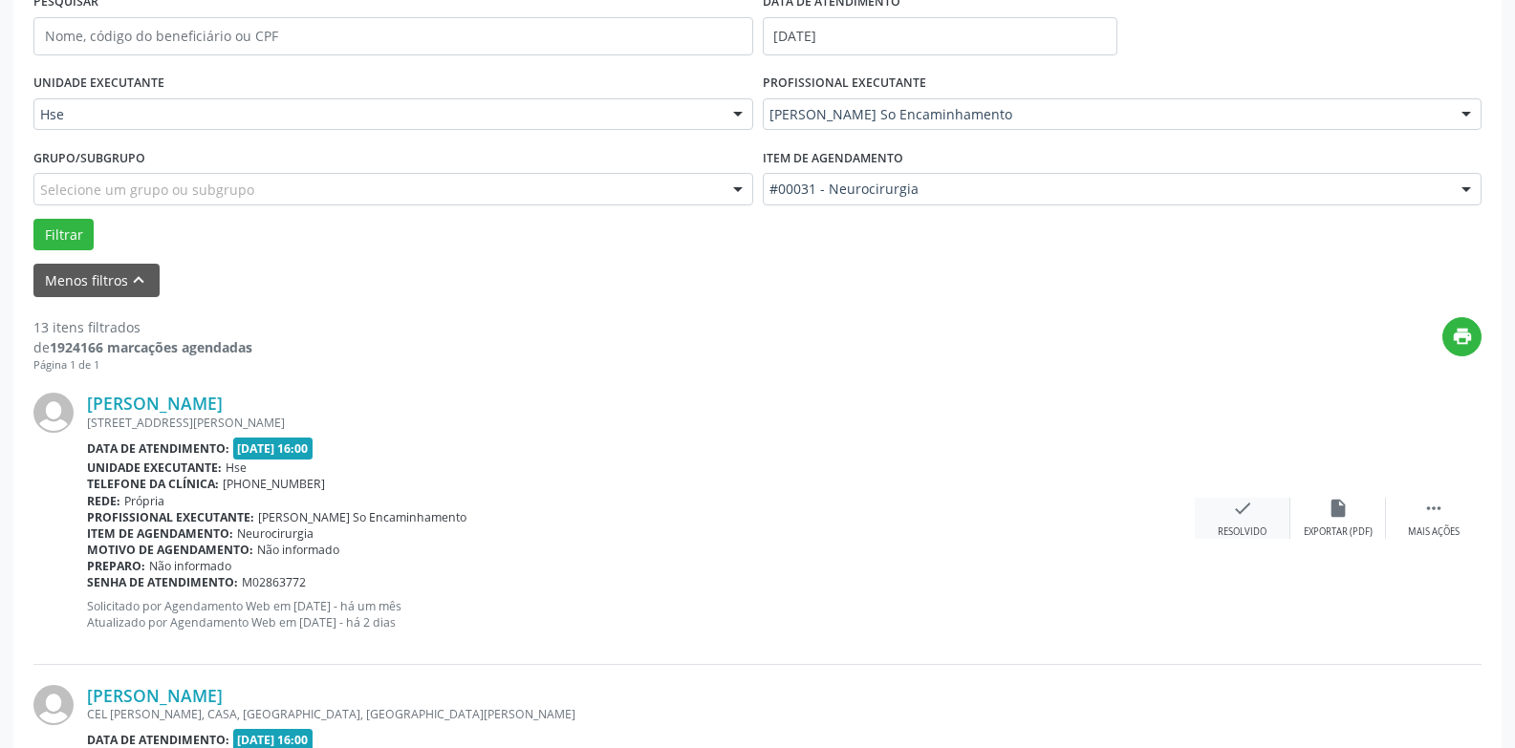
click at [1258, 515] on div "check Resolvido" at bounding box center [1243, 518] width 96 height 41
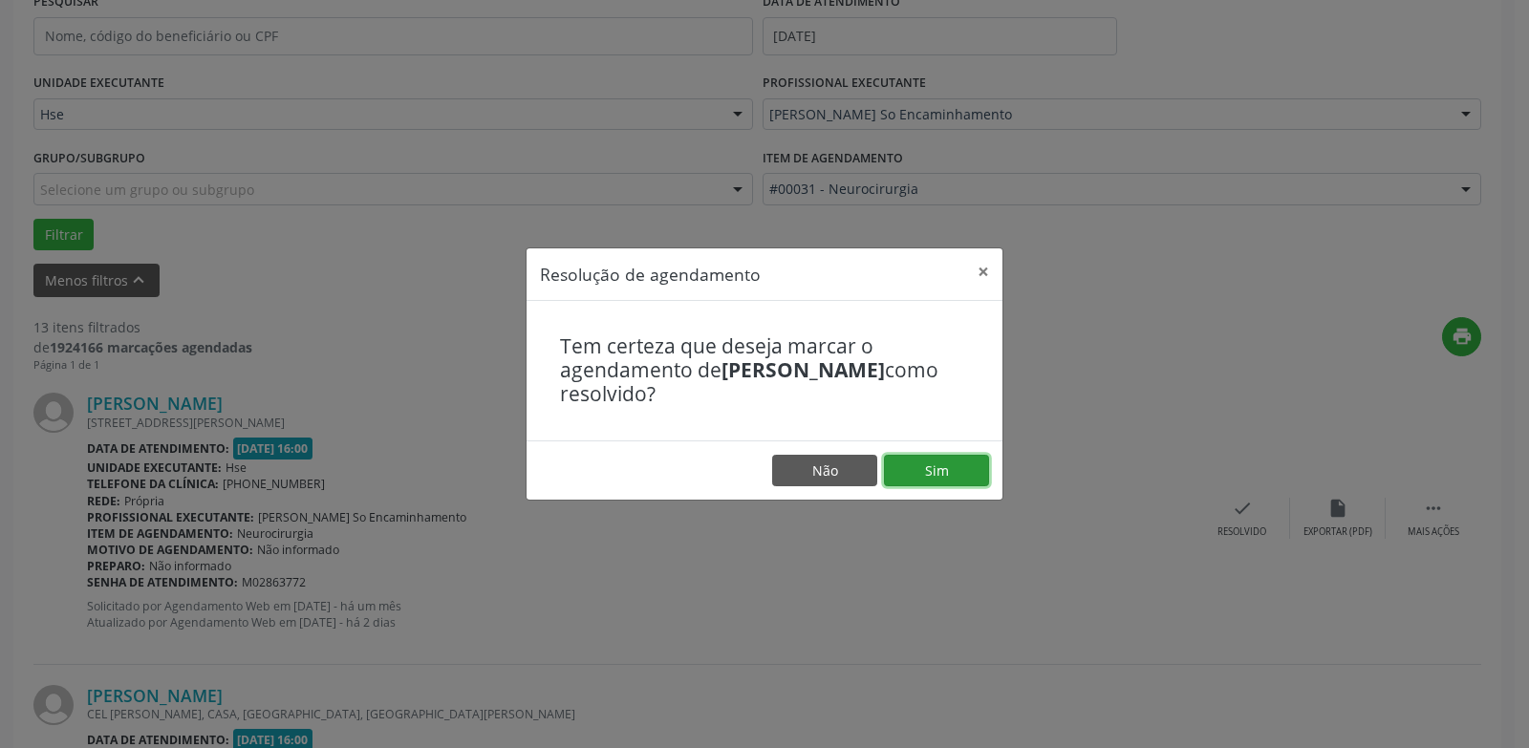
click at [962, 467] on button "Sim" at bounding box center [936, 471] width 105 height 32
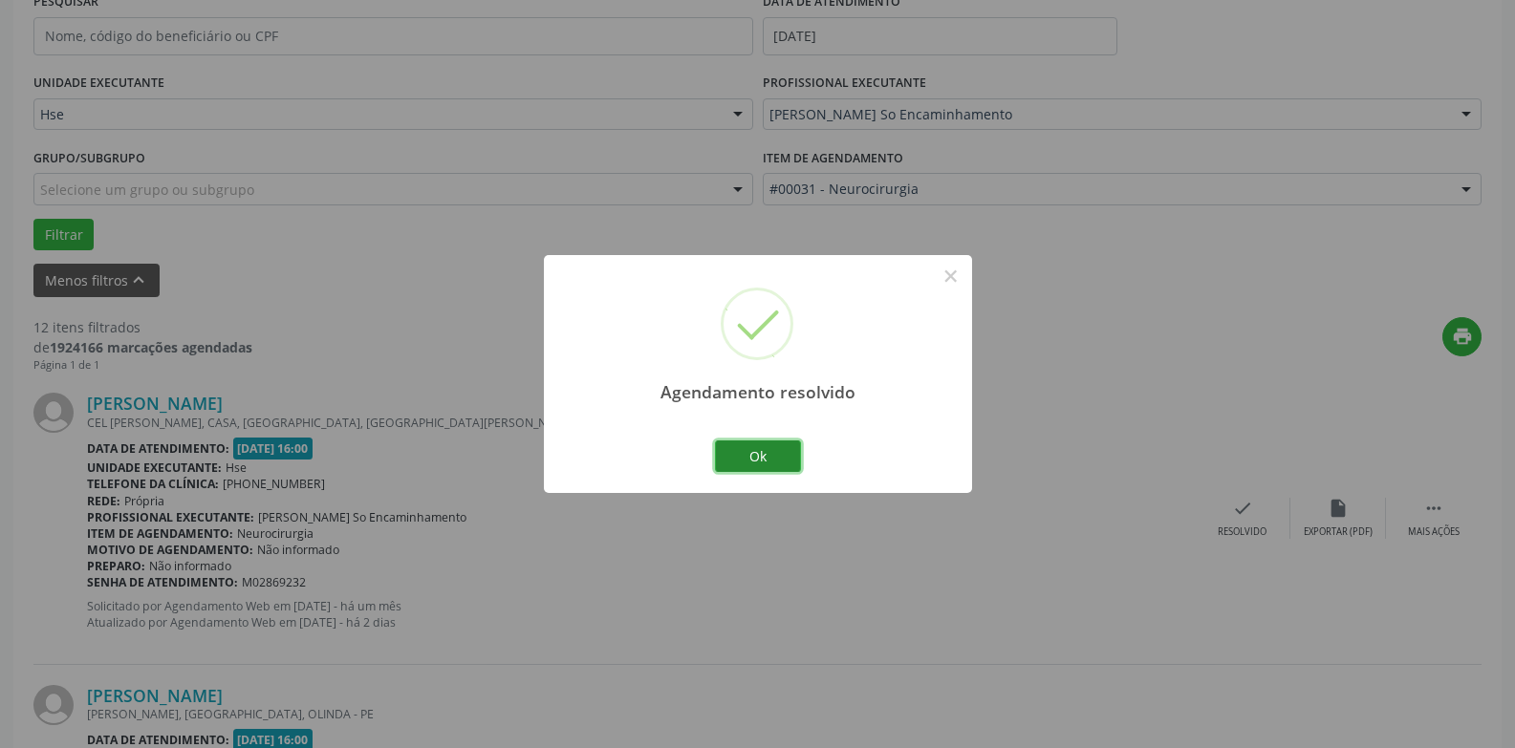
click at [748, 457] on button "Ok" at bounding box center [758, 457] width 86 height 32
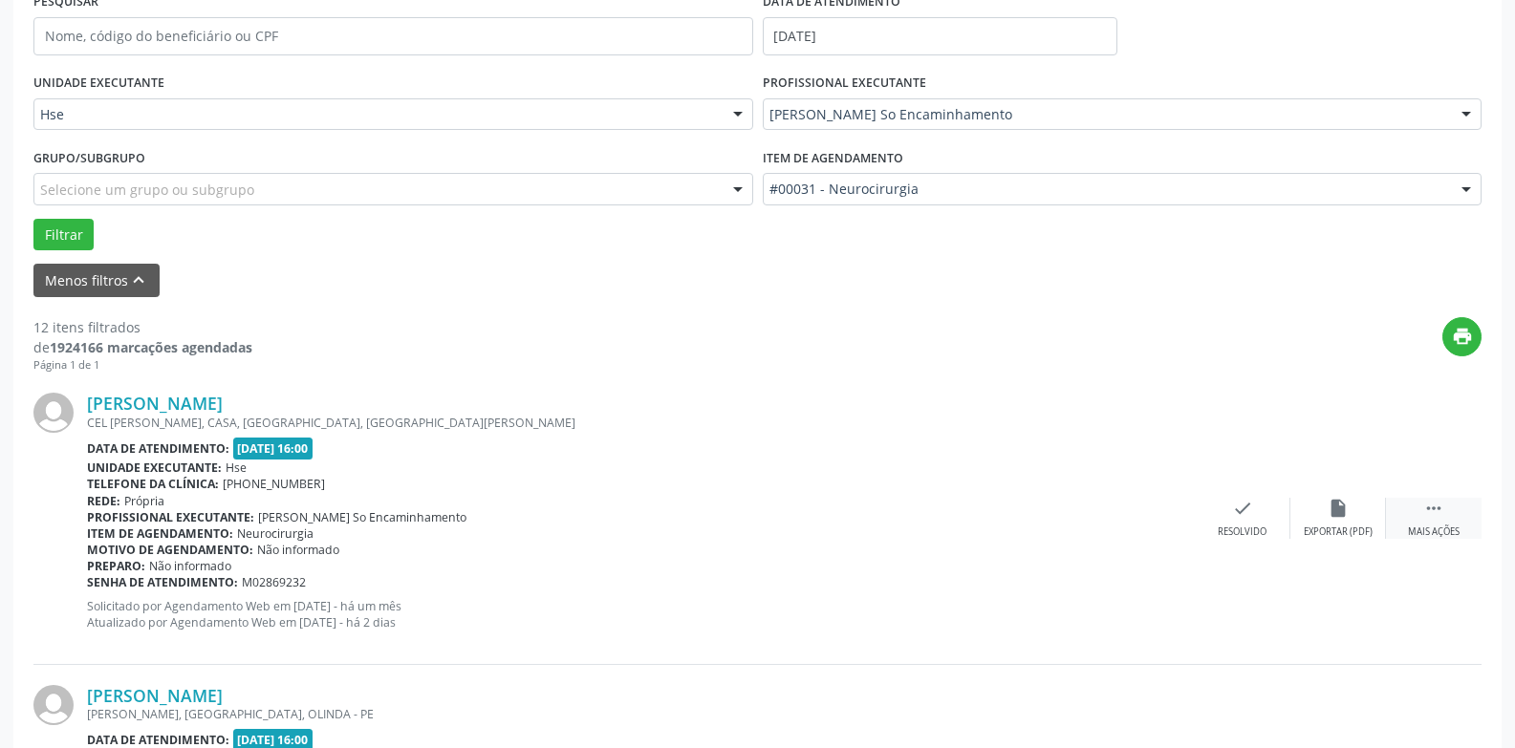
click at [1437, 523] on div " Mais ações" at bounding box center [1434, 518] width 96 height 41
click at [1353, 526] on div "Não compareceu" at bounding box center [1337, 532] width 81 height 13
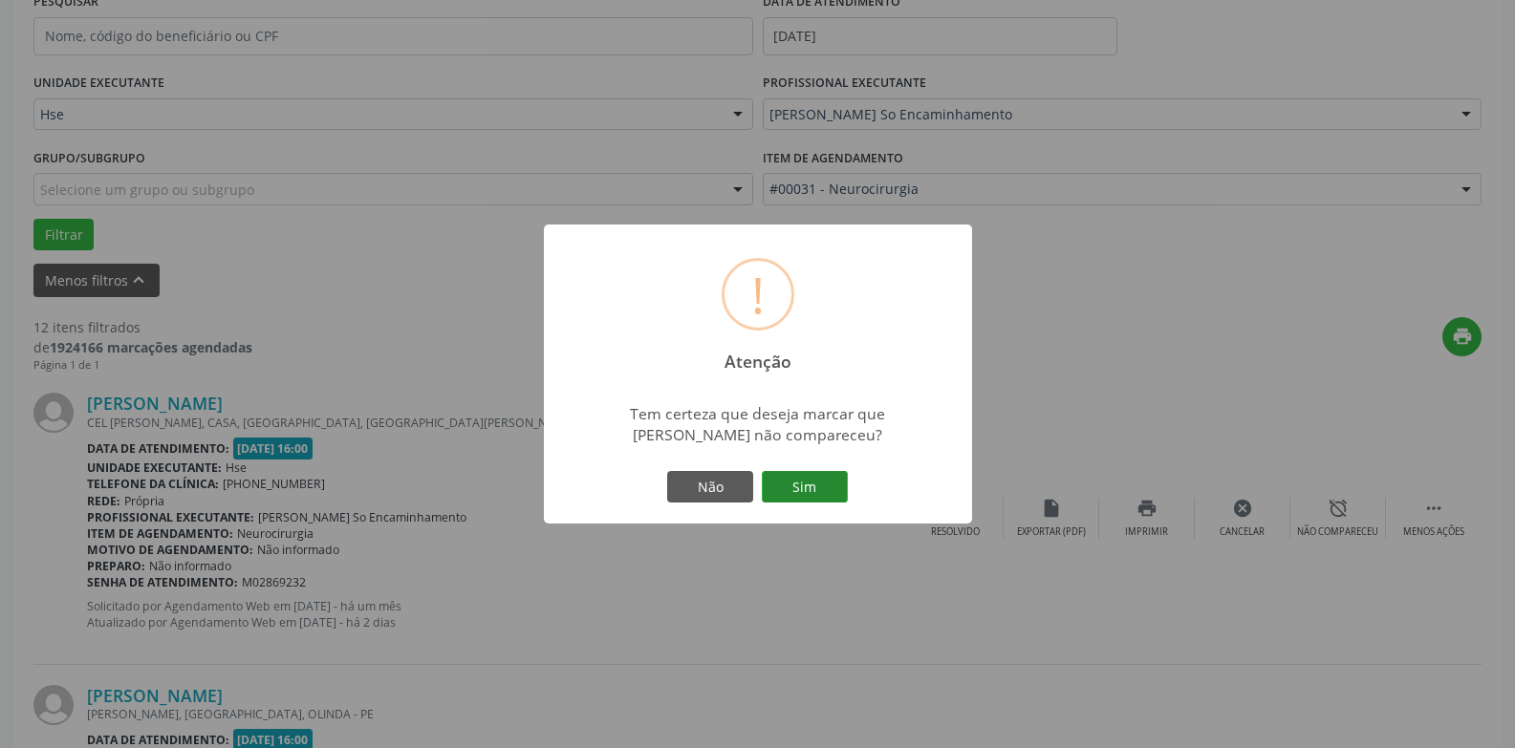
click at [781, 485] on button "Sim" at bounding box center [805, 487] width 86 height 32
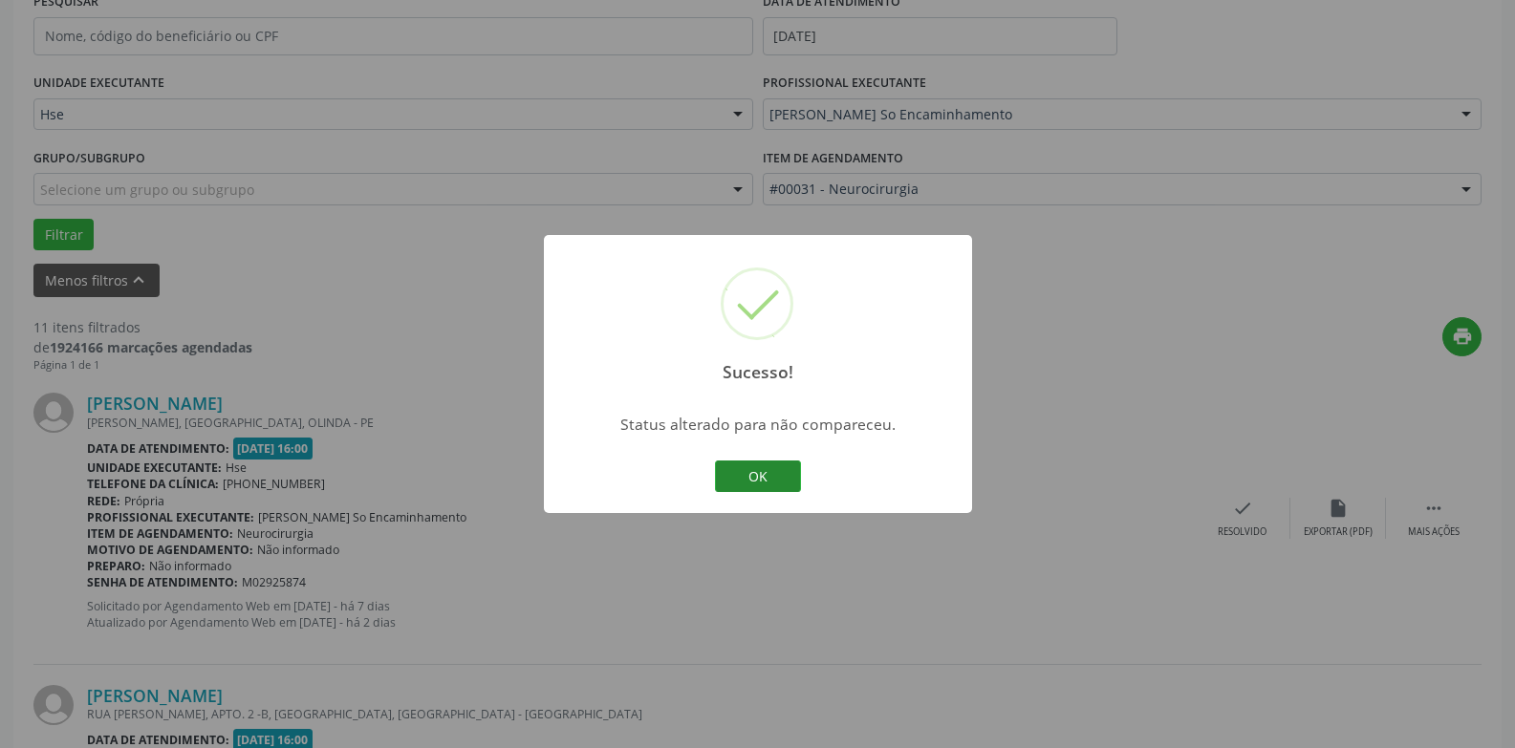
click at [758, 476] on button "OK" at bounding box center [758, 477] width 86 height 32
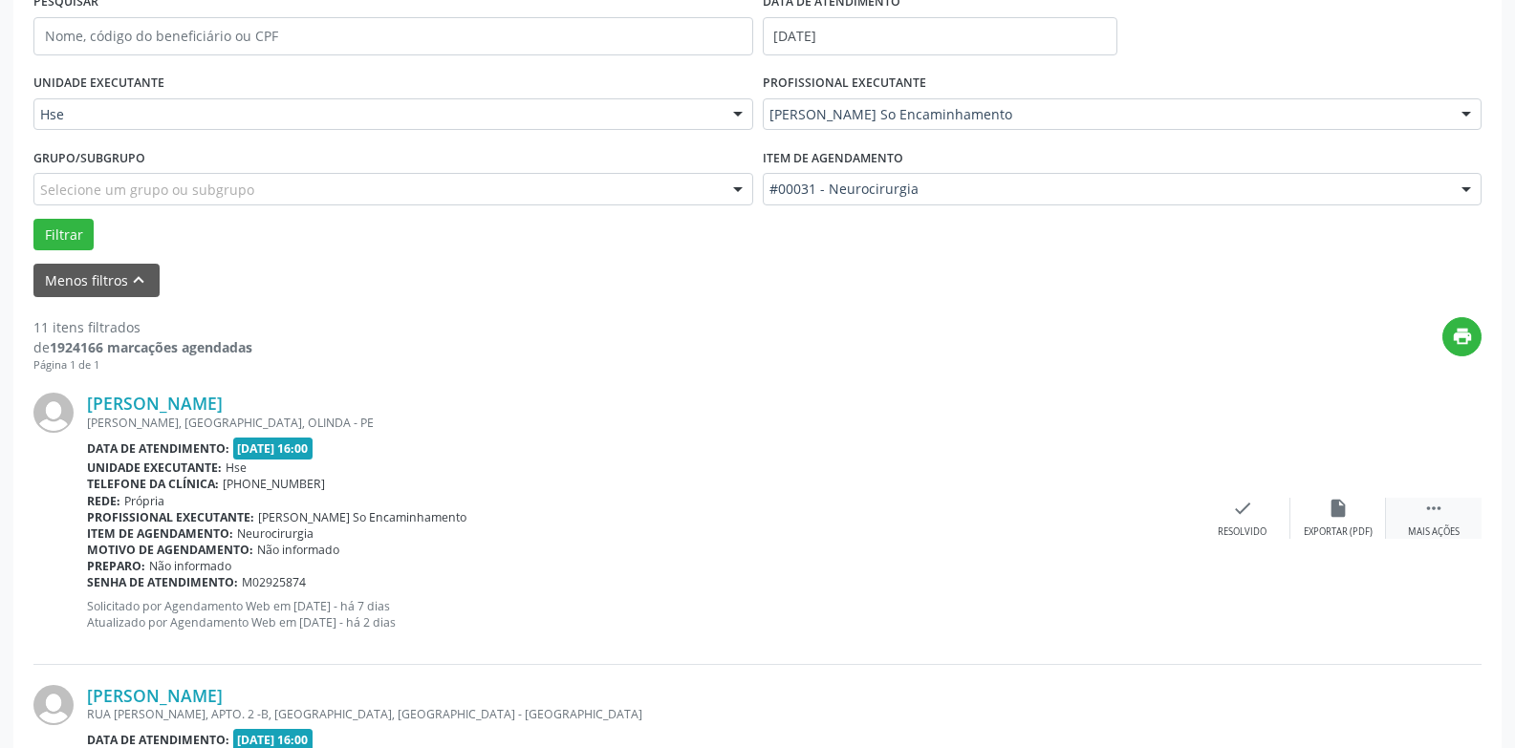
drag, startPoint x: 1448, startPoint y: 516, endPoint x: 1407, endPoint y: 516, distance: 41.1
click at [1448, 516] on div " Mais ações" at bounding box center [1434, 518] width 96 height 41
click at [1349, 522] on div "alarm_off Não compareceu" at bounding box center [1338, 518] width 96 height 41
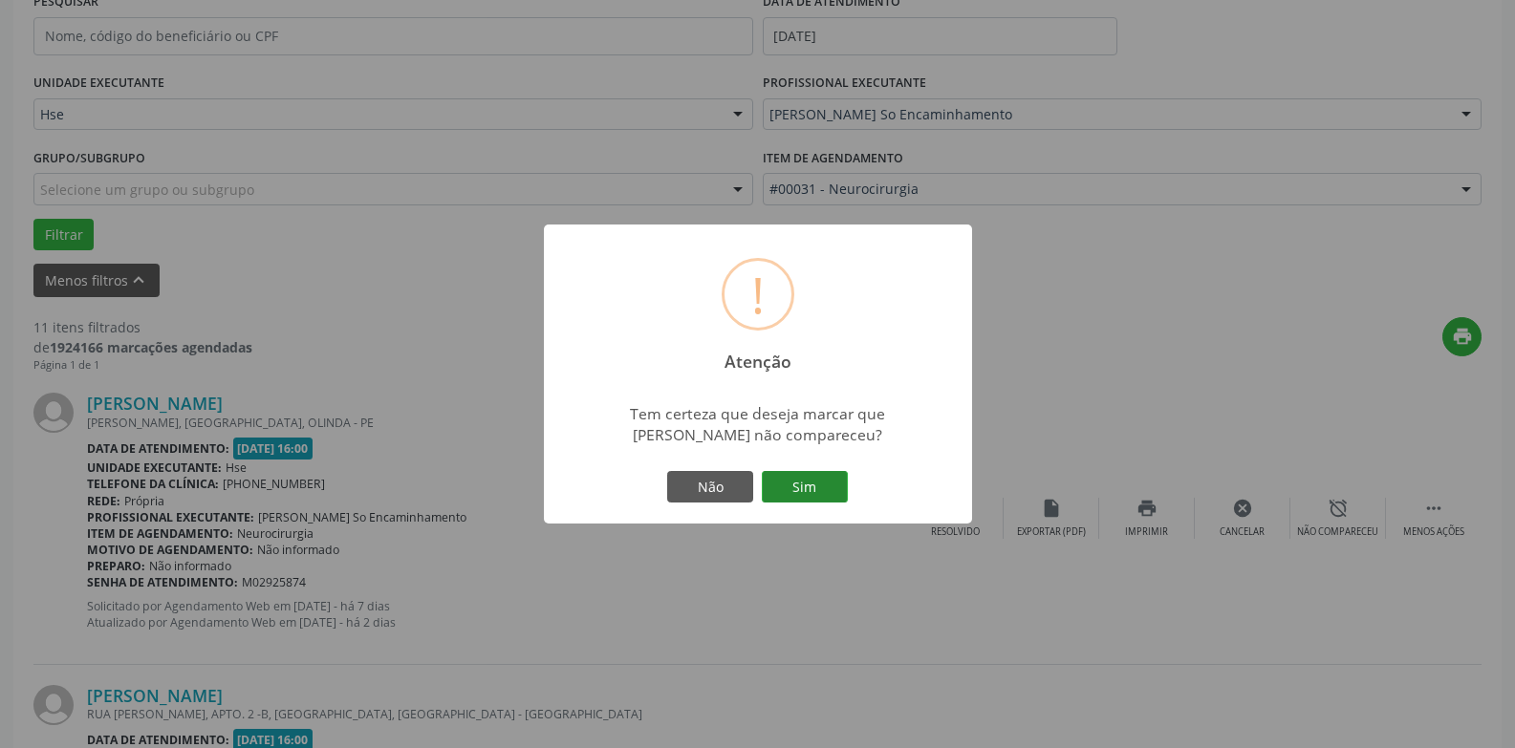
click at [788, 480] on button "Sim" at bounding box center [805, 487] width 86 height 32
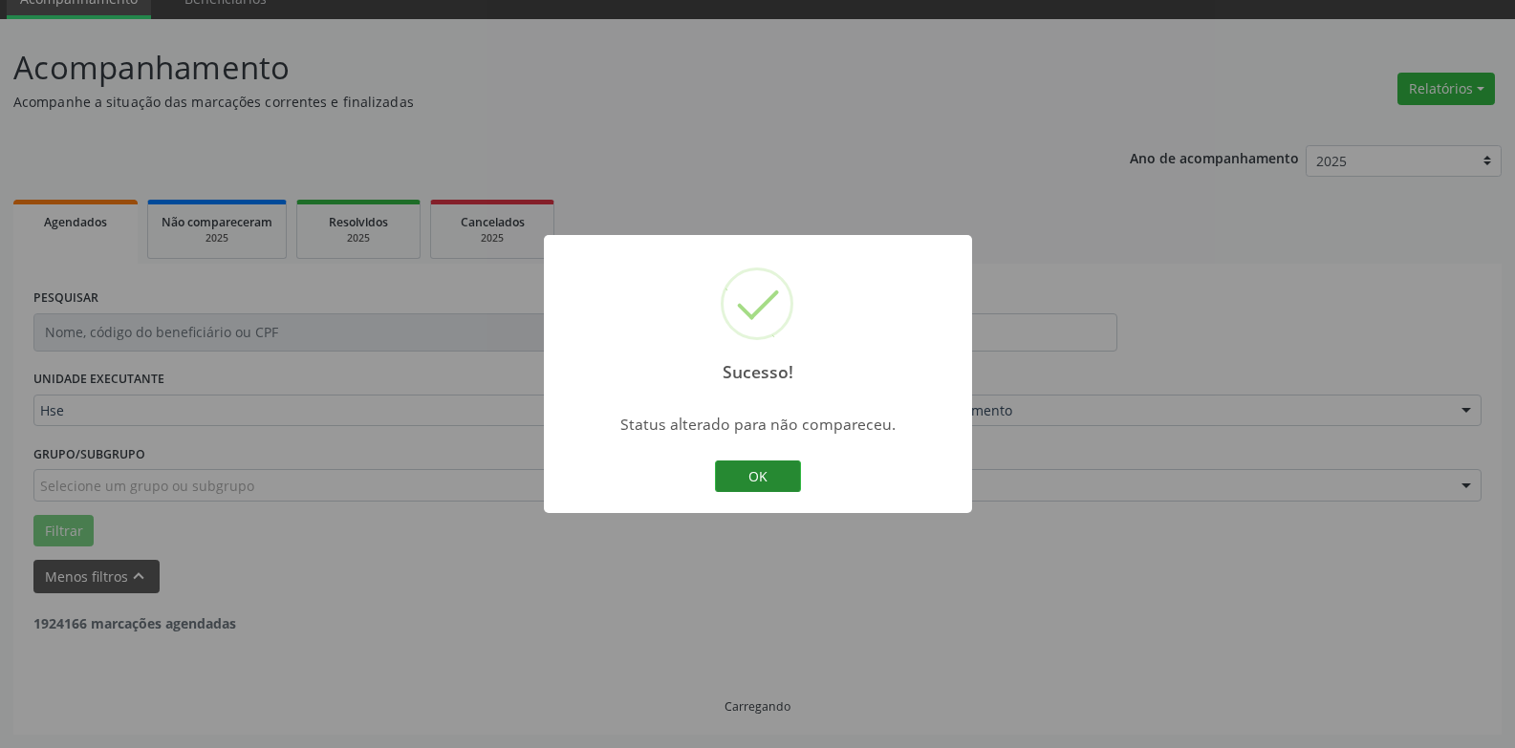
click at [788, 480] on button "OK" at bounding box center [758, 477] width 86 height 32
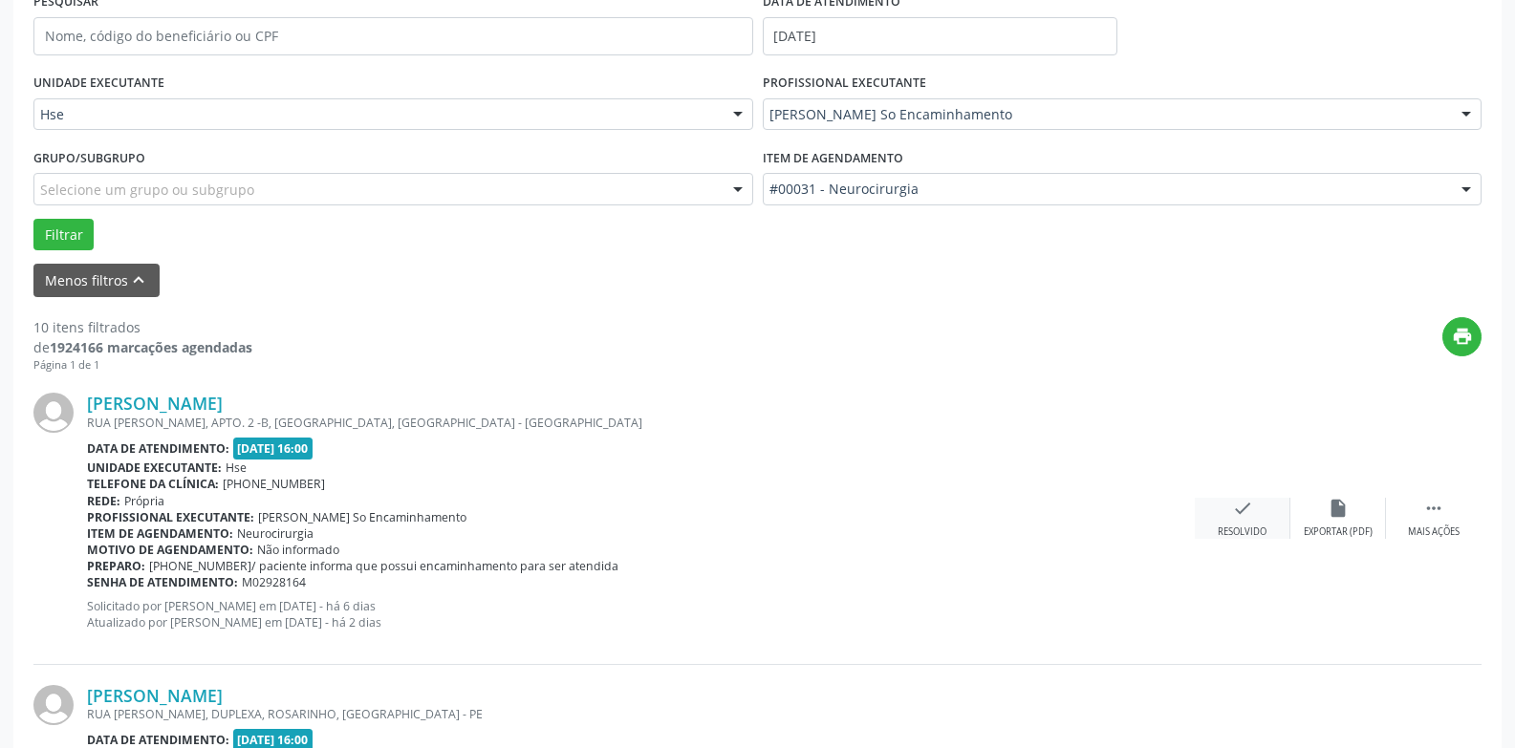
click at [1234, 510] on icon "check" at bounding box center [1242, 508] width 21 height 21
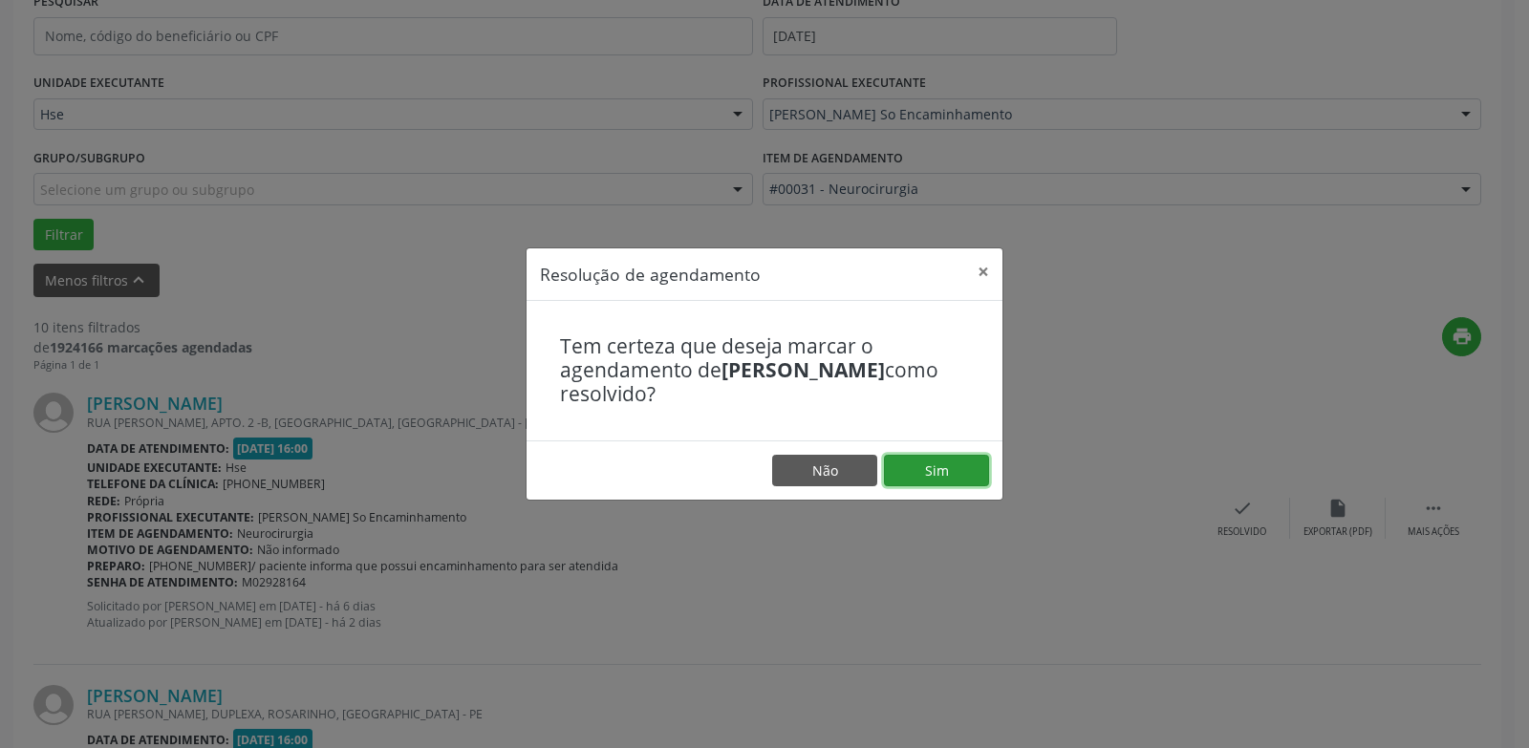
click at [932, 461] on button "Sim" at bounding box center [936, 471] width 105 height 32
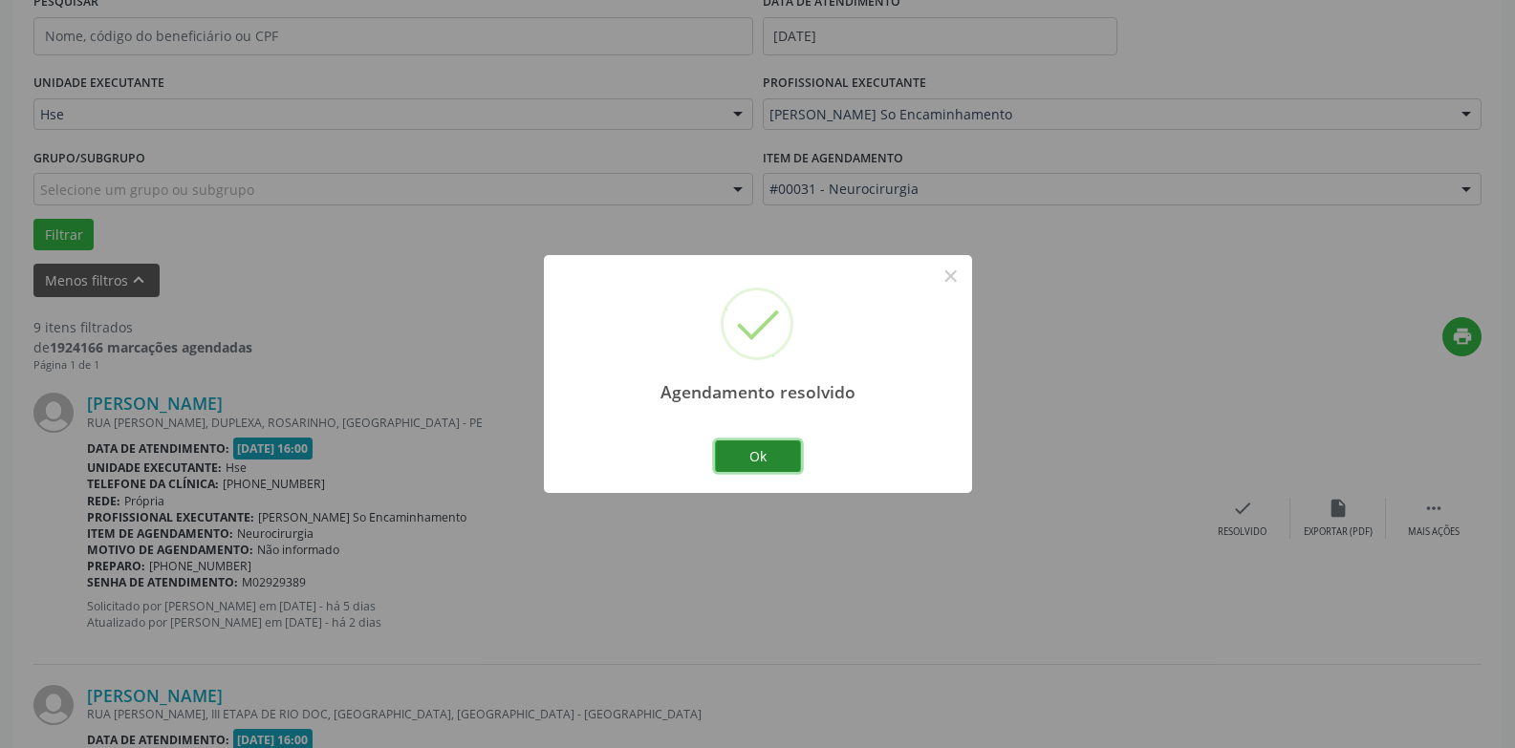
click at [778, 465] on button "Ok" at bounding box center [758, 457] width 86 height 32
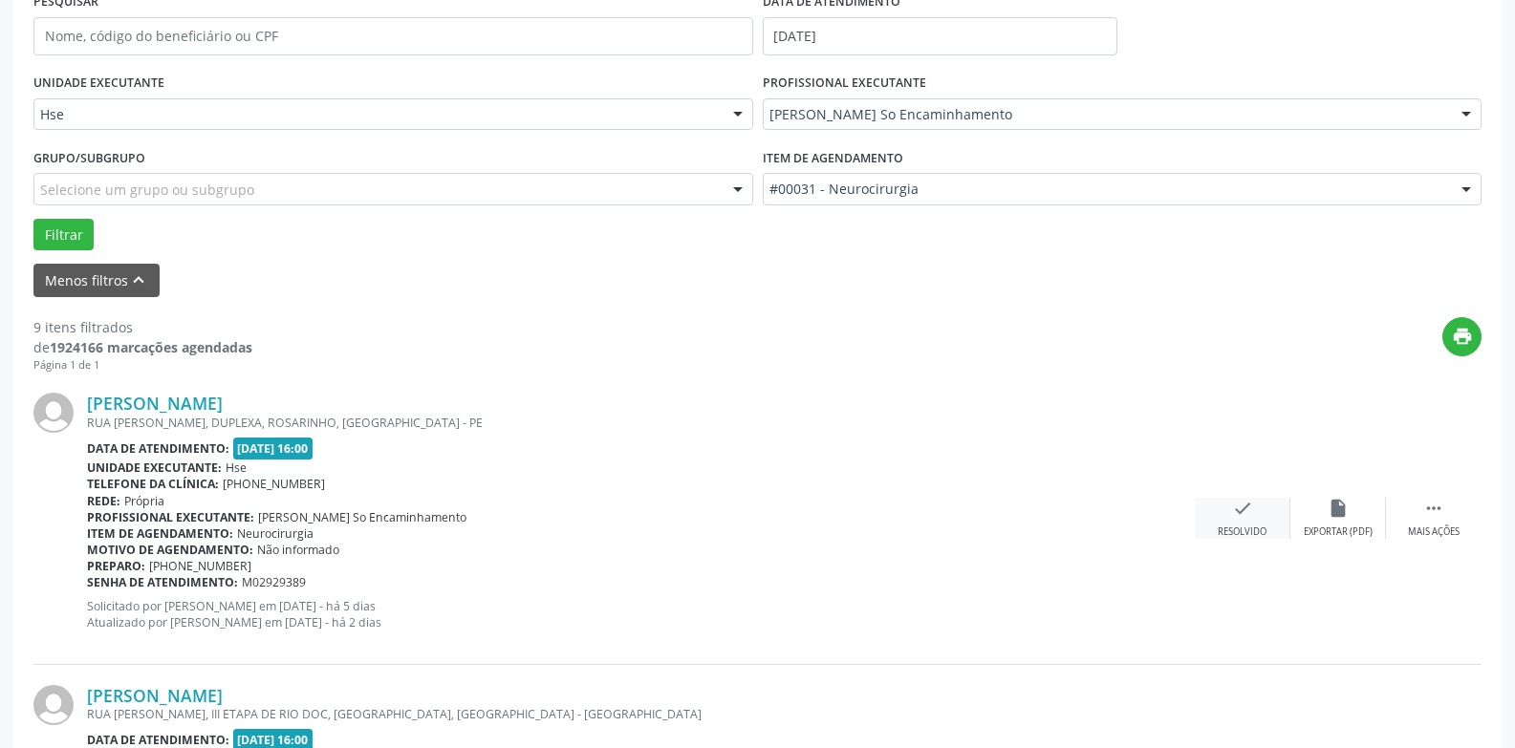
click at [1247, 520] on div "check Resolvido" at bounding box center [1243, 518] width 96 height 41
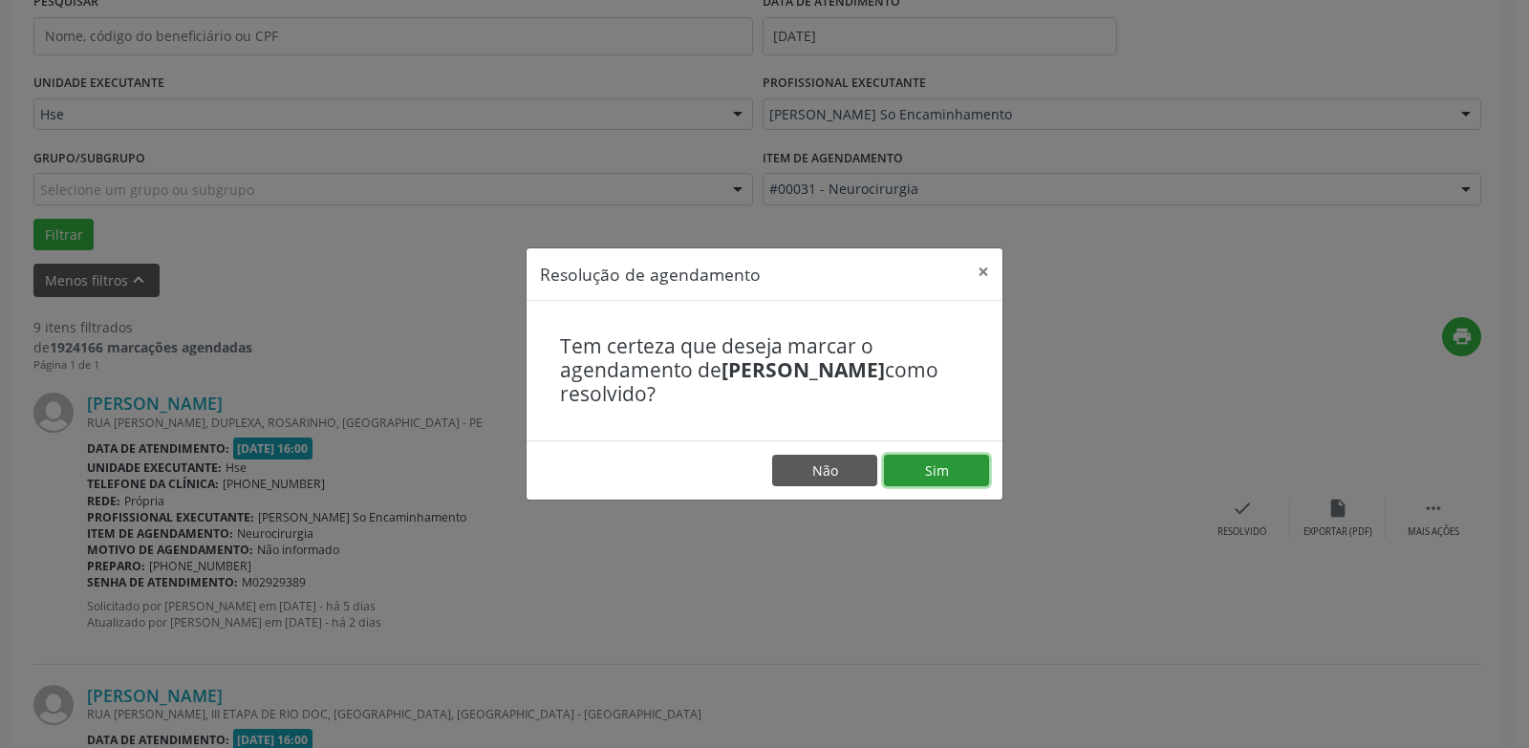
click at [969, 476] on button "Sim" at bounding box center [936, 471] width 105 height 32
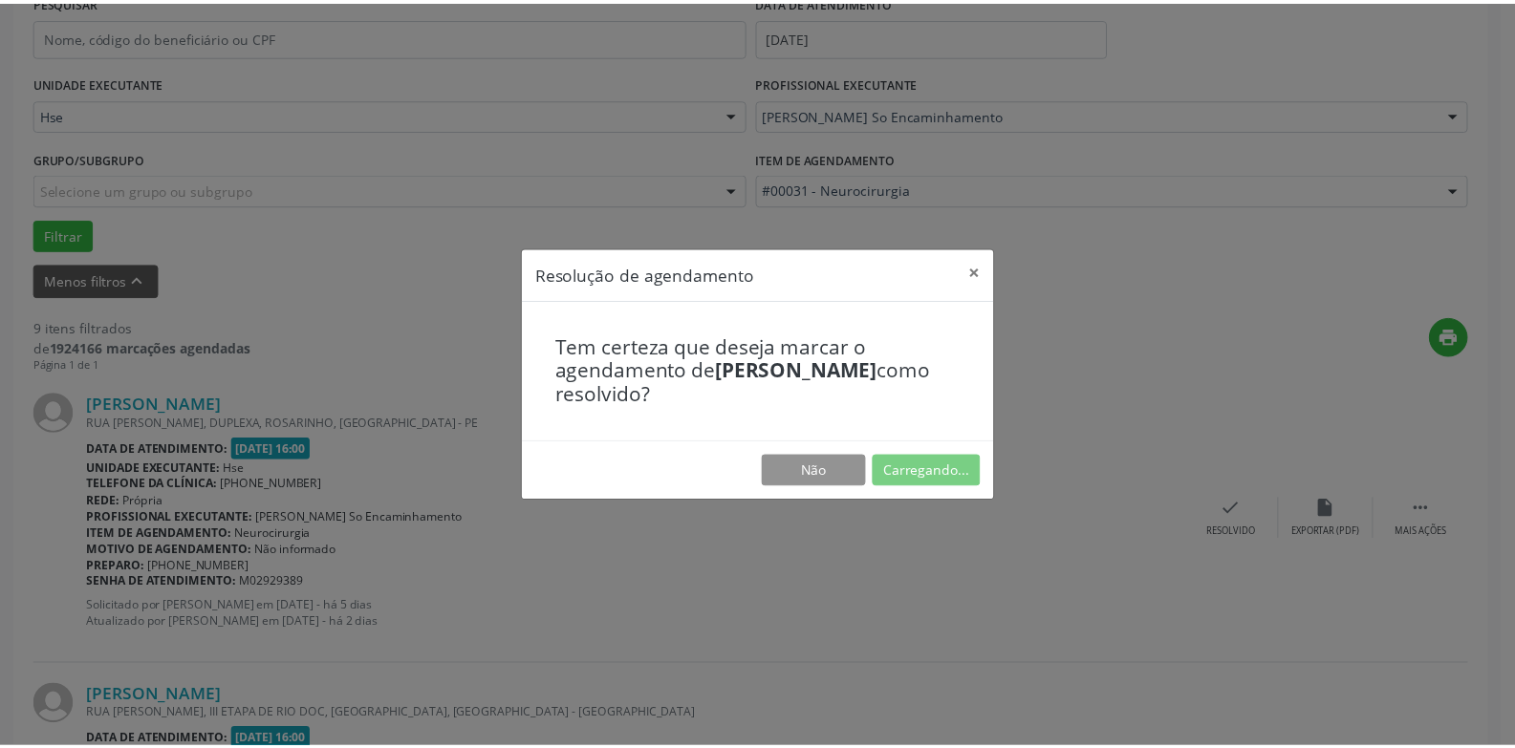
scroll to position [66, 0]
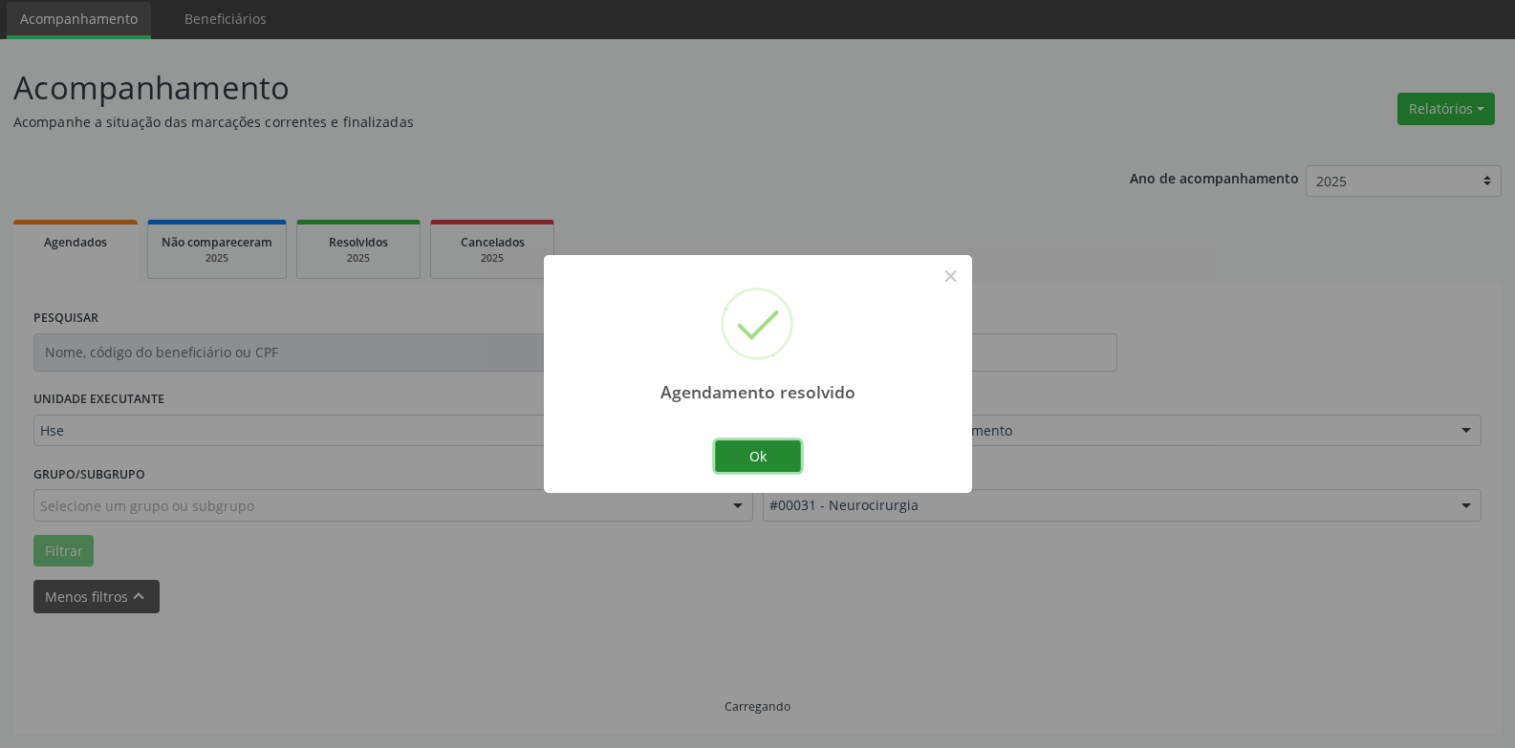
click at [766, 454] on button "Ok" at bounding box center [758, 457] width 86 height 32
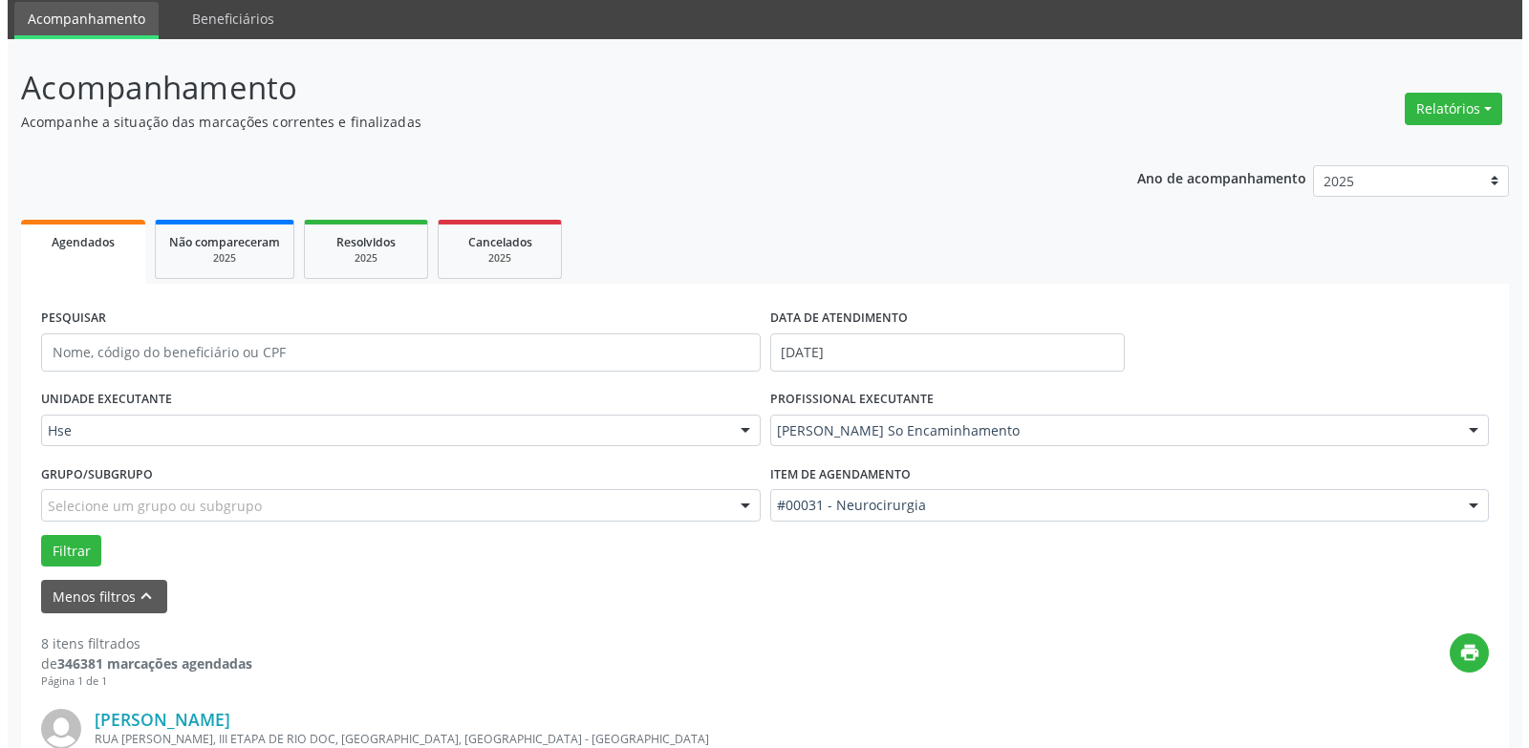
scroll to position [448, 0]
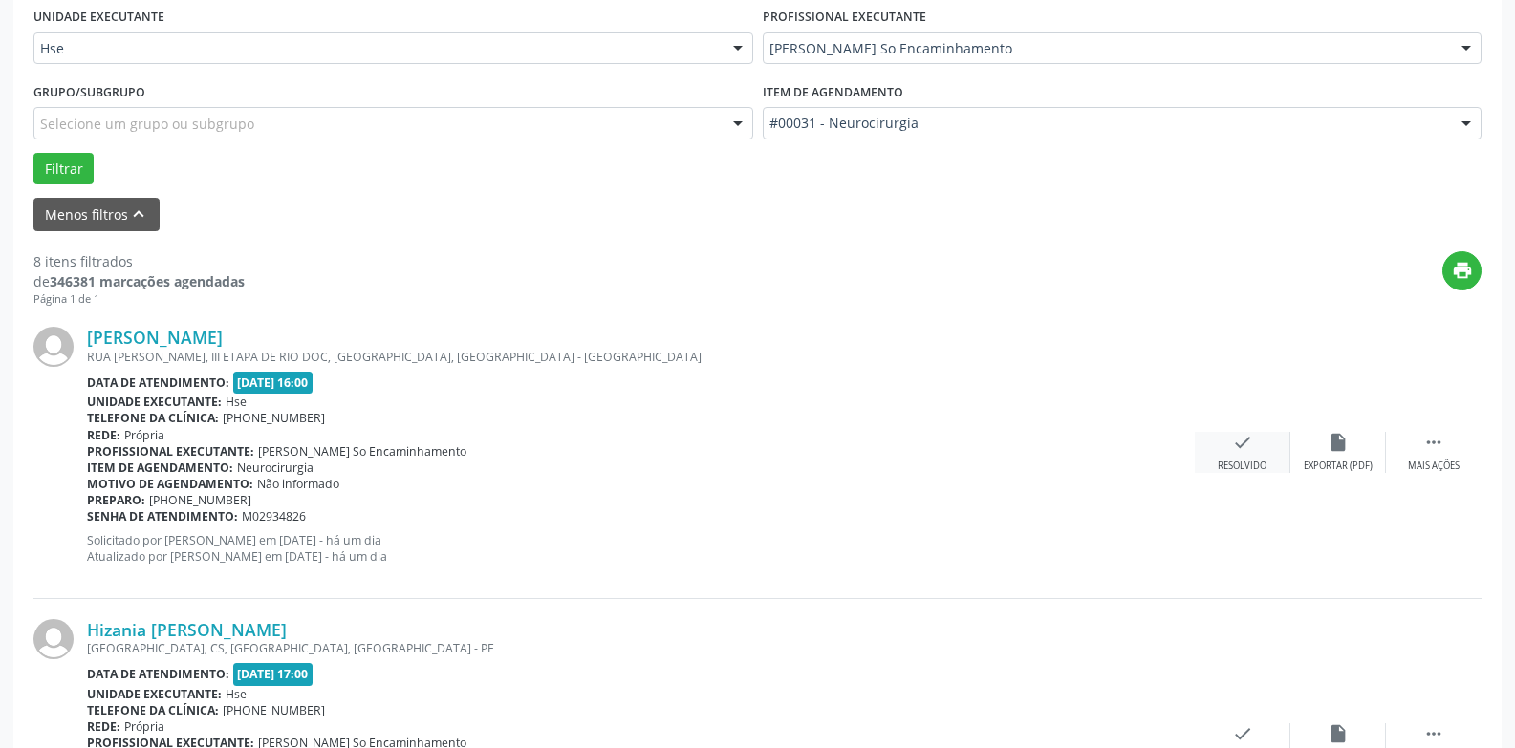
click at [1244, 454] on div "check Resolvido" at bounding box center [1243, 452] width 96 height 41
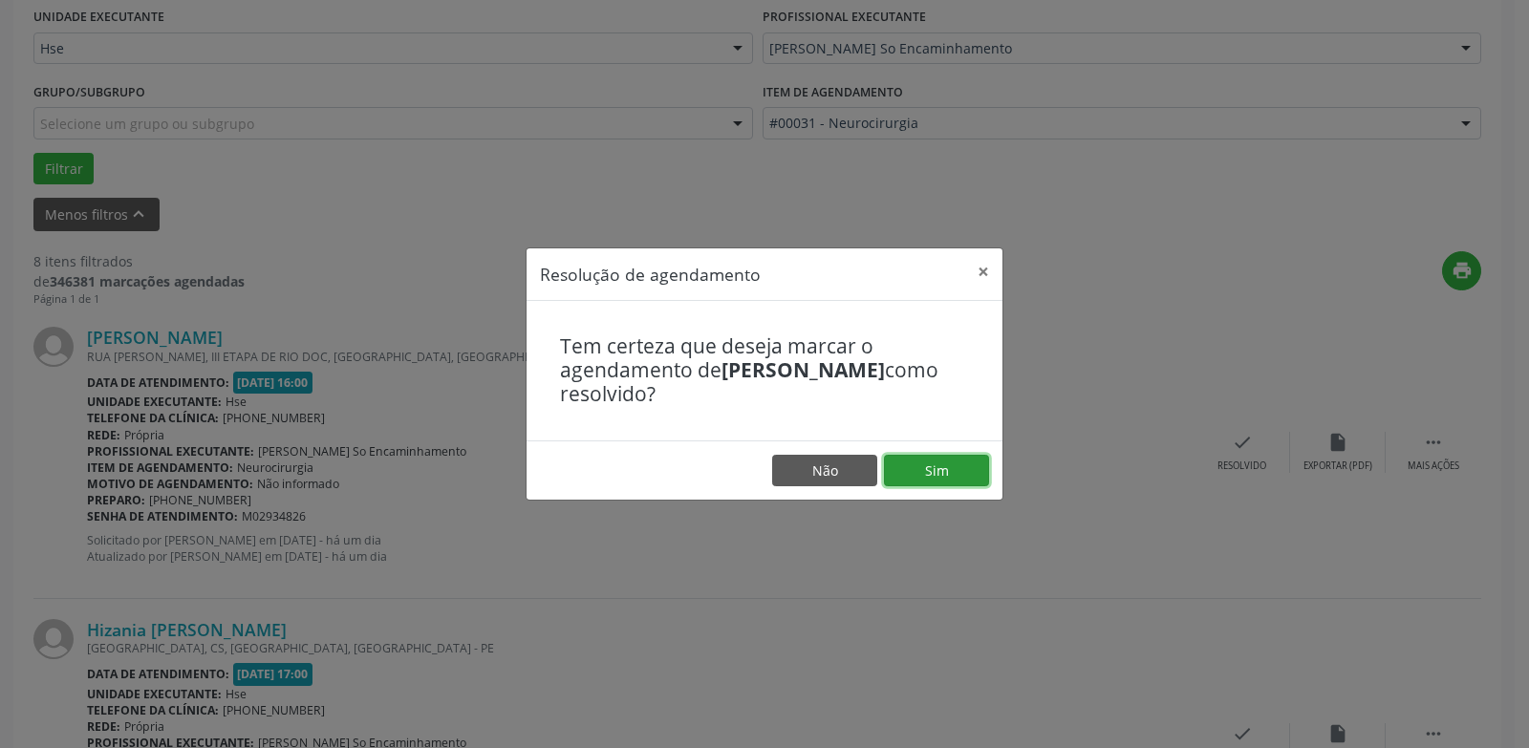
click at [942, 463] on button "Sim" at bounding box center [936, 471] width 105 height 32
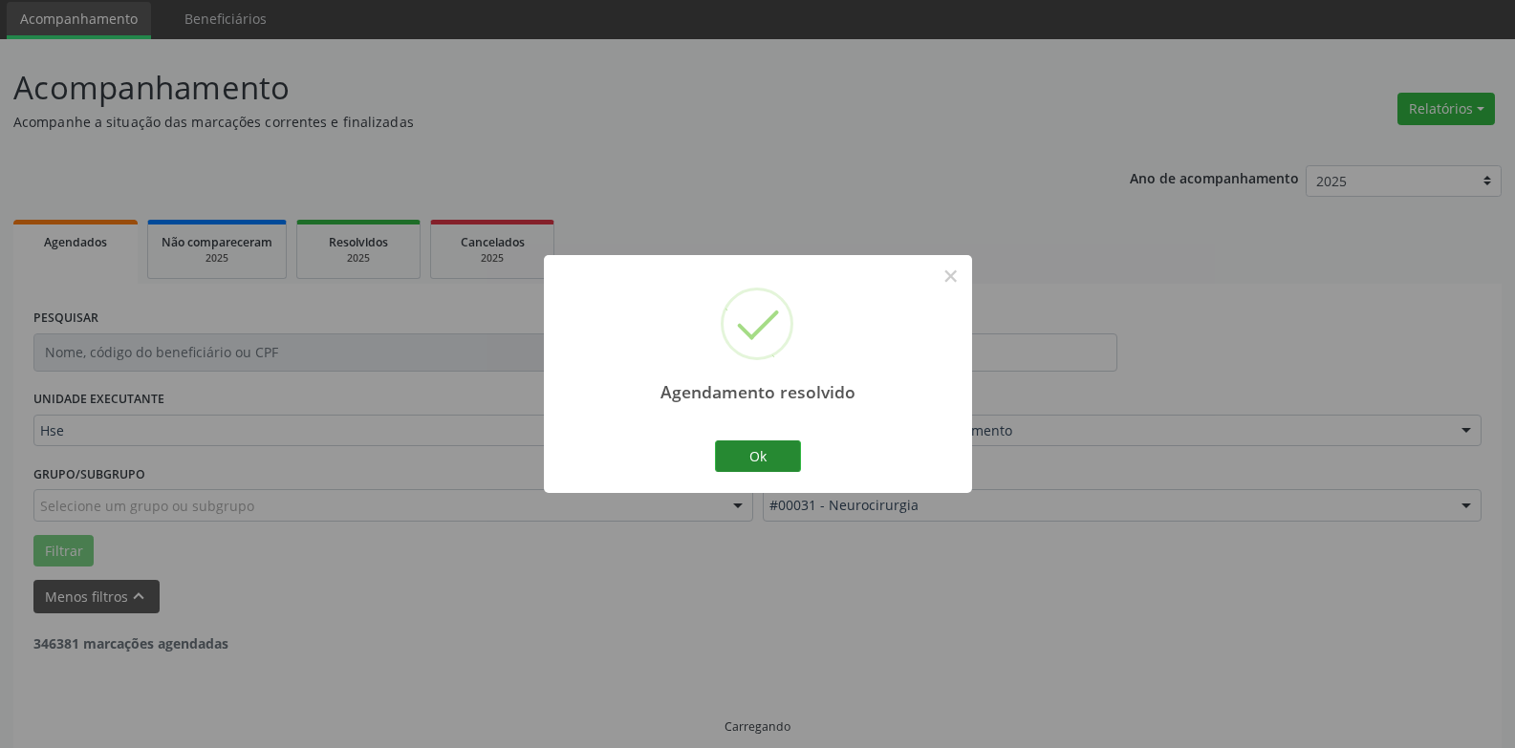
scroll to position [86, 0]
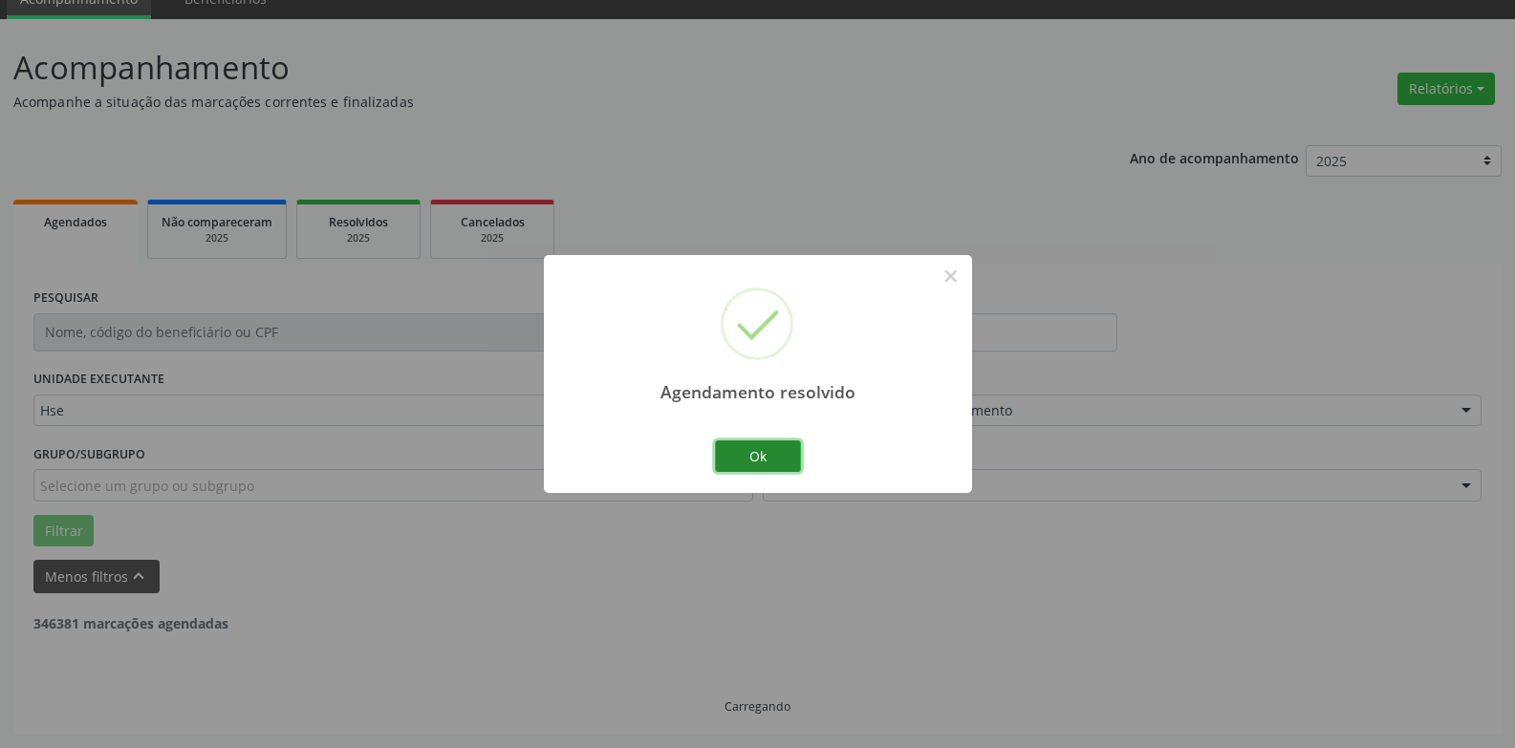
click at [797, 460] on button "Ok" at bounding box center [758, 457] width 86 height 32
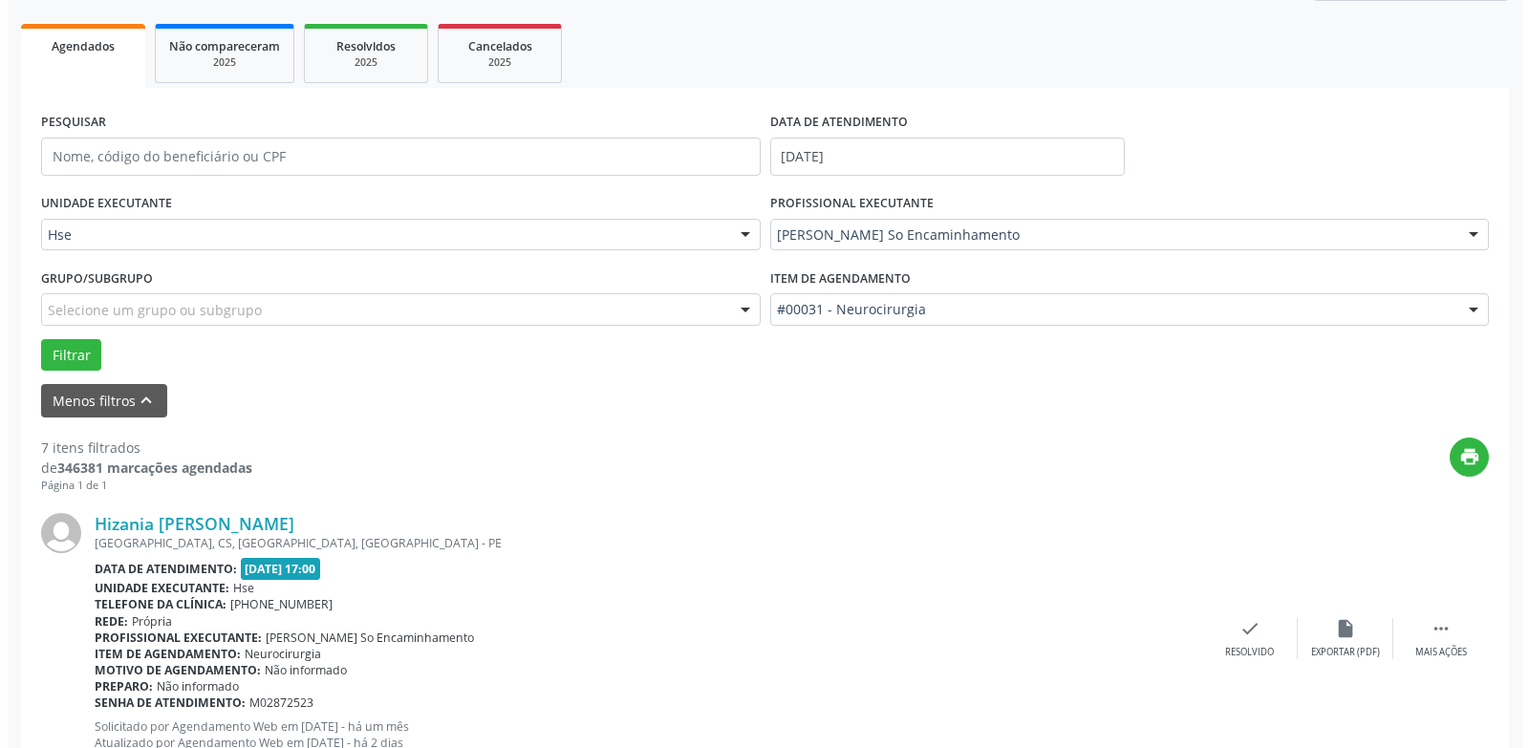
scroll to position [468, 0]
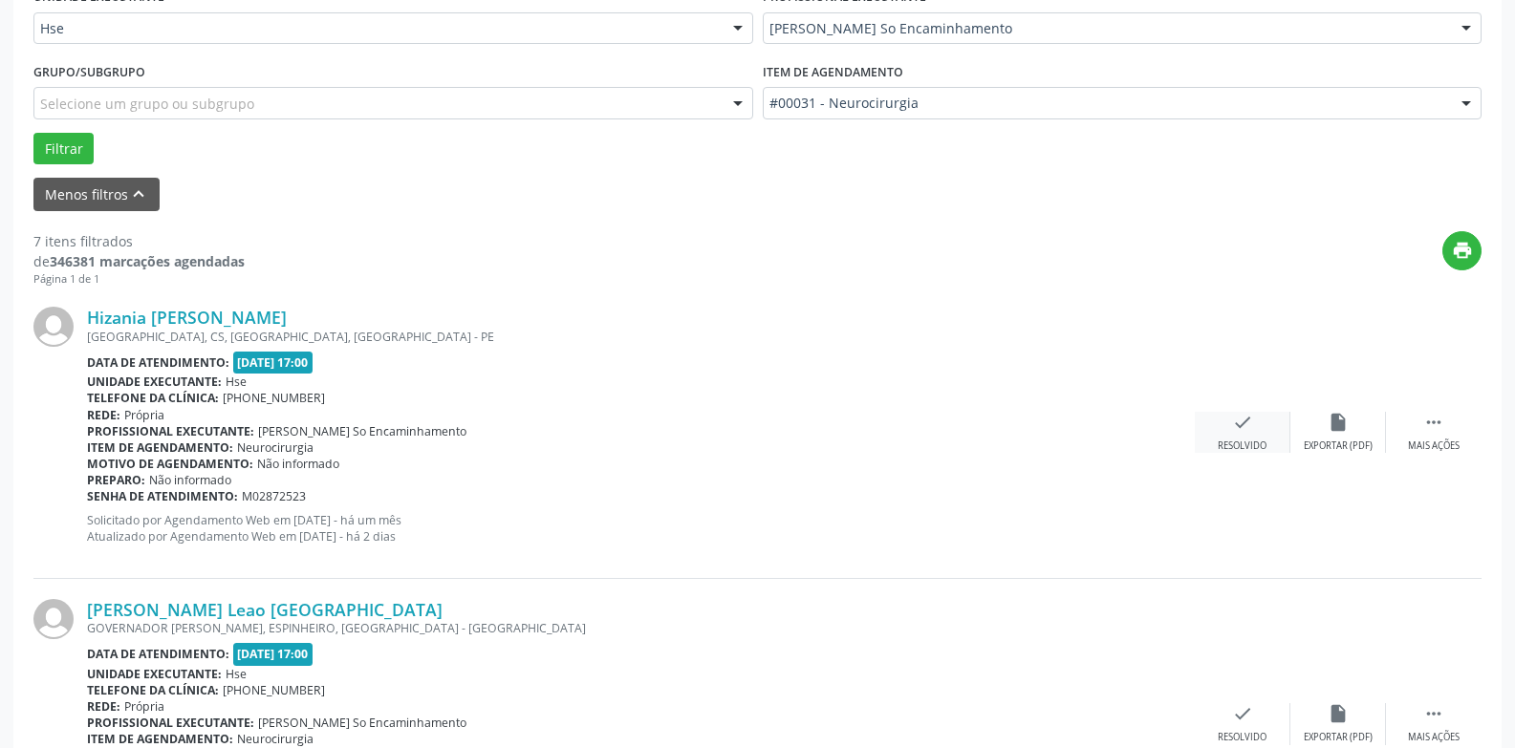
click at [1233, 423] on icon "check" at bounding box center [1242, 422] width 21 height 21
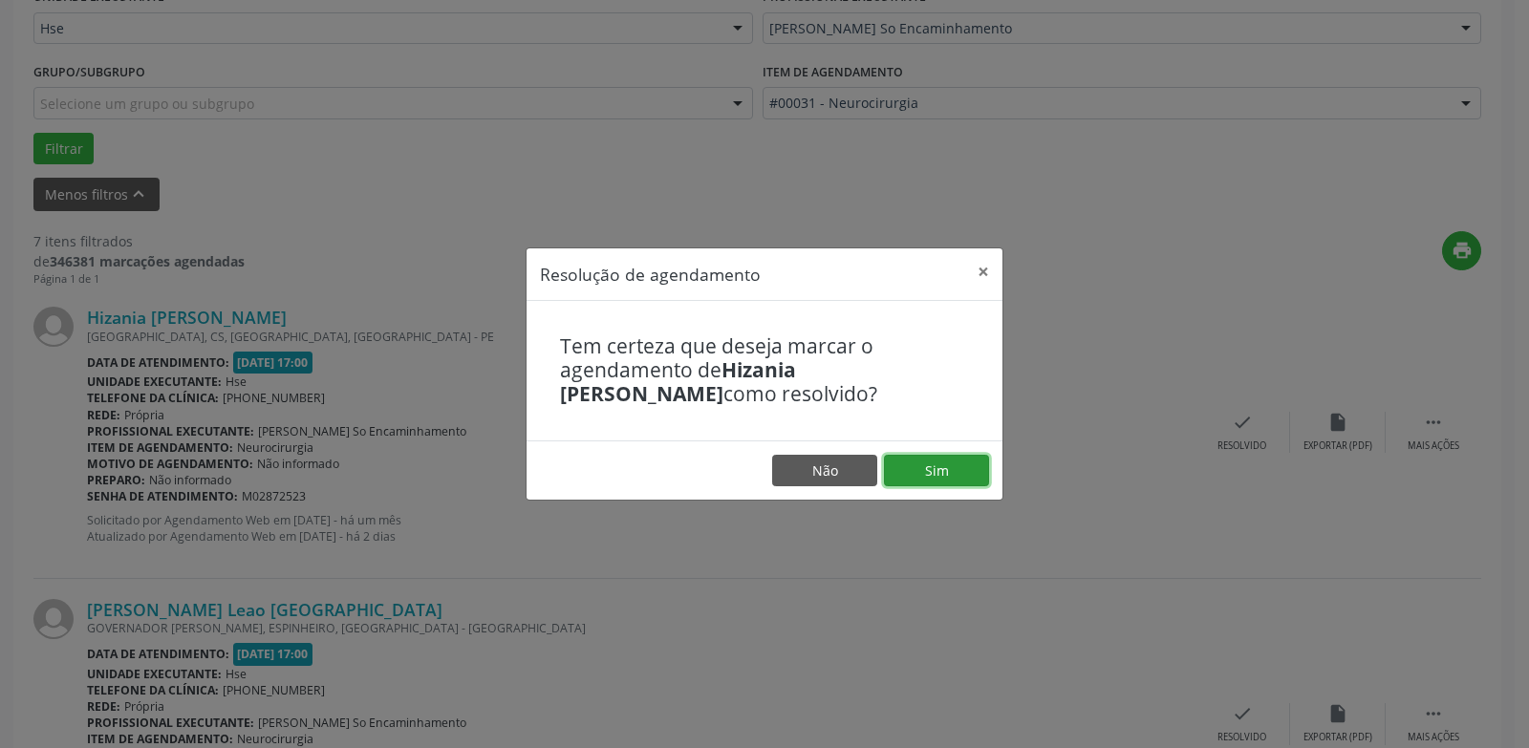
click at [926, 467] on button "Sim" at bounding box center [936, 471] width 105 height 32
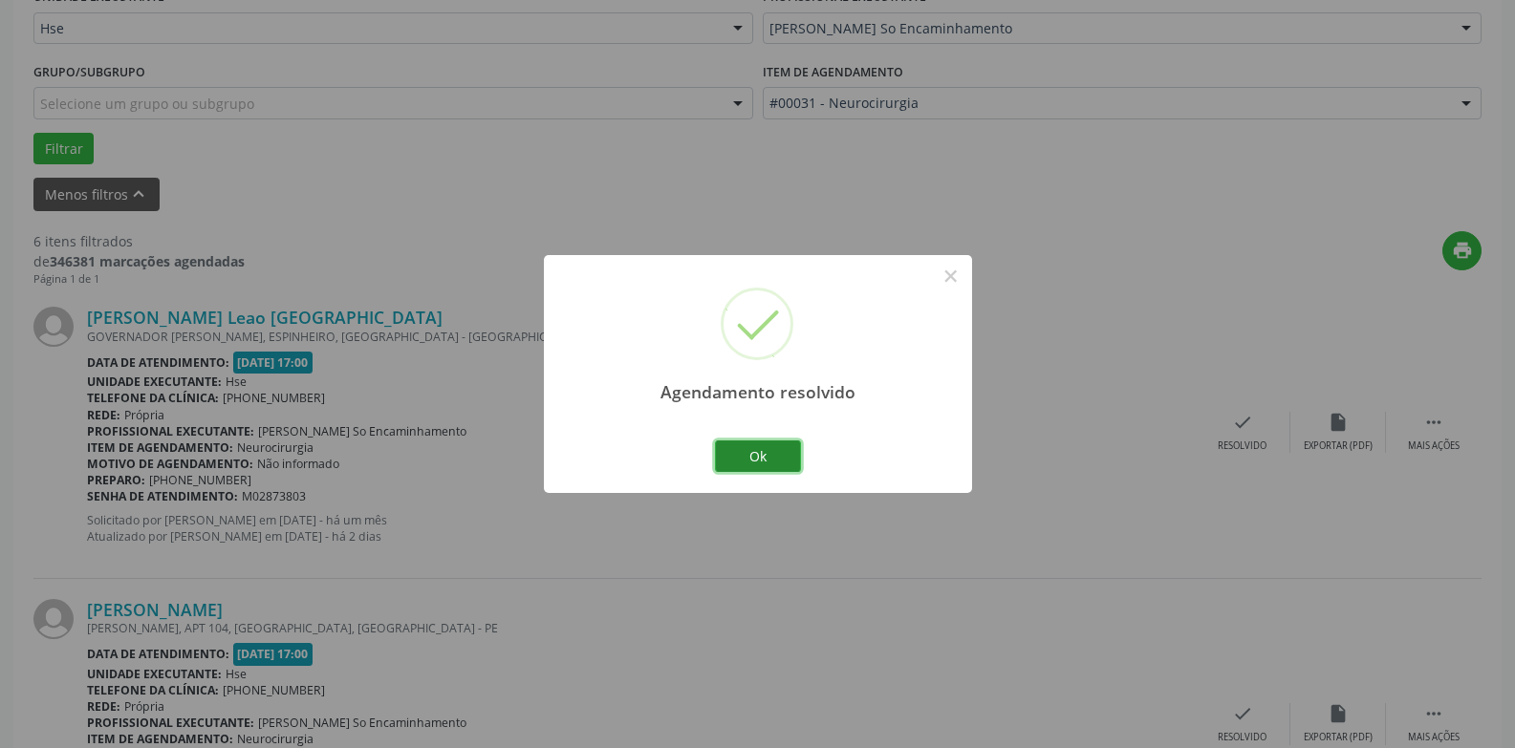
click at [765, 457] on button "Ok" at bounding box center [758, 457] width 86 height 32
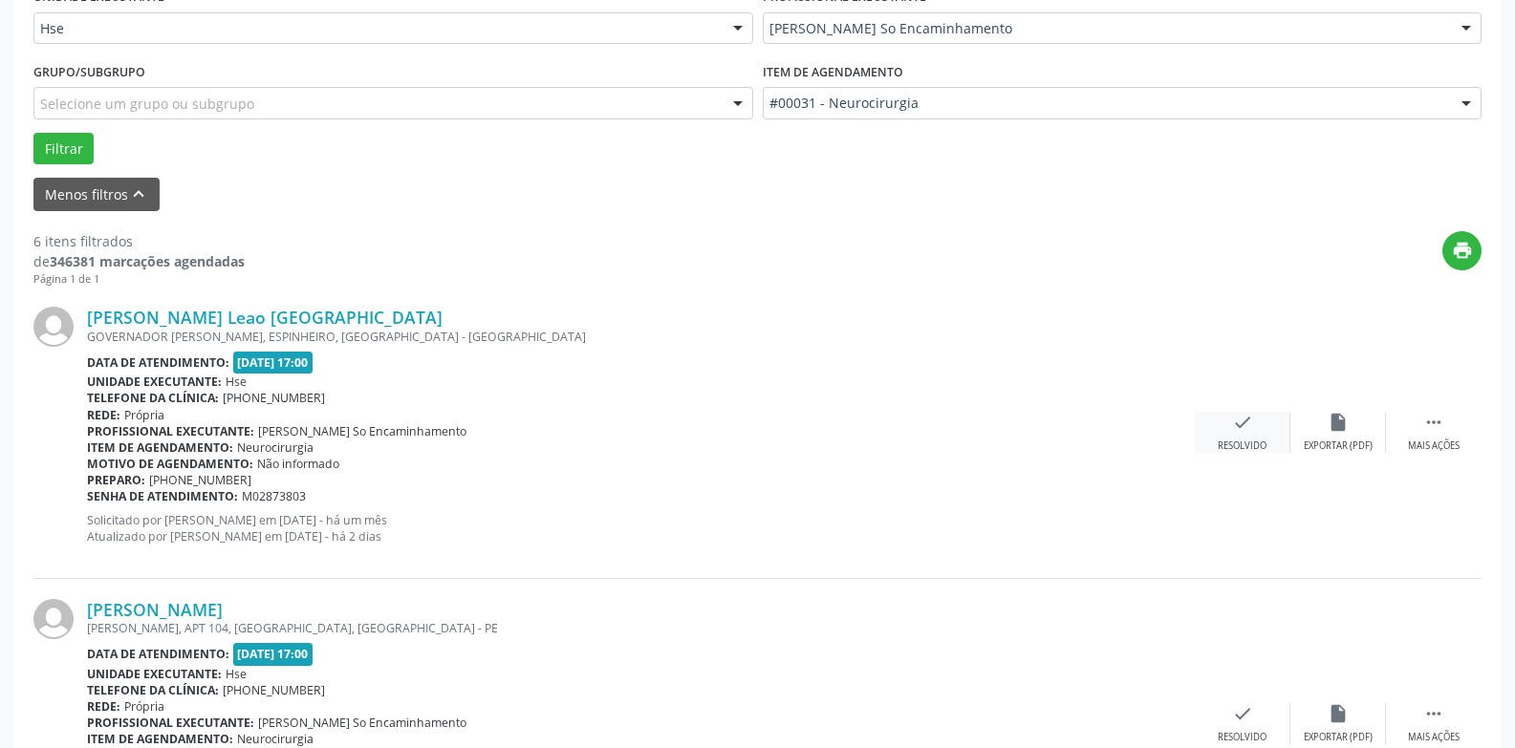
click at [1245, 436] on div "check Resolvido" at bounding box center [1243, 432] width 96 height 41
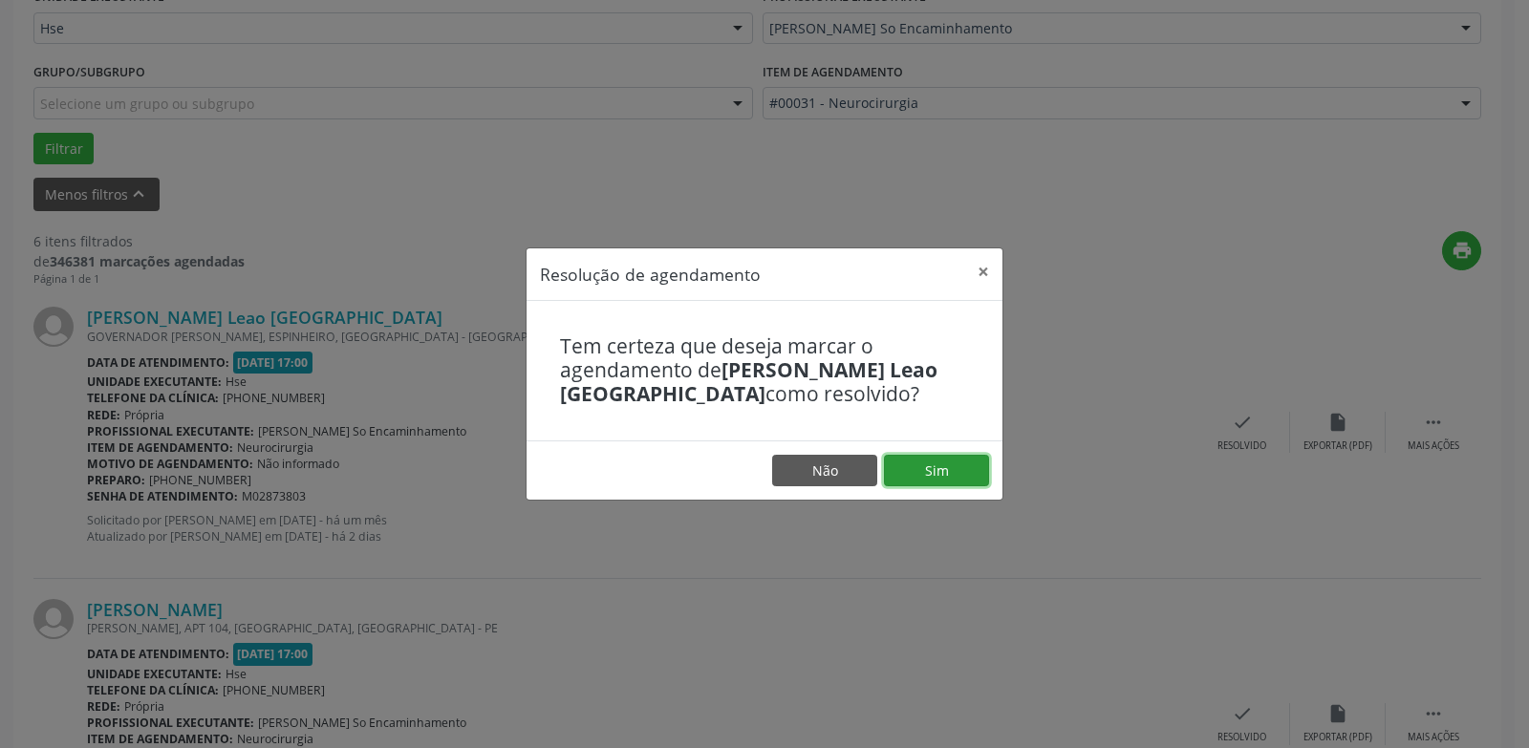
click at [965, 465] on button "Sim" at bounding box center [936, 471] width 105 height 32
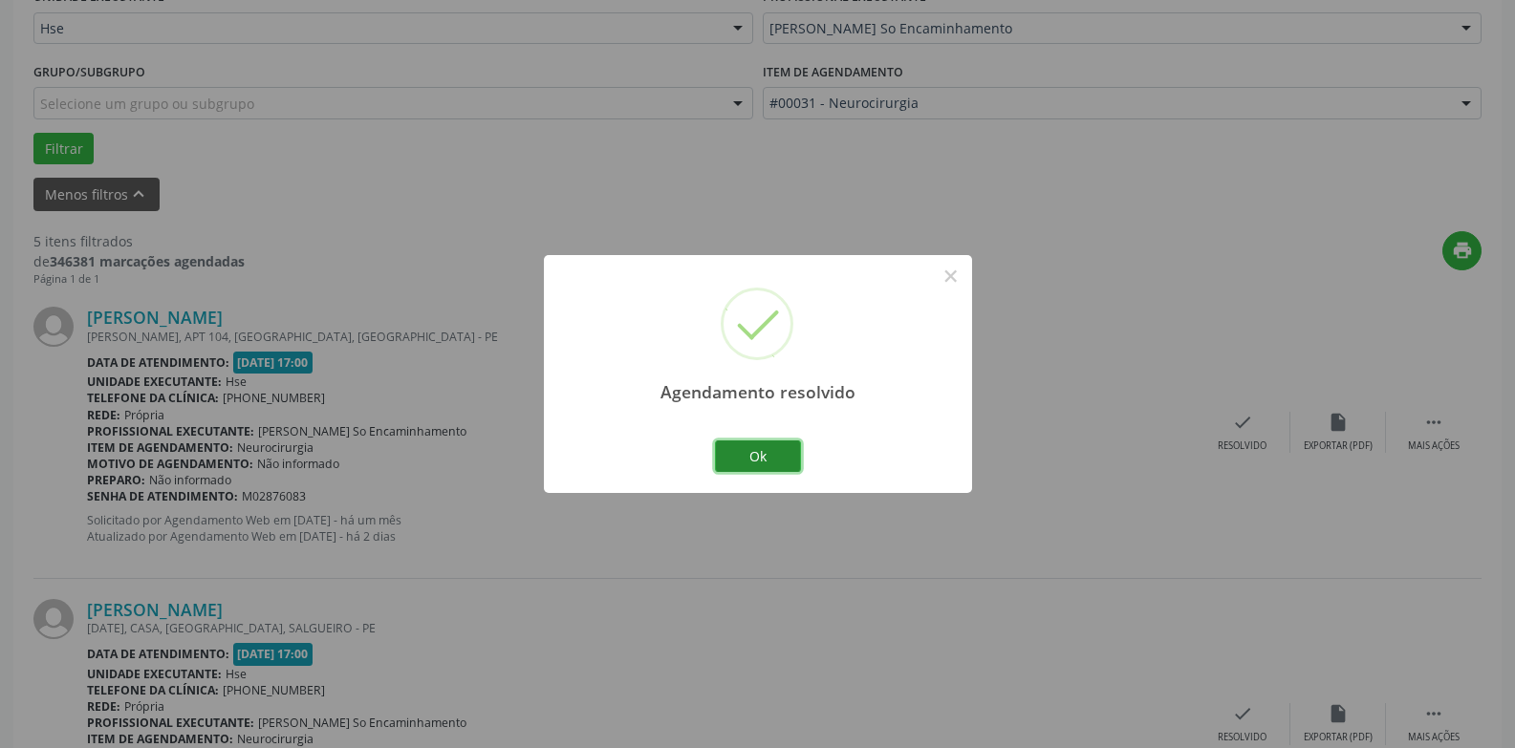
click at [759, 445] on button "Ok" at bounding box center [758, 457] width 86 height 32
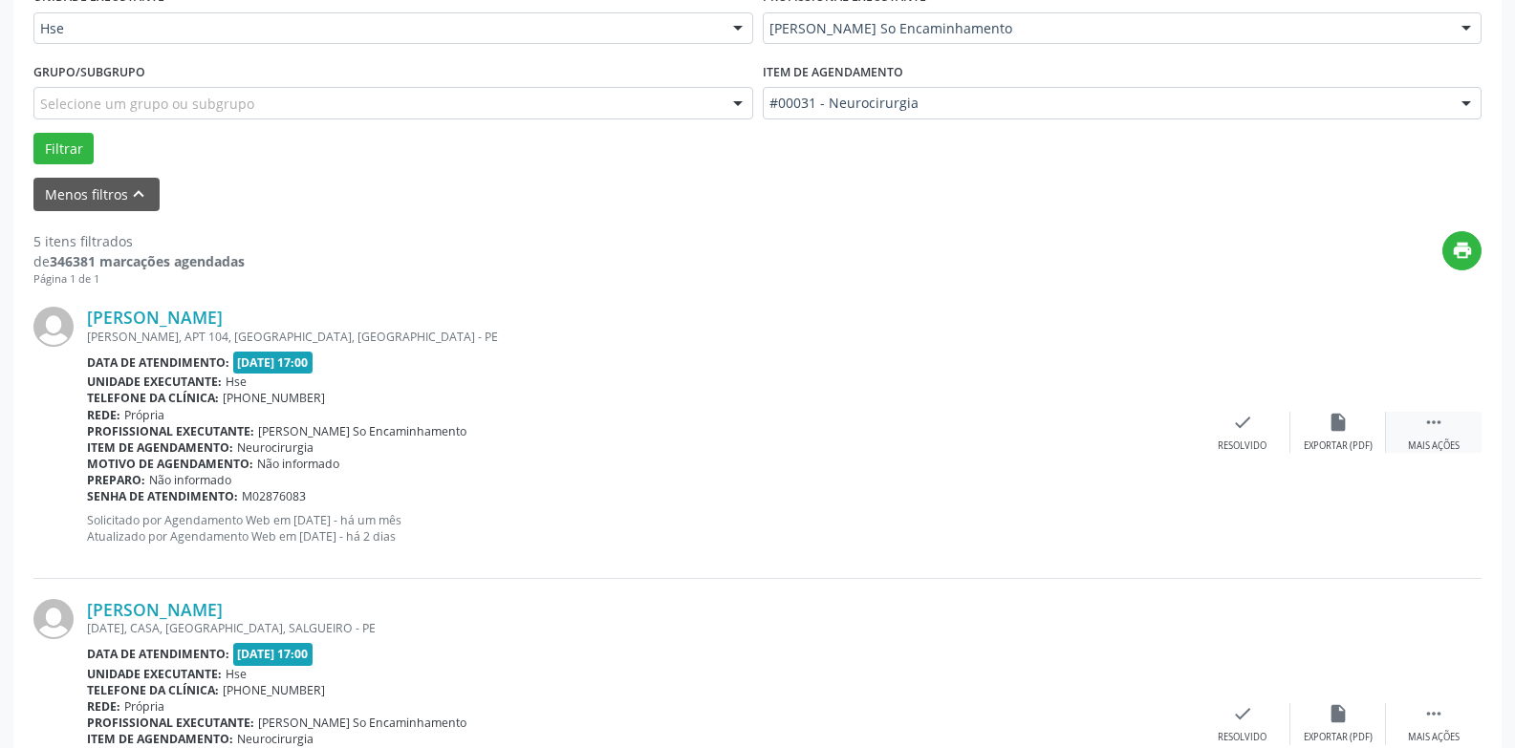
click at [1430, 432] on icon "" at bounding box center [1433, 422] width 21 height 21
click at [1337, 434] on div "alarm_off Não compareceu" at bounding box center [1338, 432] width 96 height 41
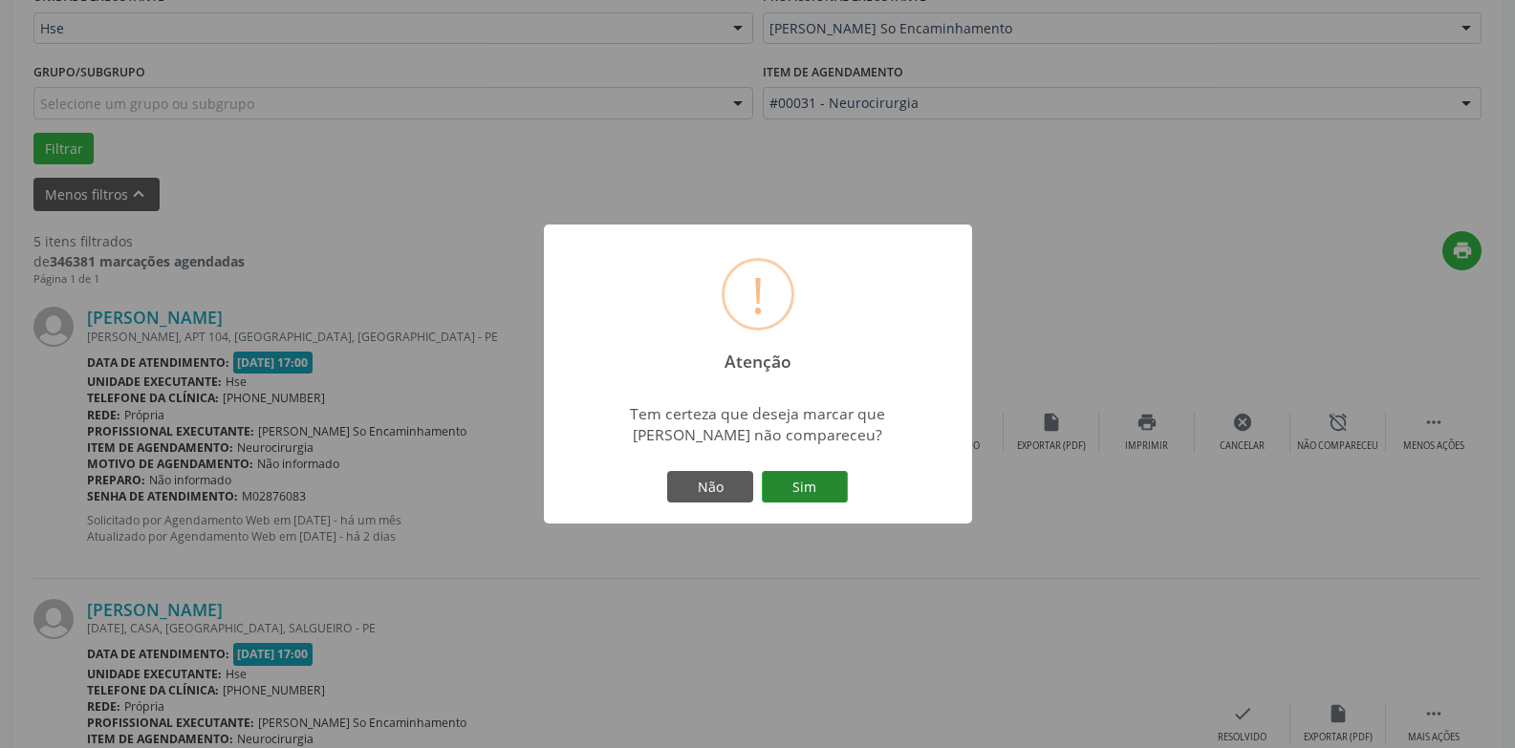
click at [794, 485] on button "Sim" at bounding box center [805, 487] width 86 height 32
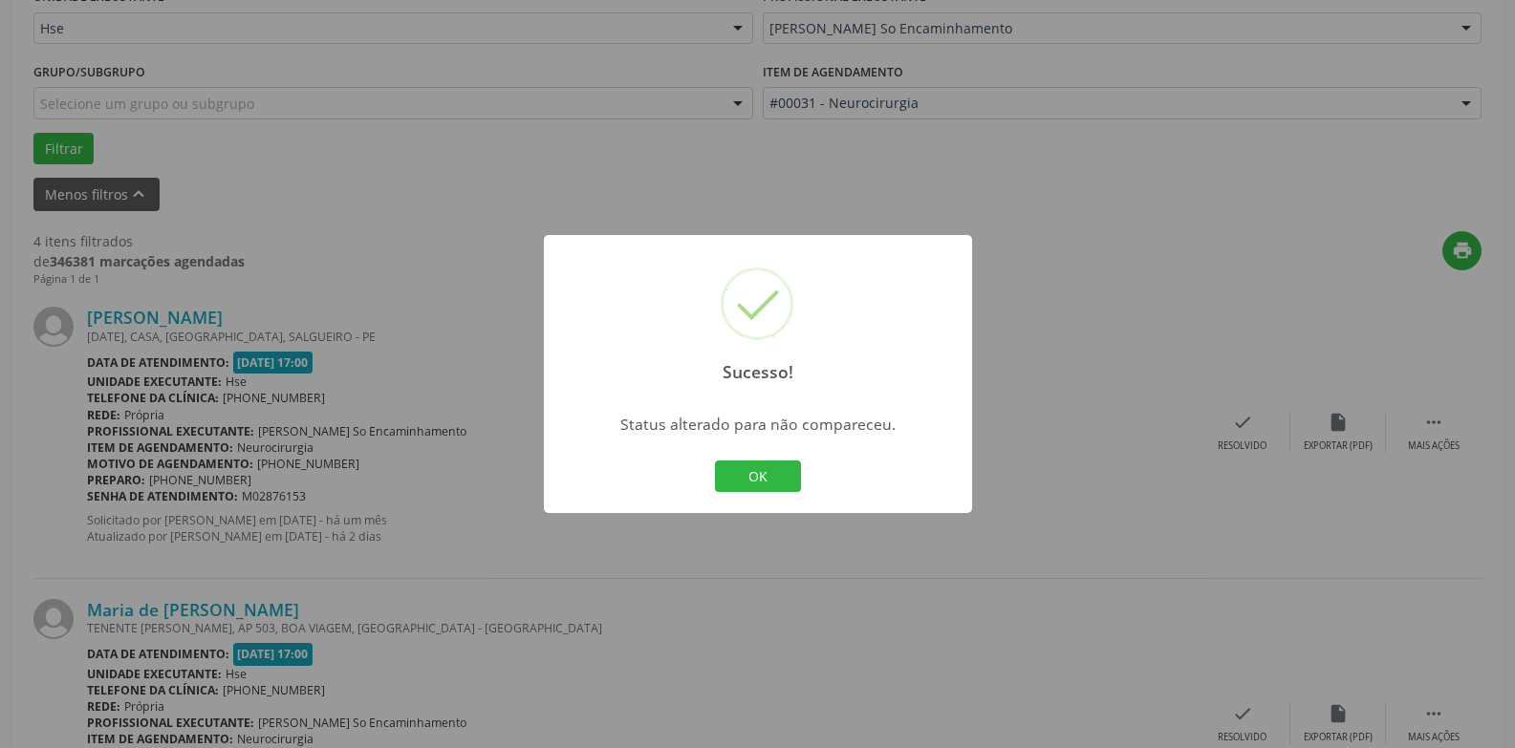
click at [794, 485] on button "OK" at bounding box center [758, 477] width 86 height 32
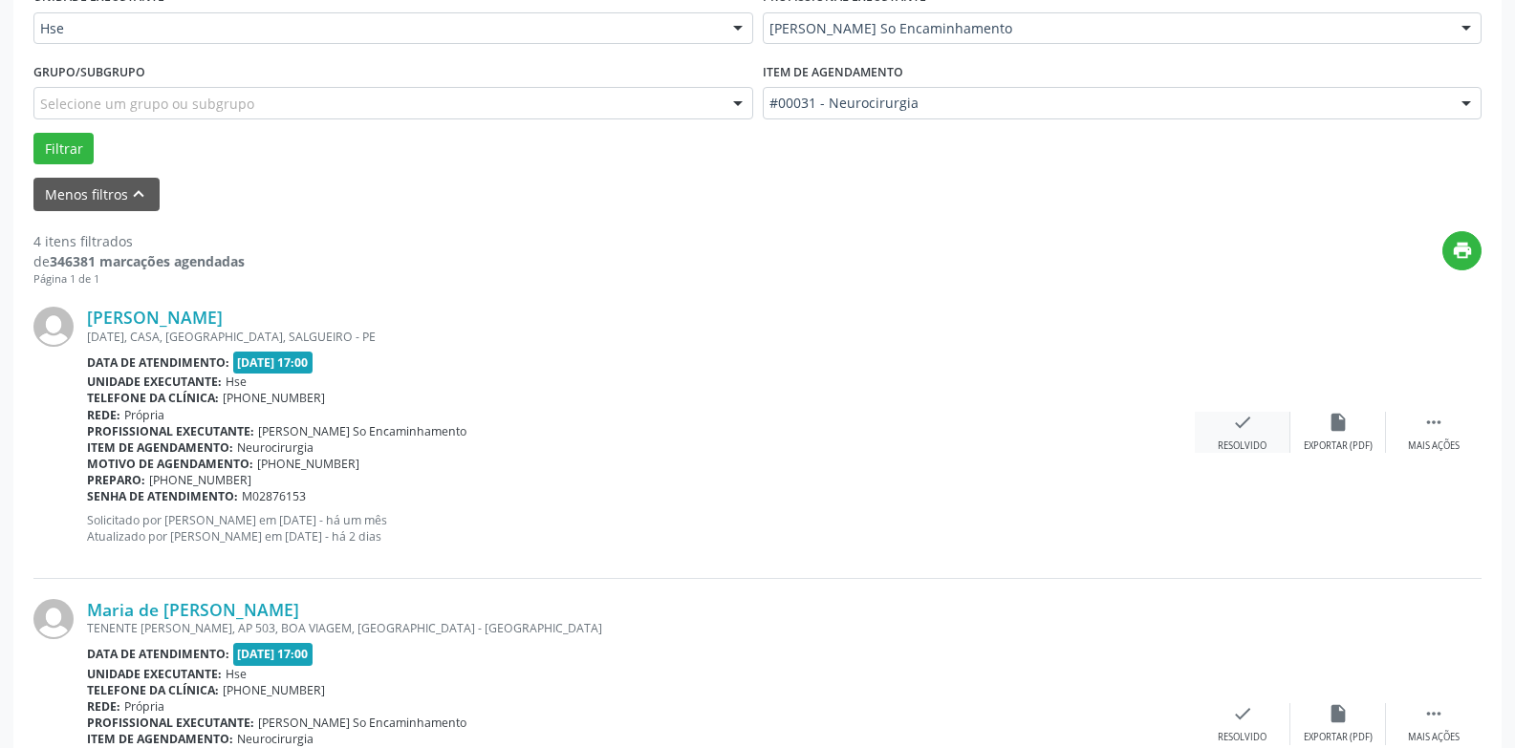
click at [1225, 443] on div "Resolvido" at bounding box center [1242, 446] width 49 height 13
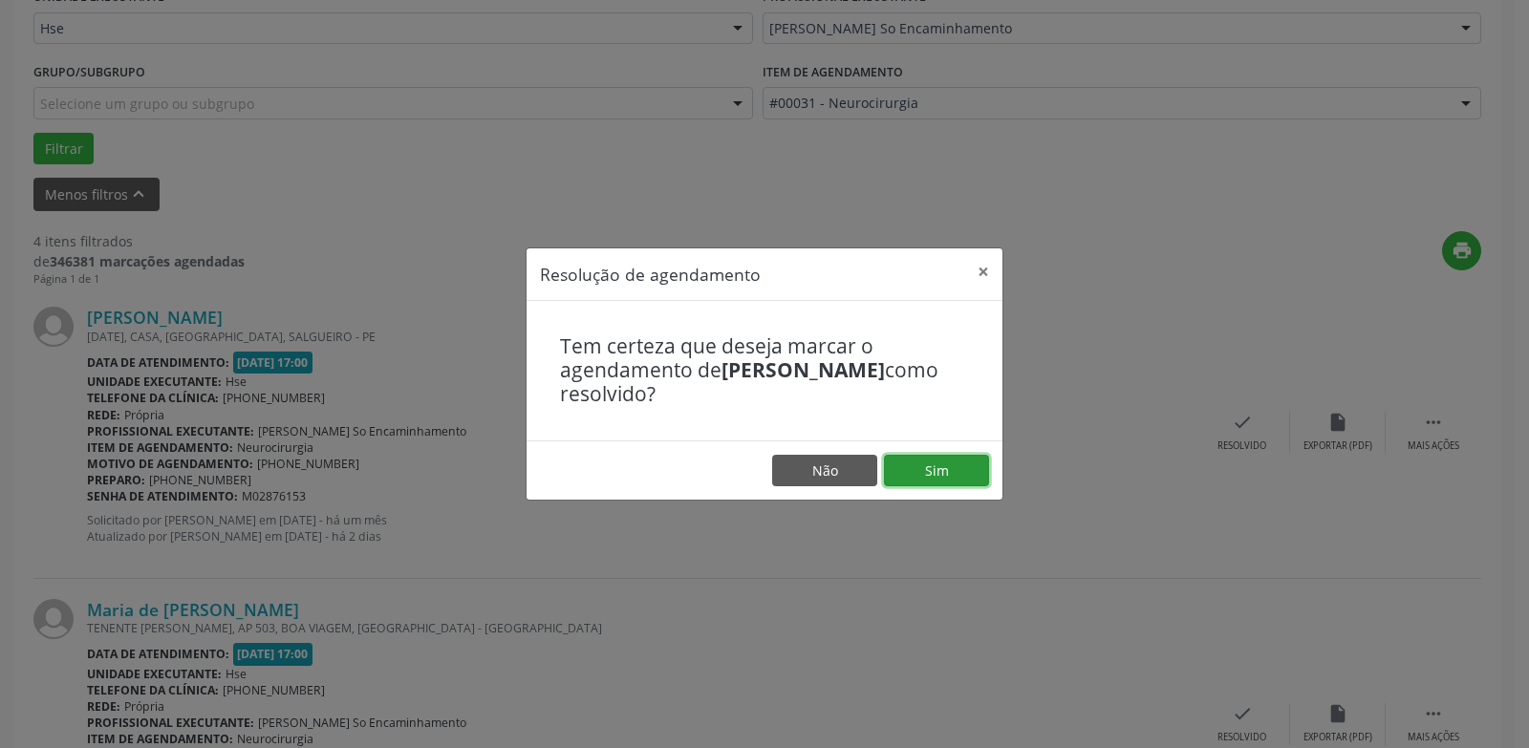
click at [928, 471] on button "Sim" at bounding box center [936, 471] width 105 height 32
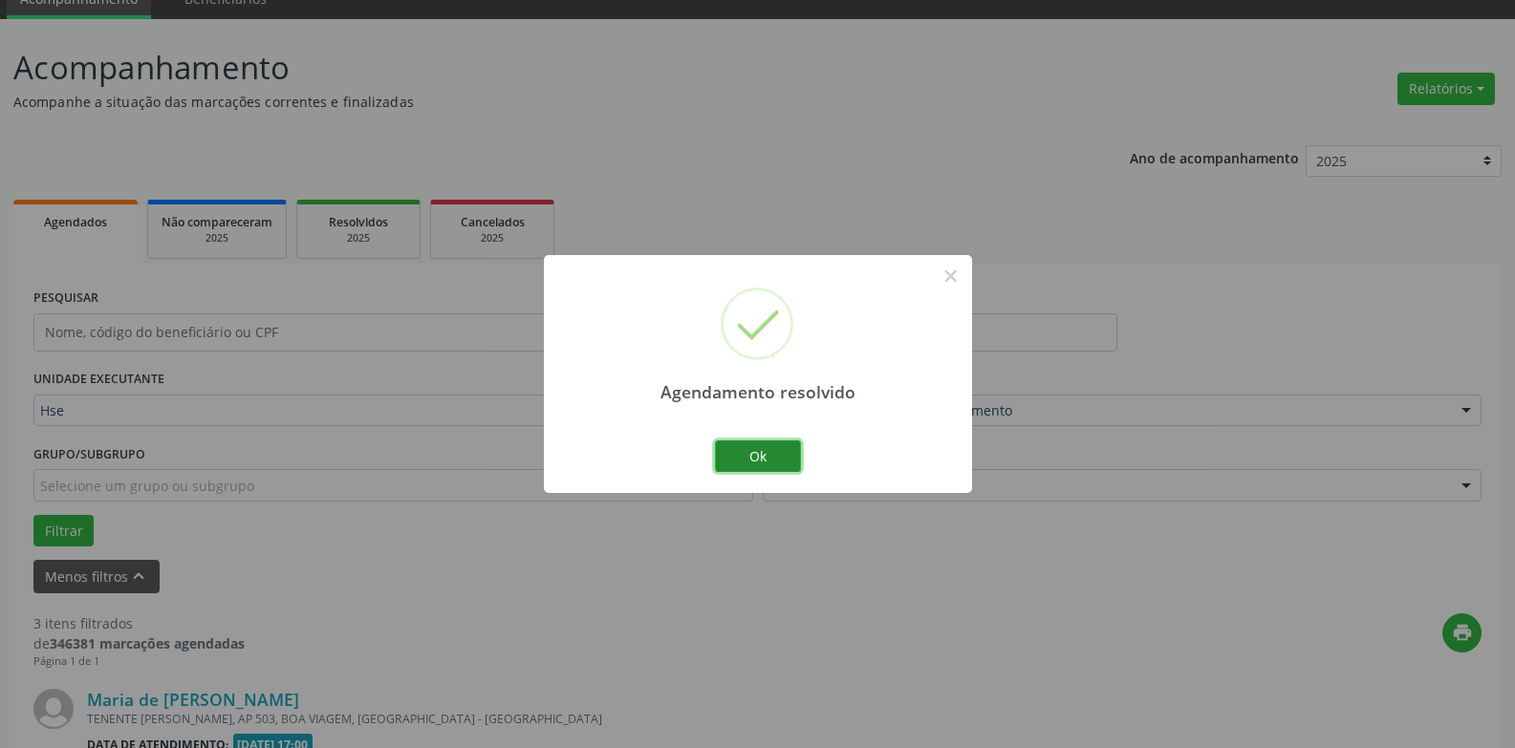
click at [744, 443] on button "Ok" at bounding box center [758, 457] width 86 height 32
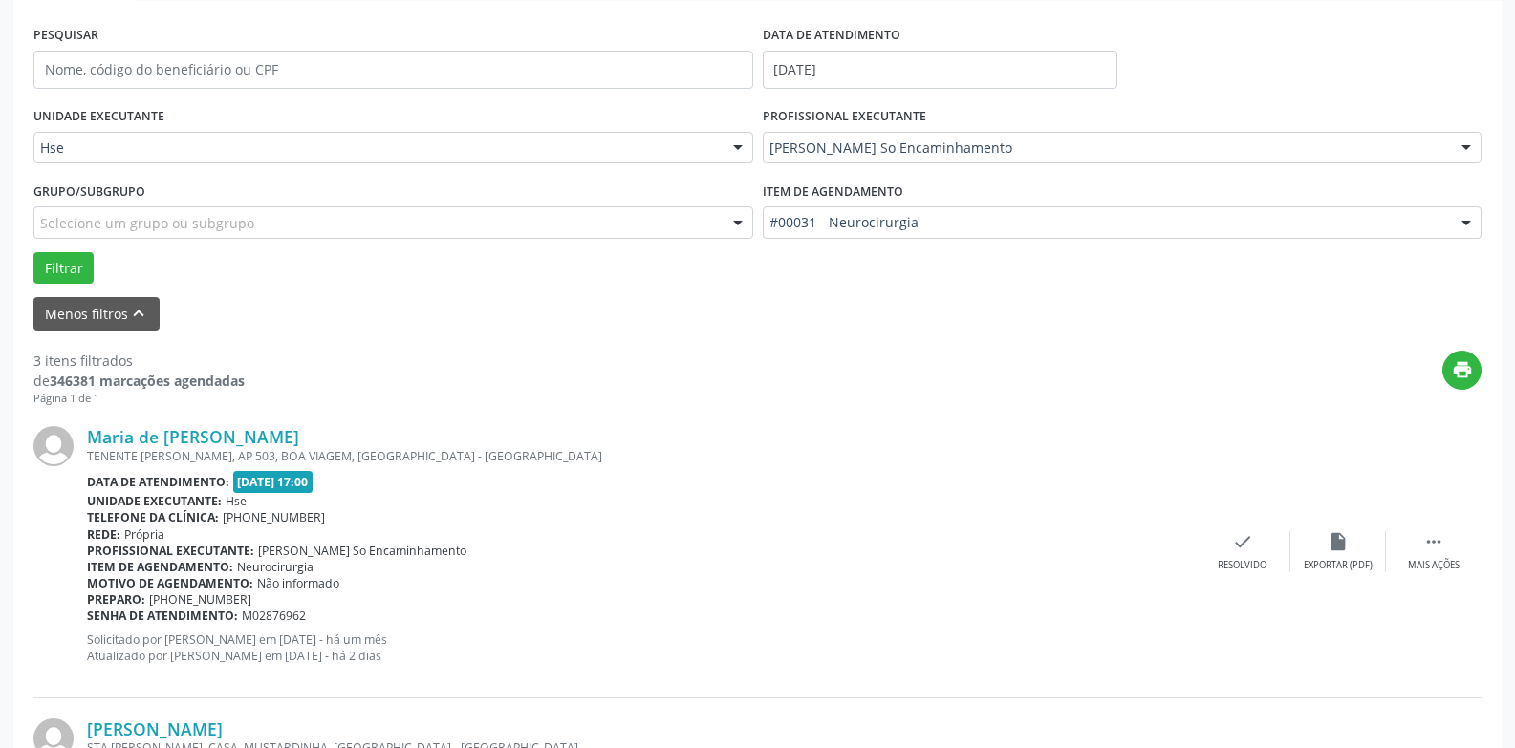
scroll to position [342, 0]
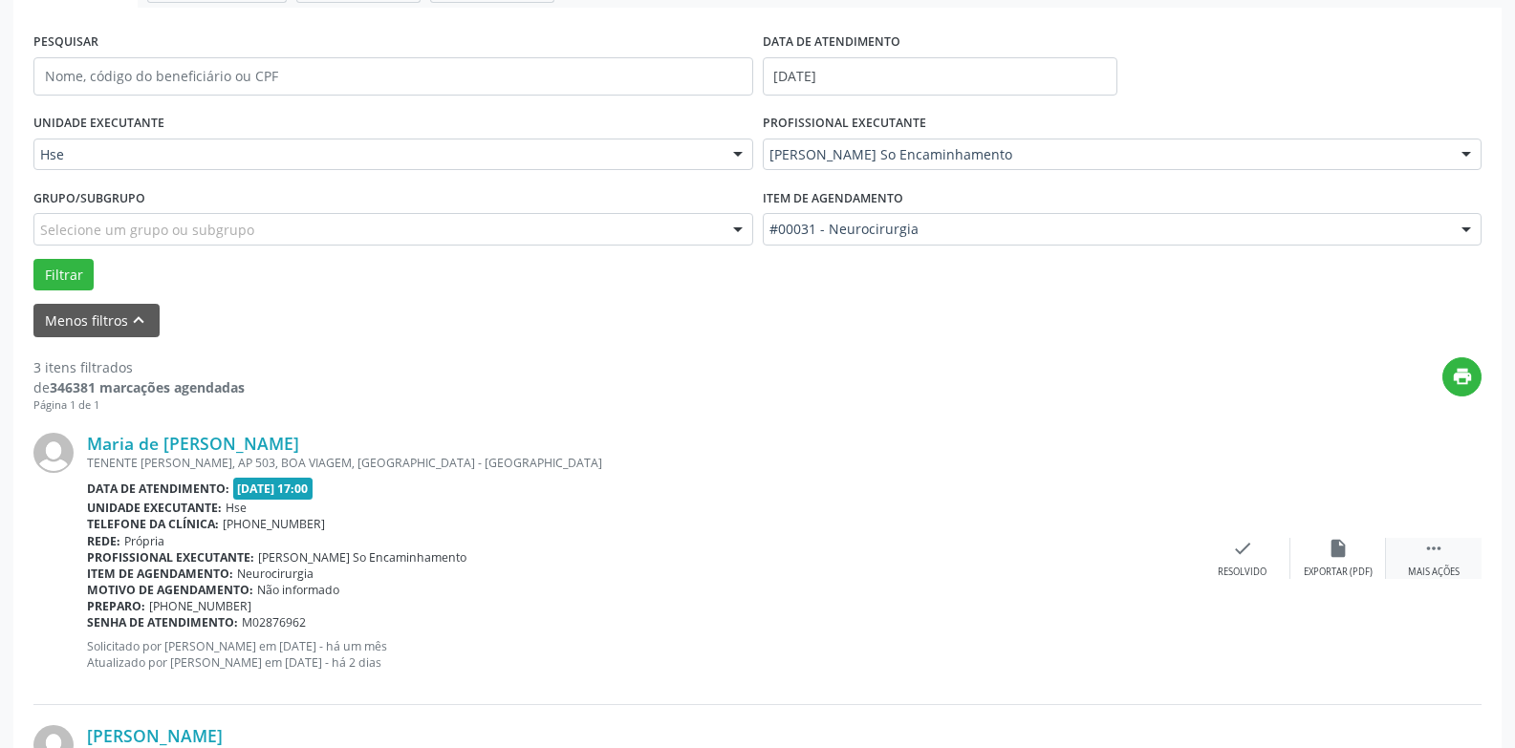
click at [1448, 566] on div "Mais ações" at bounding box center [1434, 572] width 52 height 13
click at [1324, 549] on div "alarm_off Não compareceu" at bounding box center [1338, 558] width 96 height 41
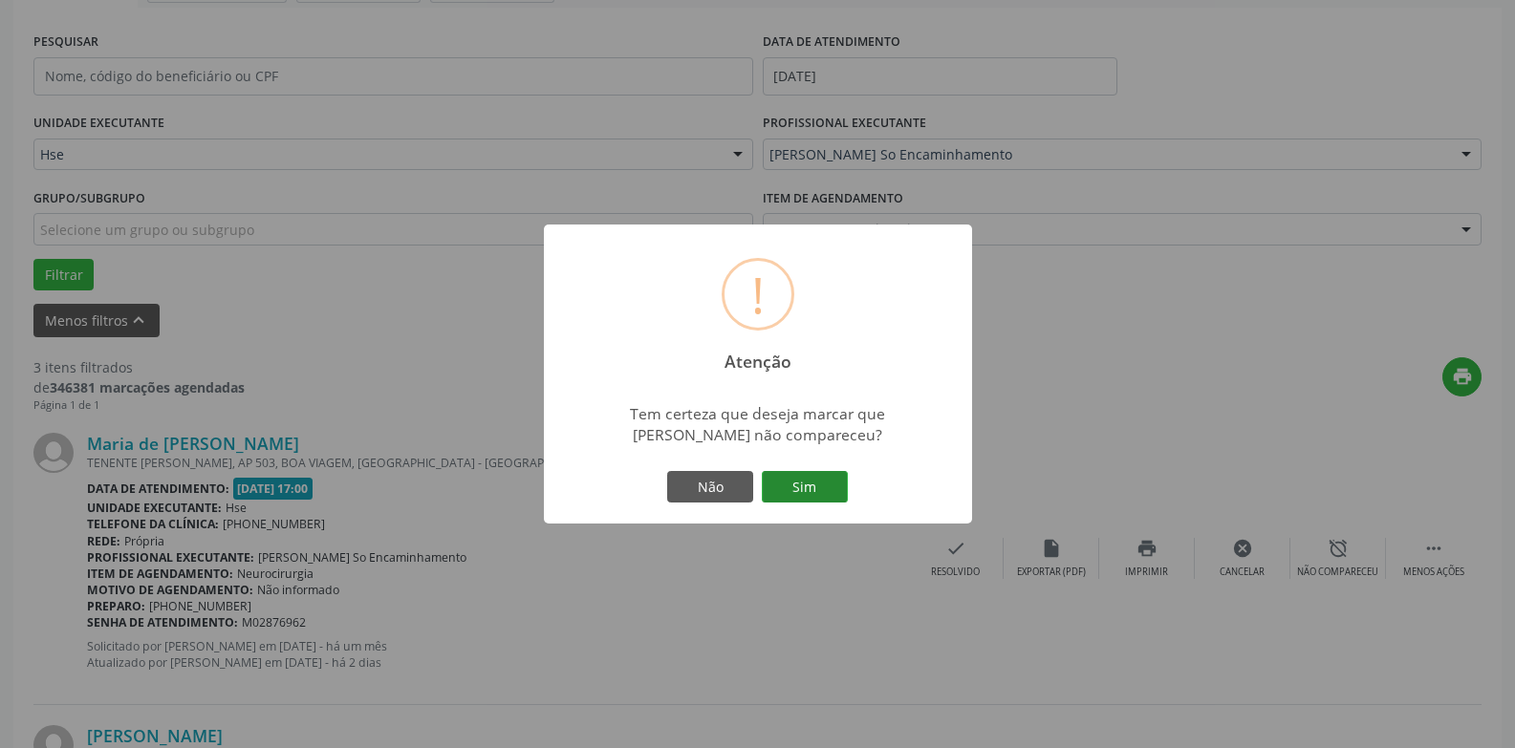
click at [831, 486] on button "Sim" at bounding box center [805, 487] width 86 height 32
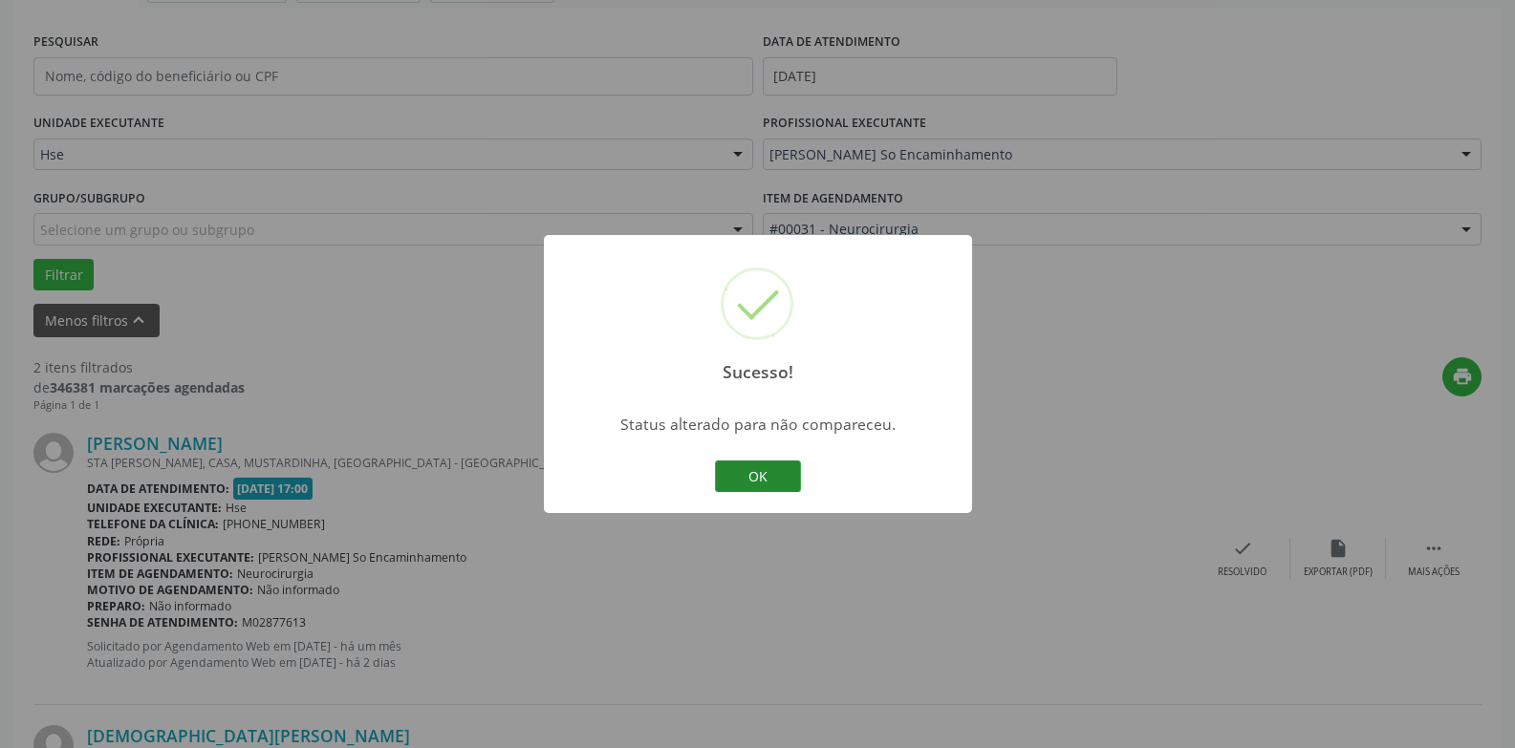
click at [770, 472] on button "OK" at bounding box center [758, 477] width 86 height 32
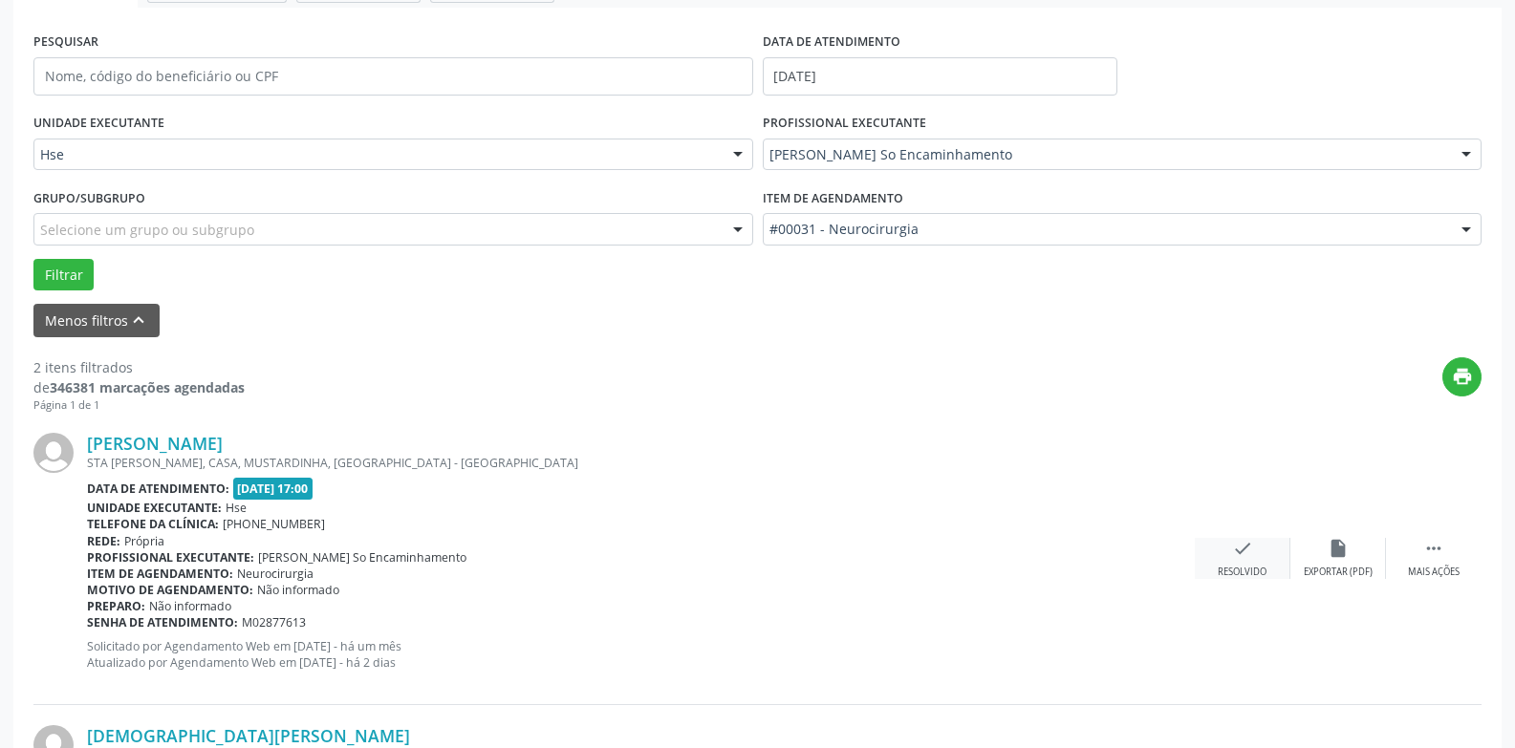
click at [1247, 570] on div "Resolvido" at bounding box center [1242, 572] width 49 height 13
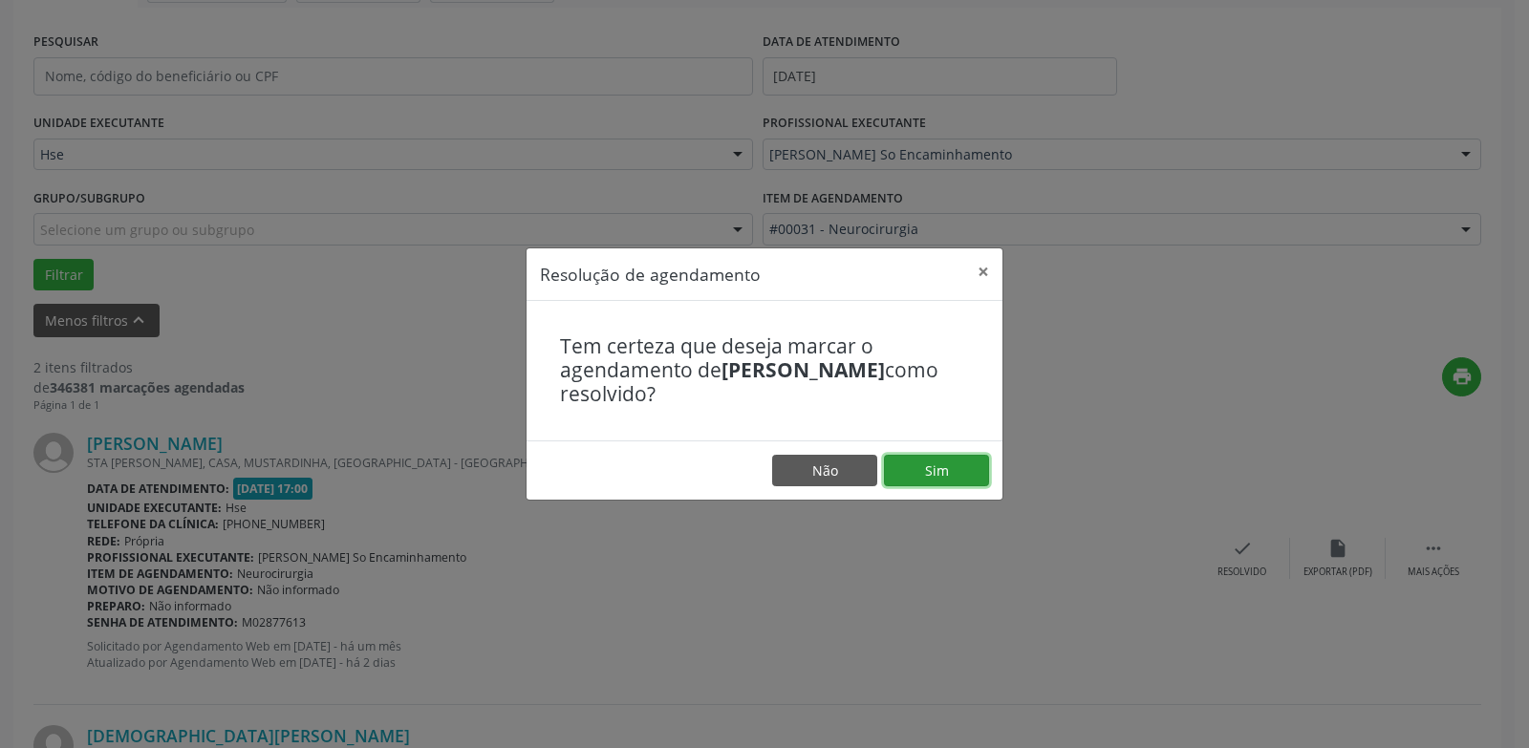
click at [909, 470] on button "Sim" at bounding box center [936, 471] width 105 height 32
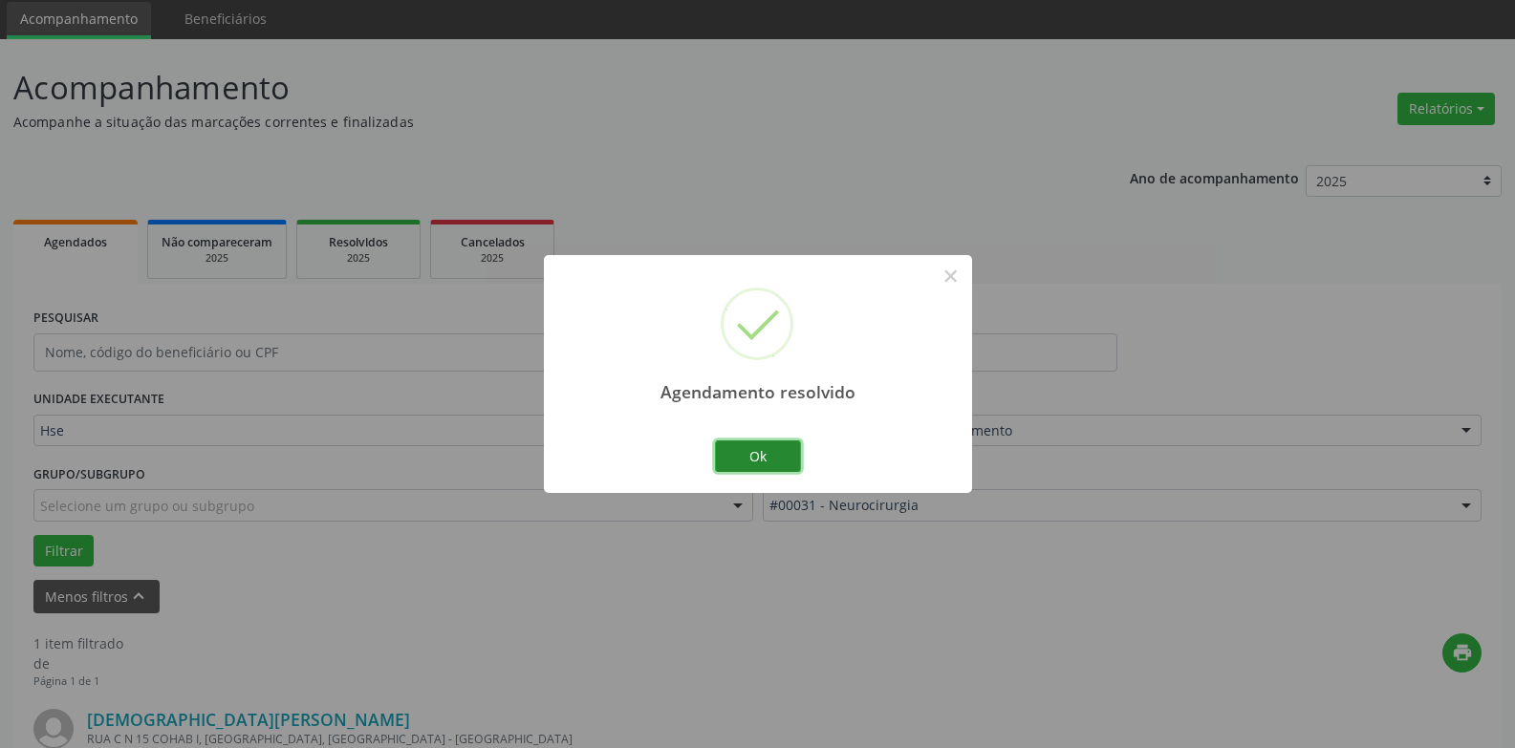
scroll to position [332, 0]
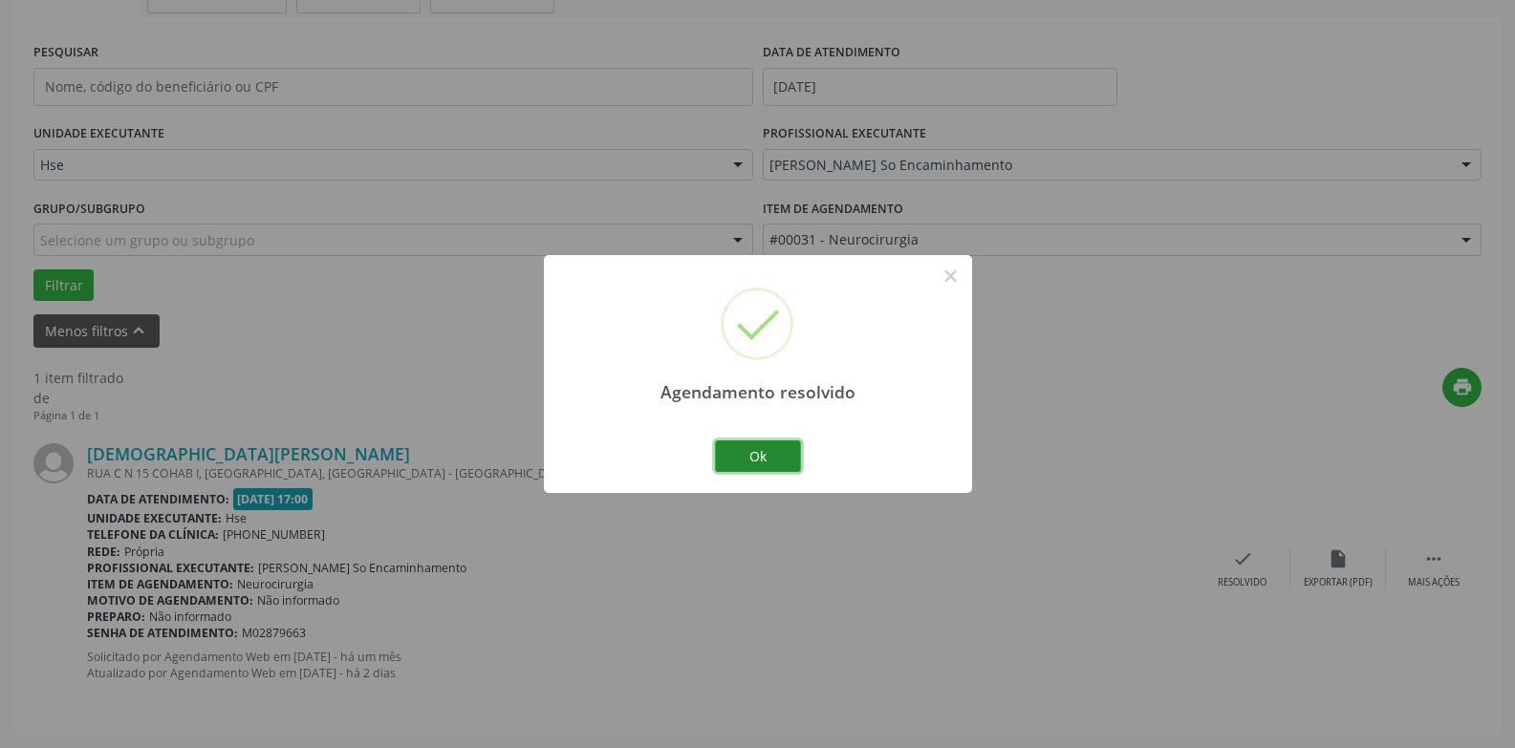
click at [725, 456] on button "Ok" at bounding box center [758, 457] width 86 height 32
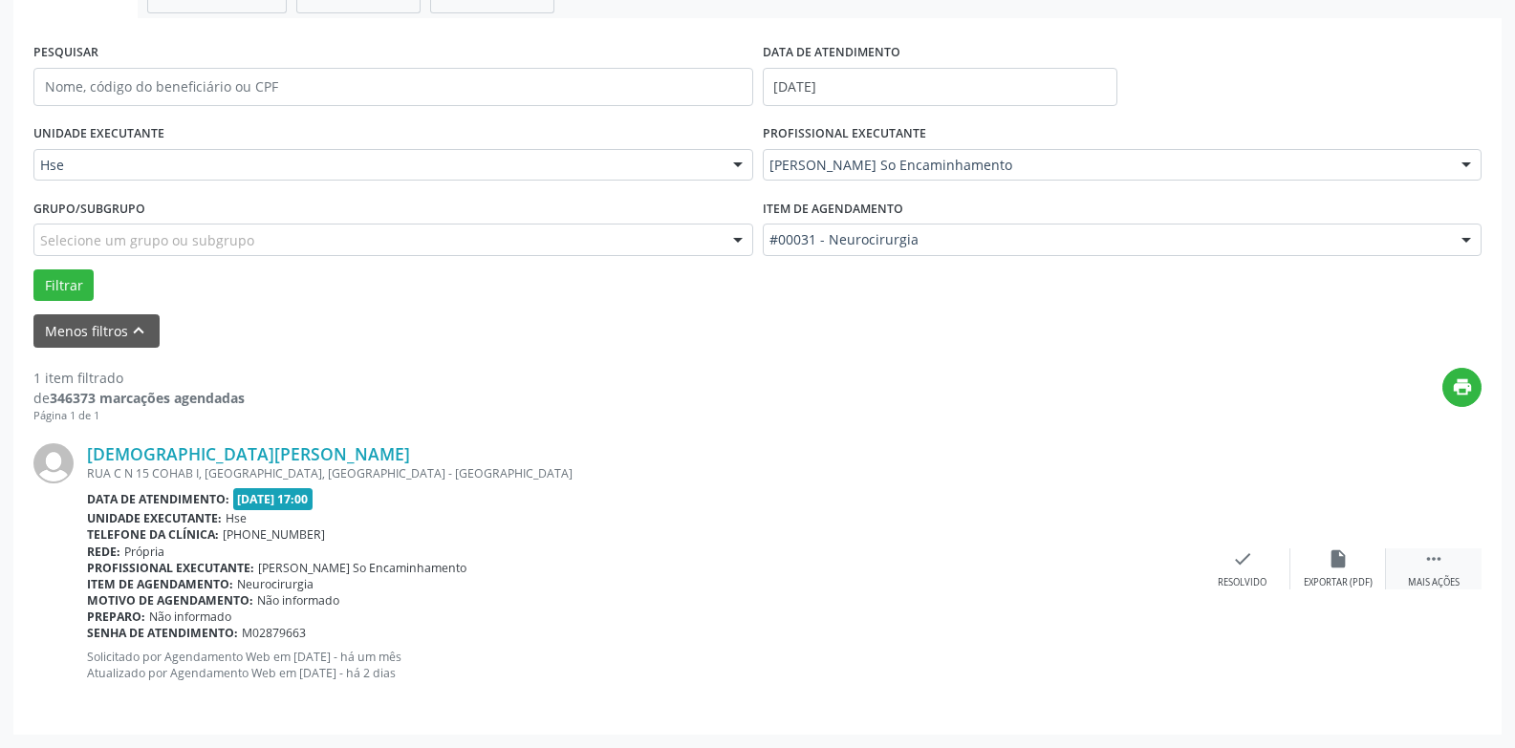
click at [1452, 562] on div " Mais ações" at bounding box center [1434, 569] width 96 height 41
click at [1363, 559] on div "alarm_off Não compareceu" at bounding box center [1338, 569] width 96 height 41
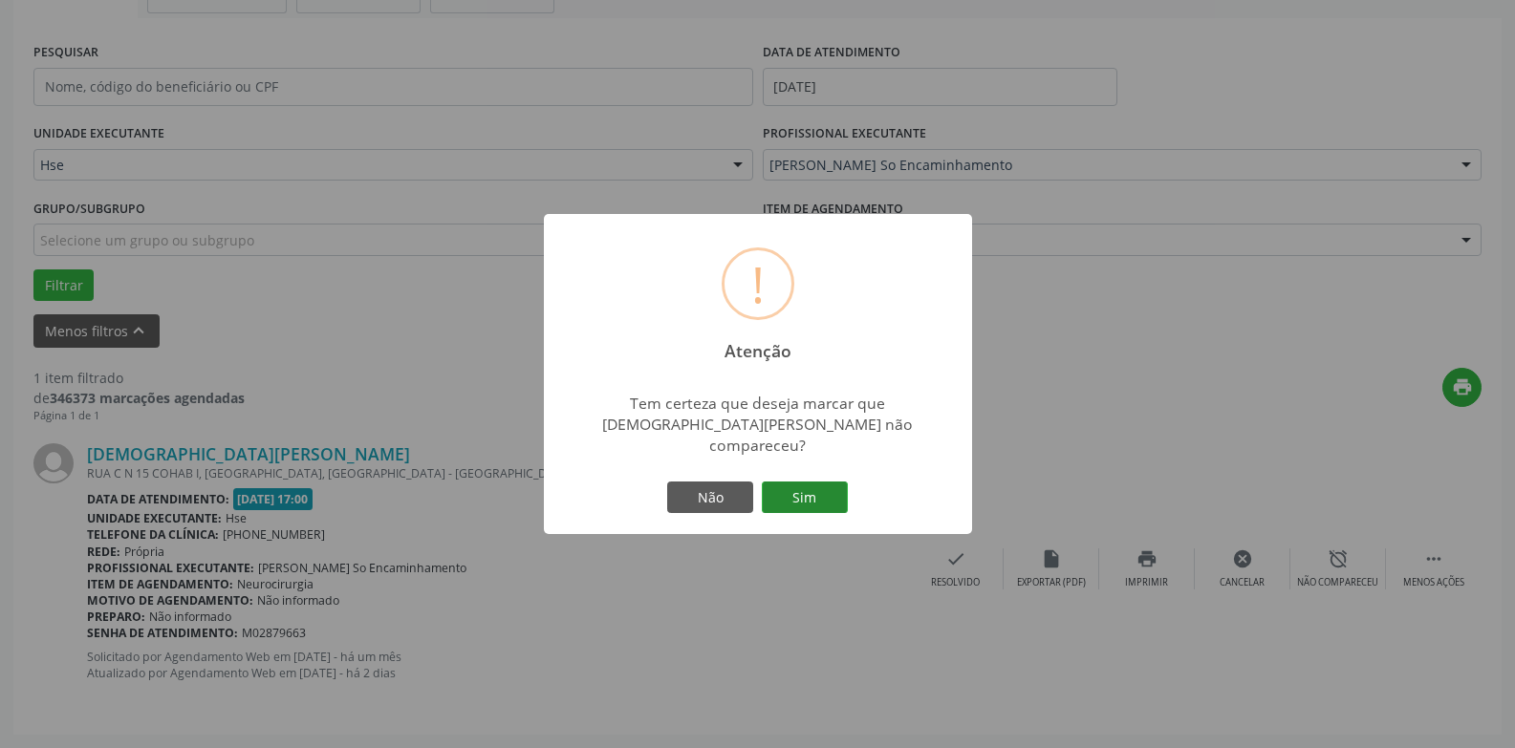
click at [818, 482] on button "Sim" at bounding box center [805, 498] width 86 height 32
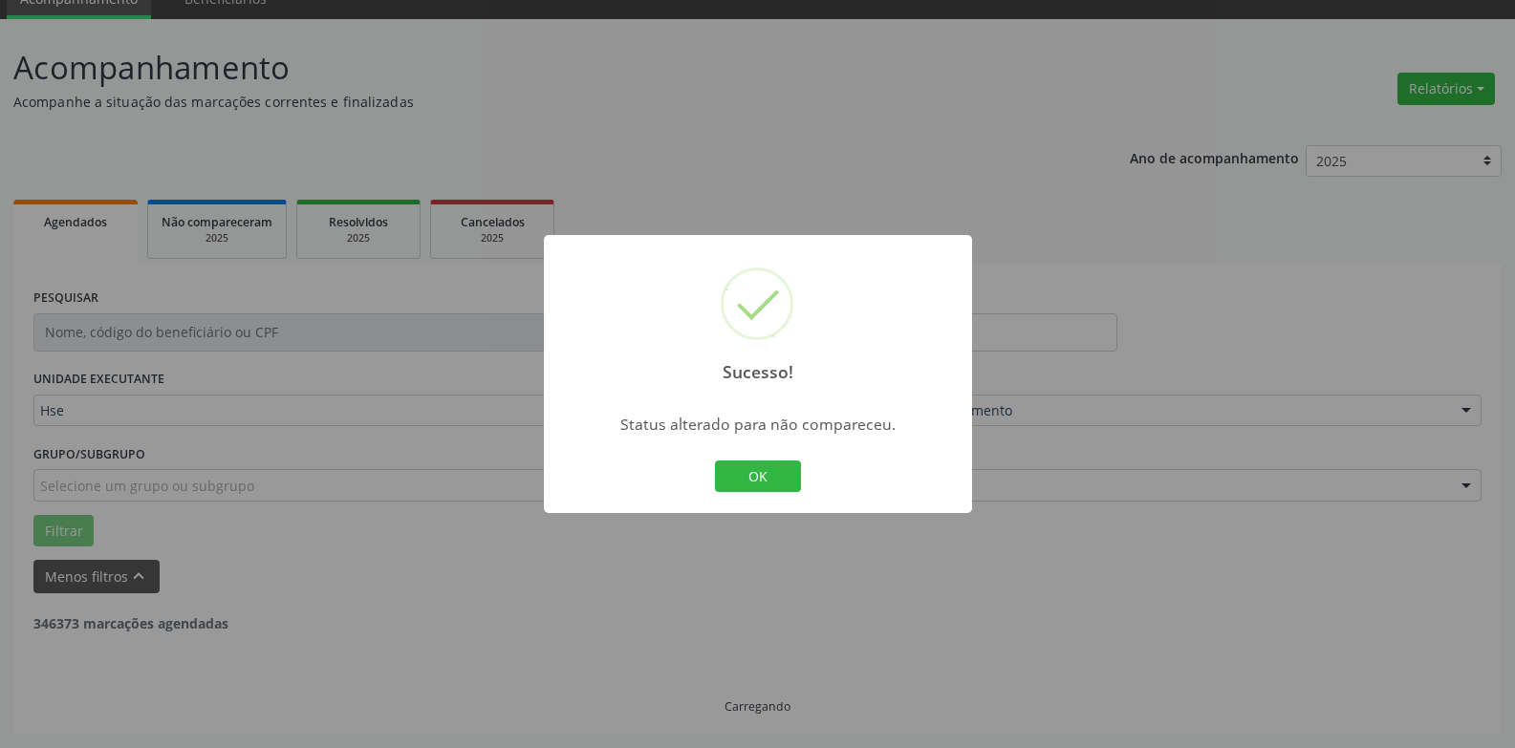
scroll to position [25, 0]
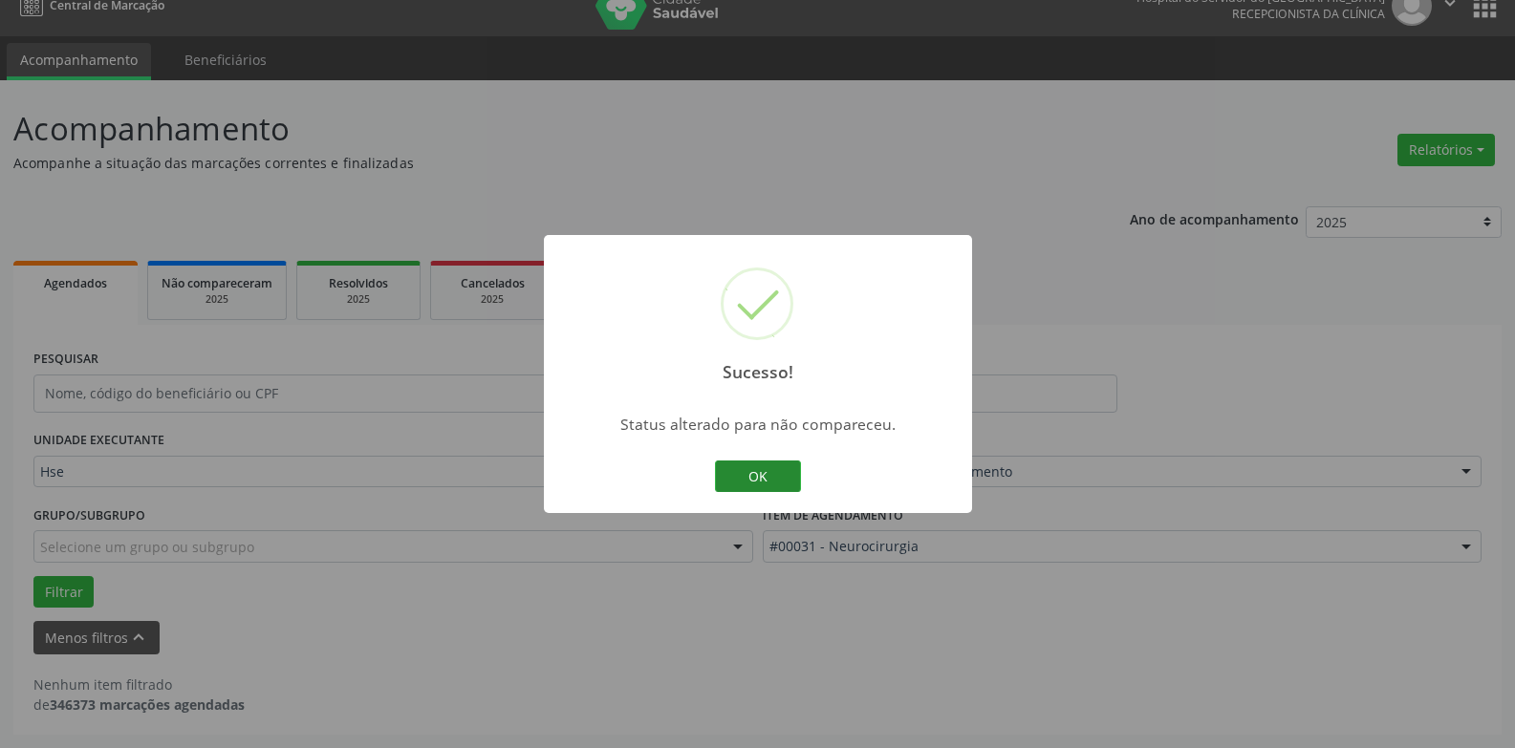
click at [780, 480] on button "OK" at bounding box center [758, 477] width 86 height 32
